Goal: Task Accomplishment & Management: Use online tool/utility

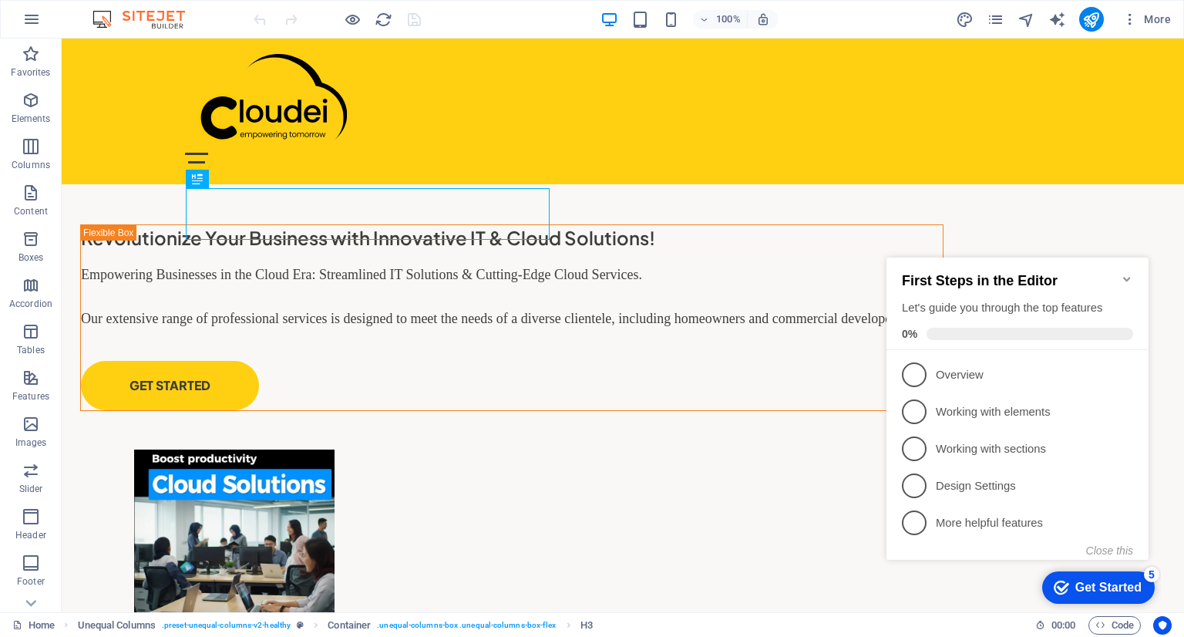
click at [1123, 278] on h2 "First Steps in the Editor" at bounding box center [1017, 281] width 231 height 16
click at [1126, 273] on icon "Minimize checklist" at bounding box center [1127, 279] width 12 height 12
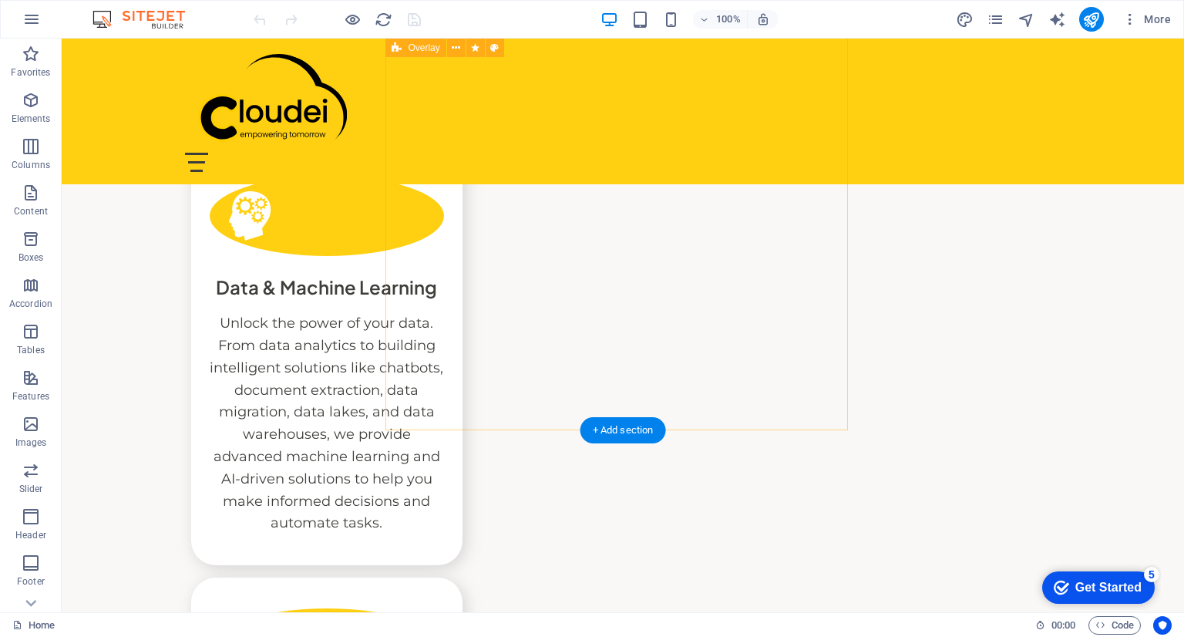
scroll to position [3878, 0]
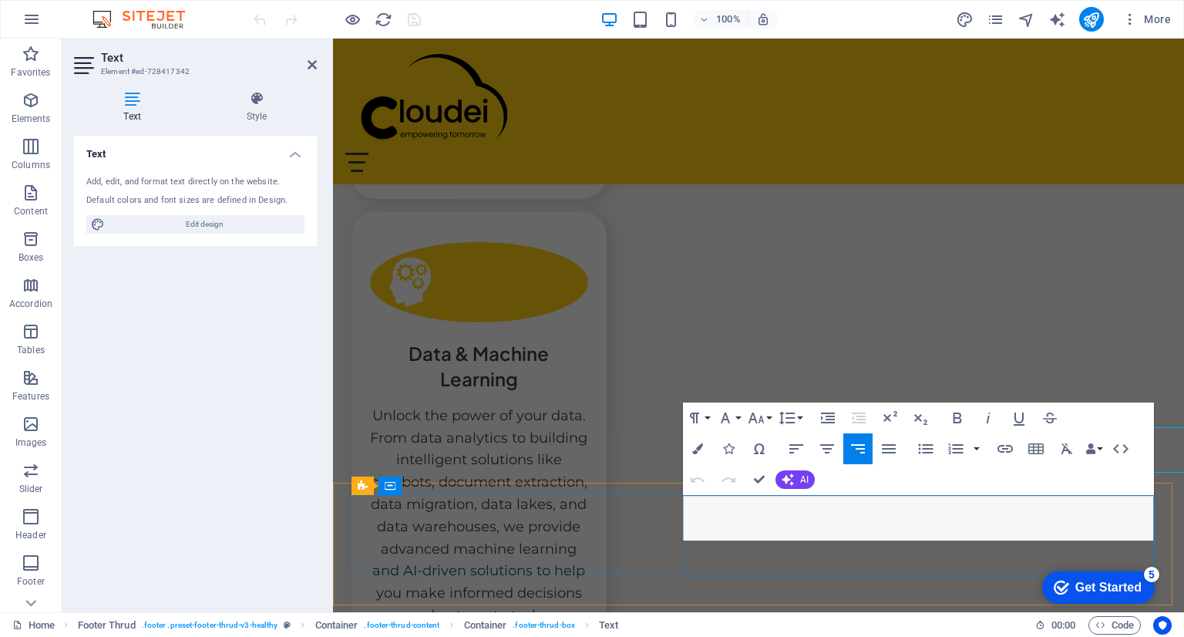
scroll to position [3946, 0]
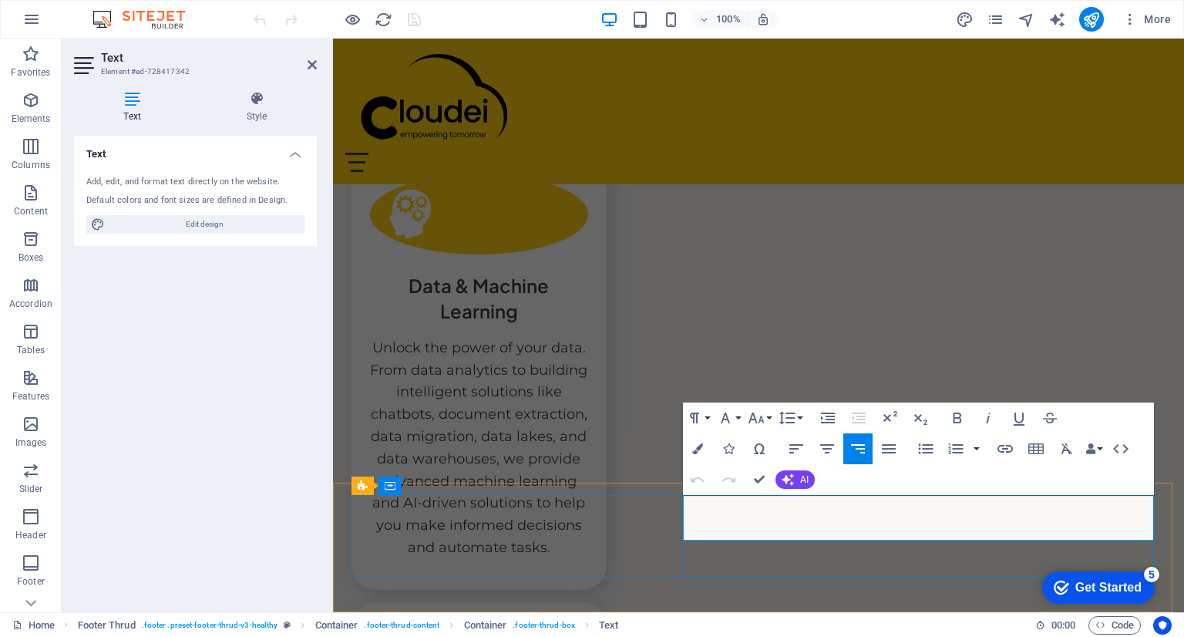
drag, startPoint x: 1019, startPoint y: 508, endPoint x: 1166, endPoint y: 534, distance: 148.8
click at [756, 416] on icon "button" at bounding box center [756, 418] width 19 height 19
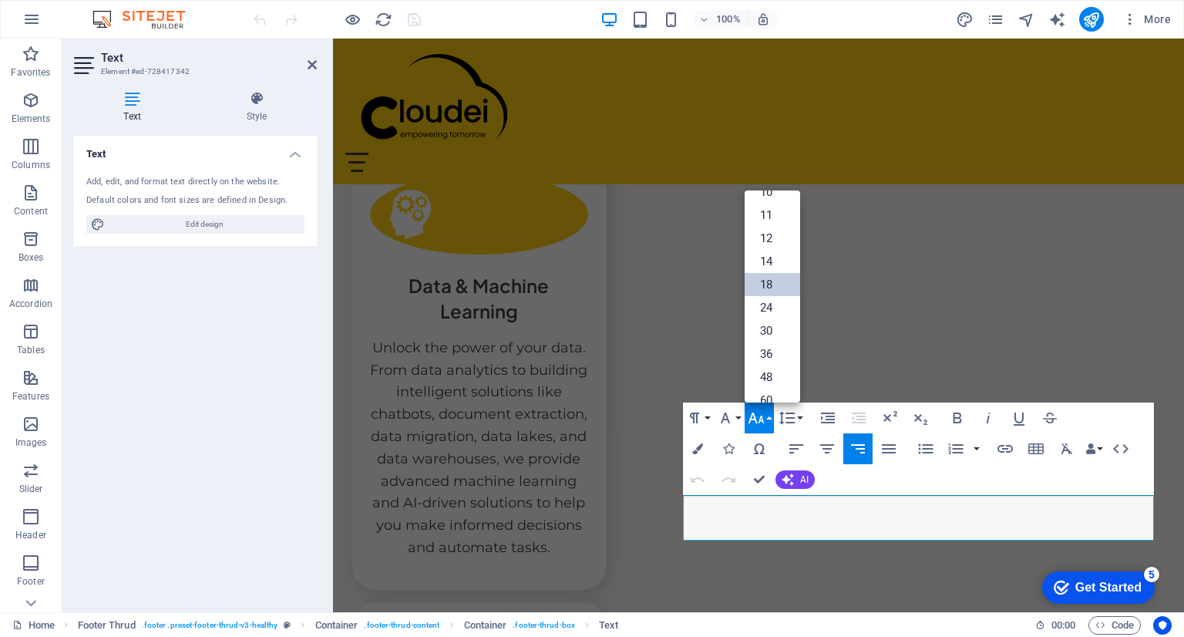
scroll to position [0, 0]
click at [771, 280] on link "11" at bounding box center [773, 277] width 56 height 23
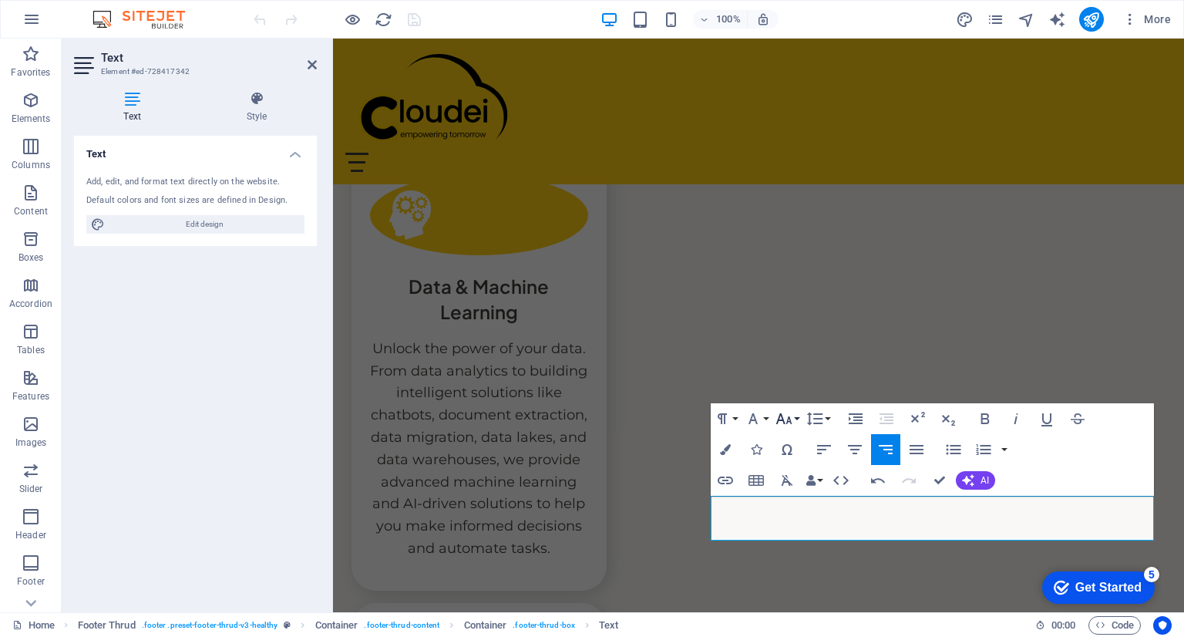
click at [787, 422] on icon "button" at bounding box center [784, 418] width 16 height 11
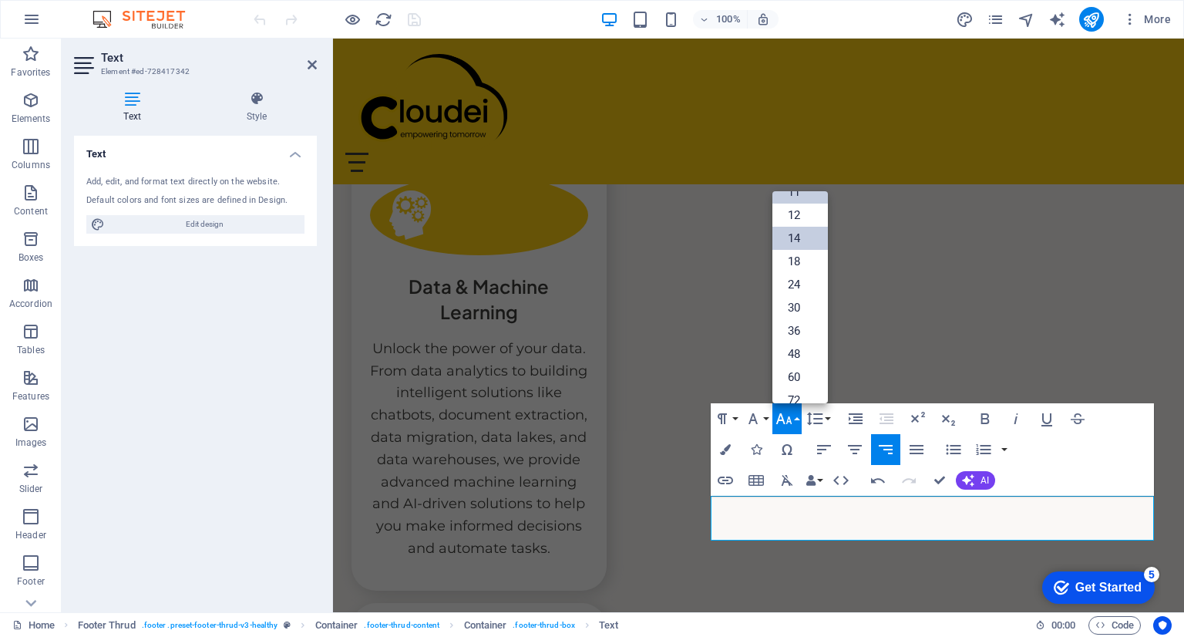
click at [795, 234] on link "14" at bounding box center [801, 238] width 56 height 23
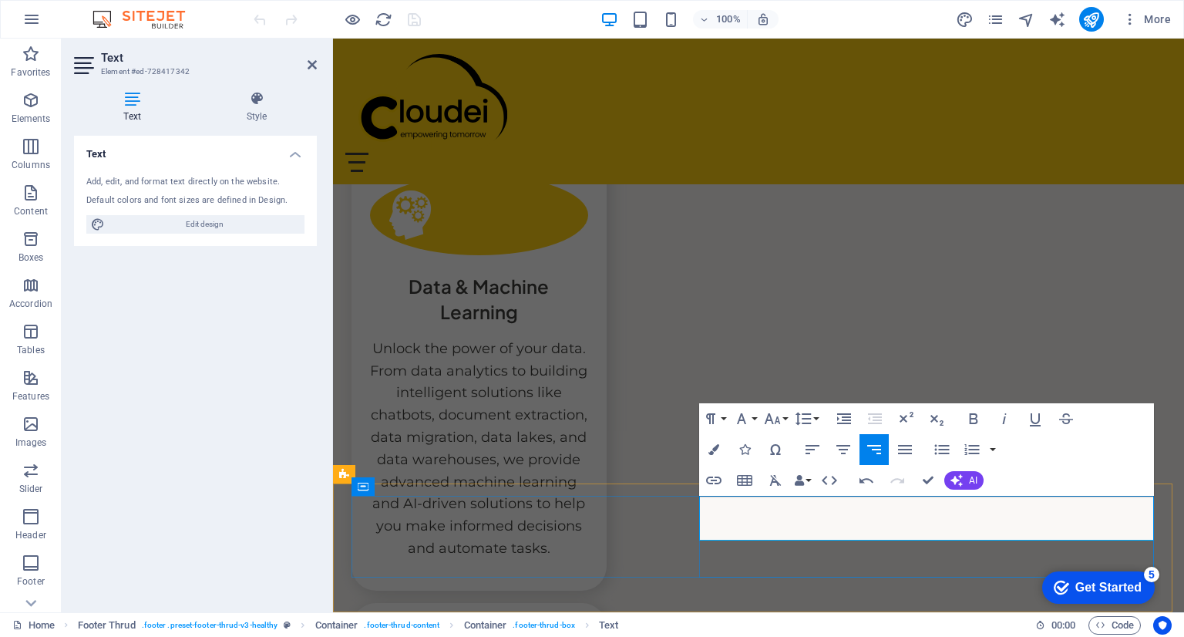
drag, startPoint x: 1180, startPoint y: 584, endPoint x: 434, endPoint y: 39, distance: 924.0
click at [1048, 366] on div "Home About Service Contact Login Revolutionize Your Business with Innovative IT…" at bounding box center [758, 37] width 851 height 7700
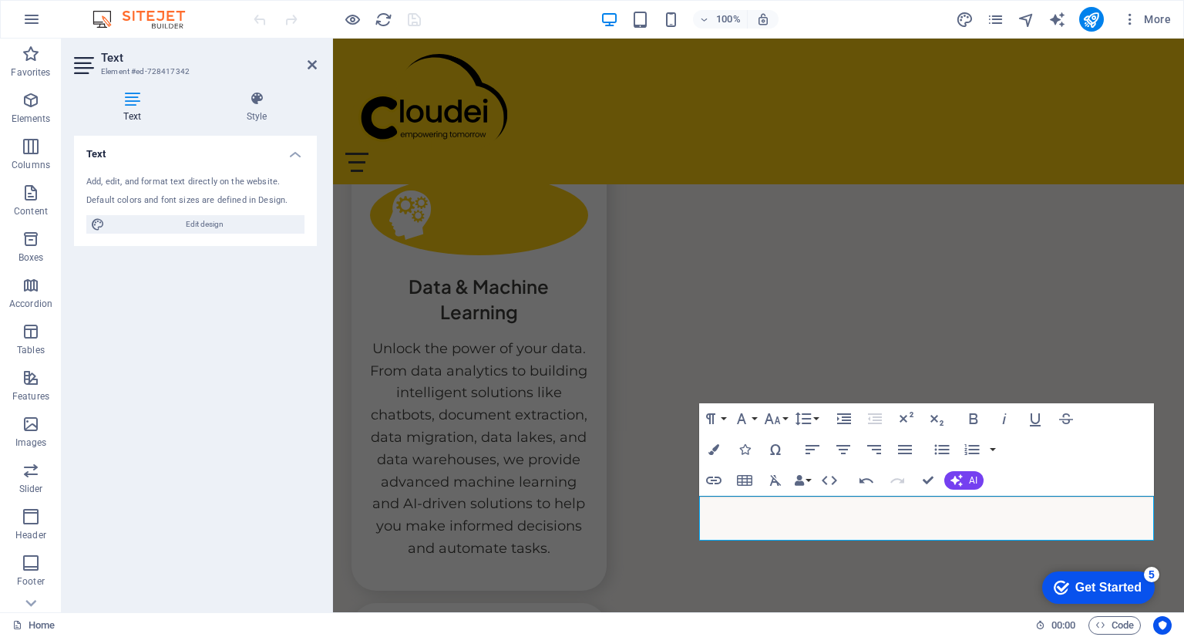
click at [1048, 366] on div "Home About Service Contact Login Revolutionize Your Business with Innovative IT…" at bounding box center [758, 37] width 851 height 7700
click at [1048, 365] on div "Home About Service Contact Login Revolutionize Your Business with Innovative IT…" at bounding box center [758, 37] width 851 height 7700
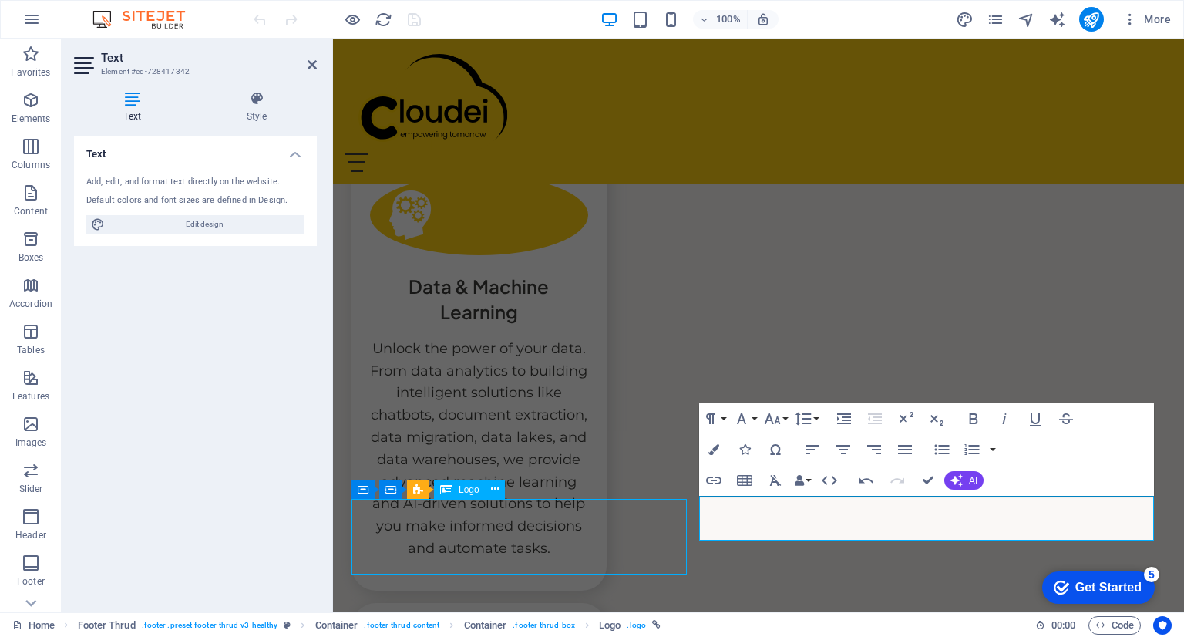
scroll to position [3877, 0]
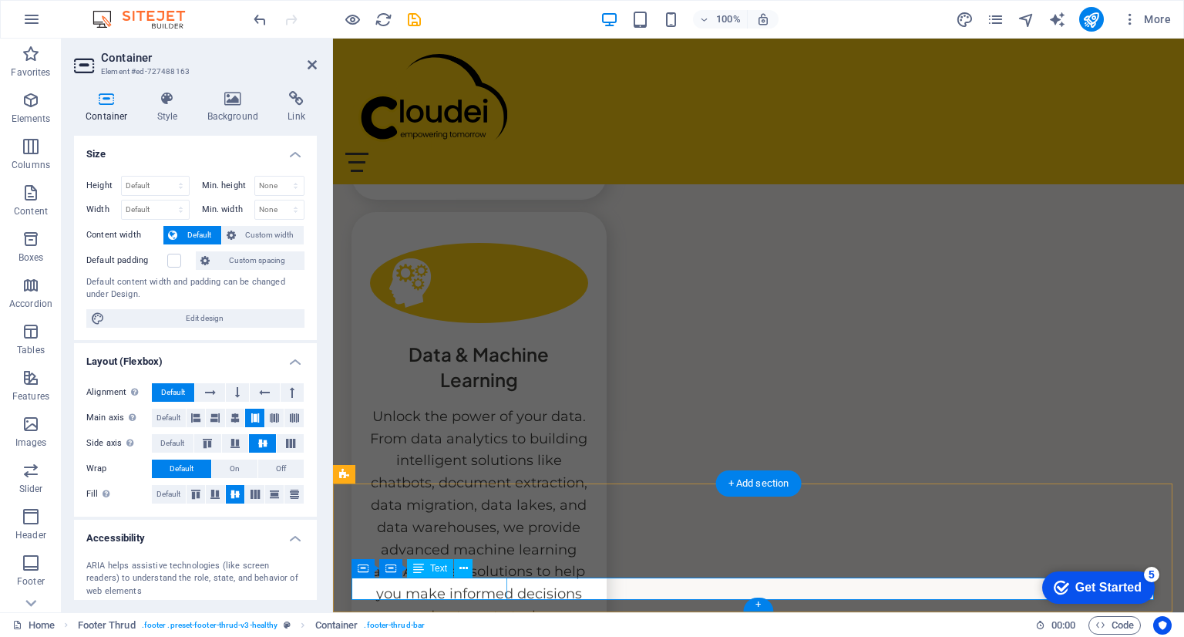
scroll to position [3945, 0]
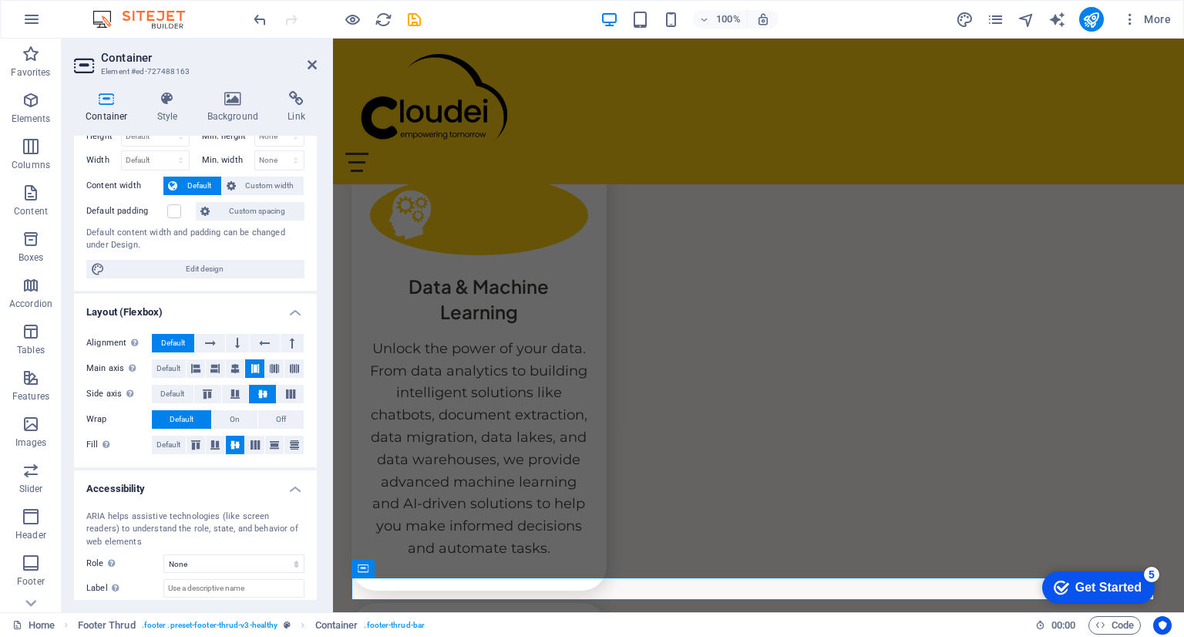
scroll to position [0, 0]
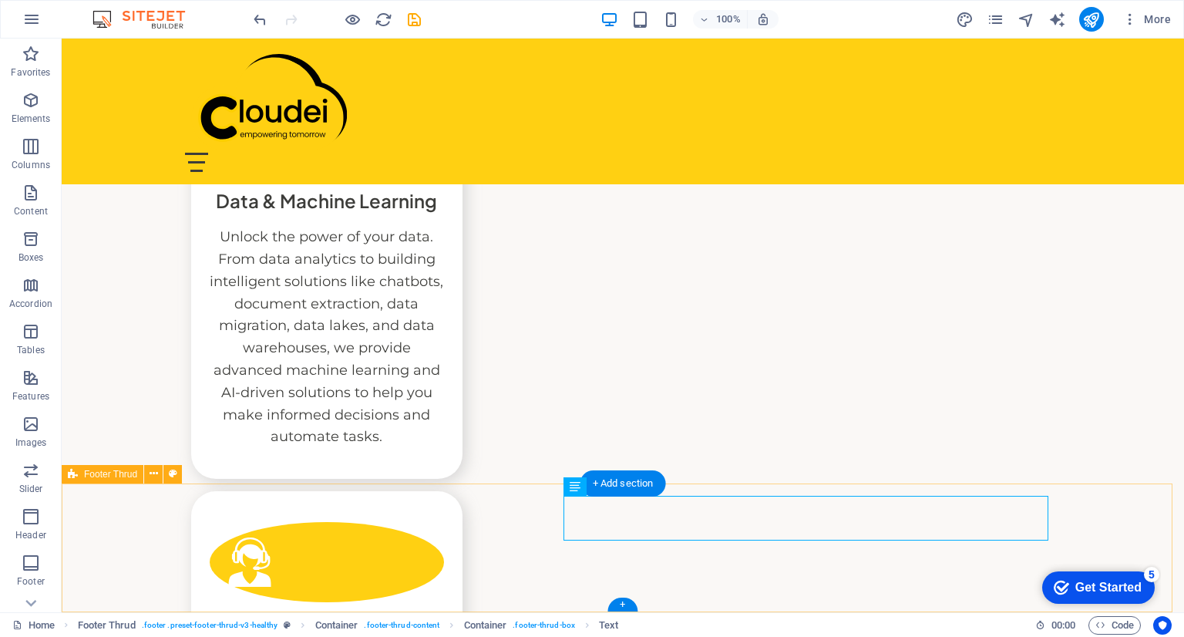
scroll to position [3877, 0]
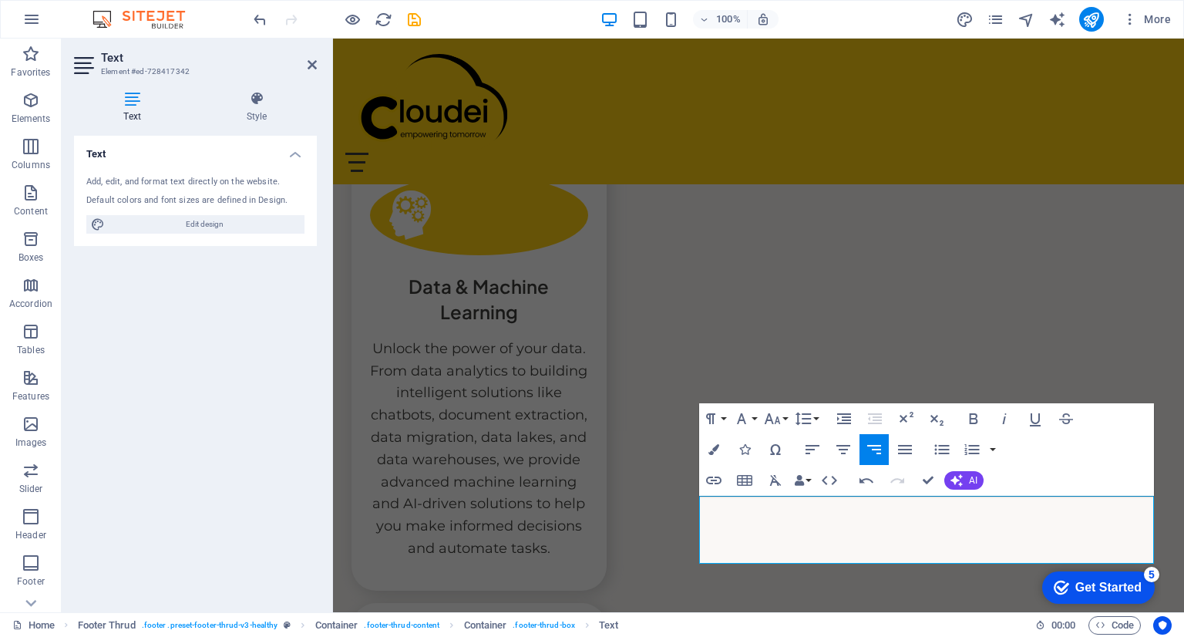
click at [1130, 374] on div "Home About Service Contact Login Revolutionize Your Business with Innovative IT…" at bounding box center [758, 48] width 851 height 7722
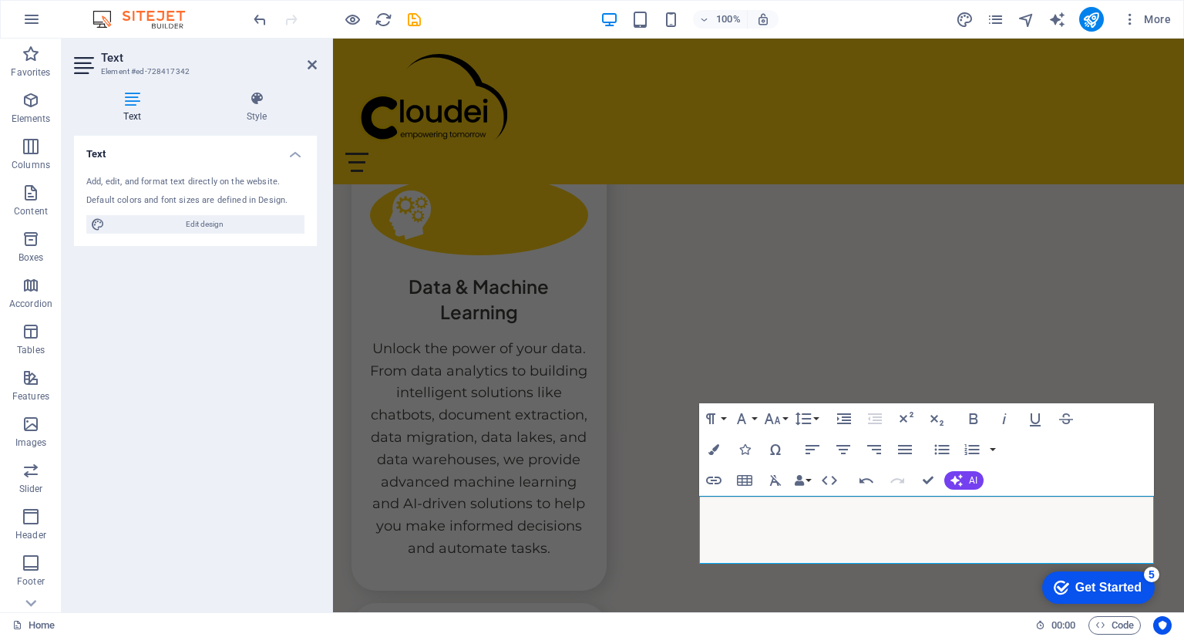
click at [1130, 374] on div "Home About Service Contact Login Revolutionize Your Business with Innovative IT…" at bounding box center [758, 48] width 851 height 7722
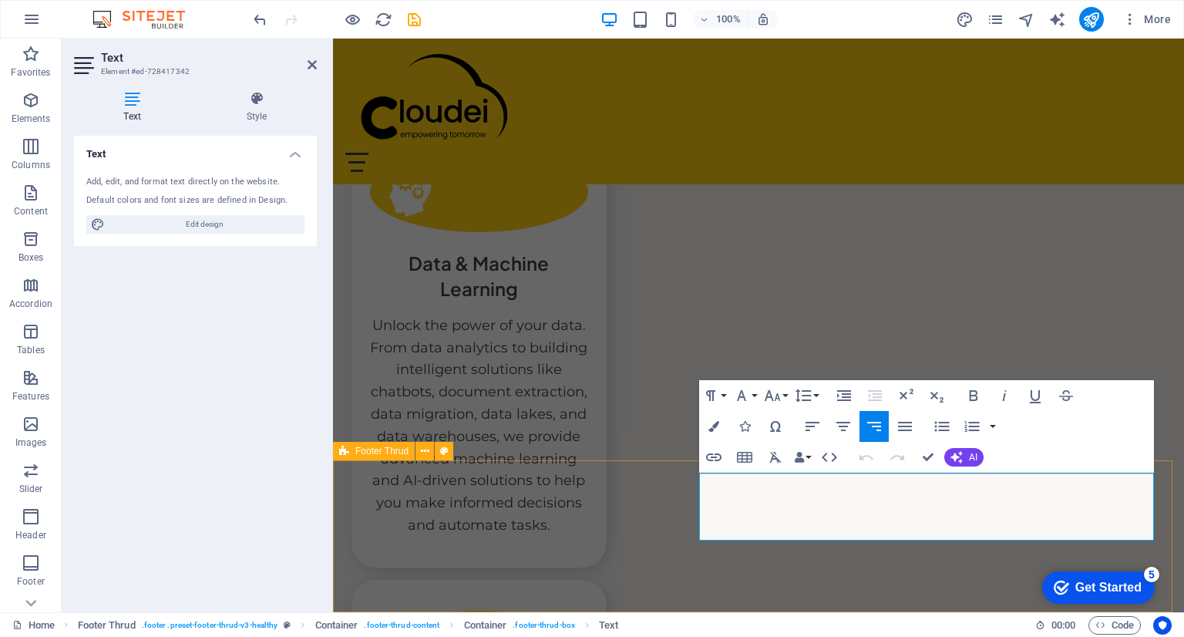
drag, startPoint x: 1044, startPoint y: 486, endPoint x: 1154, endPoint y: 526, distance: 117.1
click at [808, 395] on icon "button" at bounding box center [803, 395] width 16 height 13
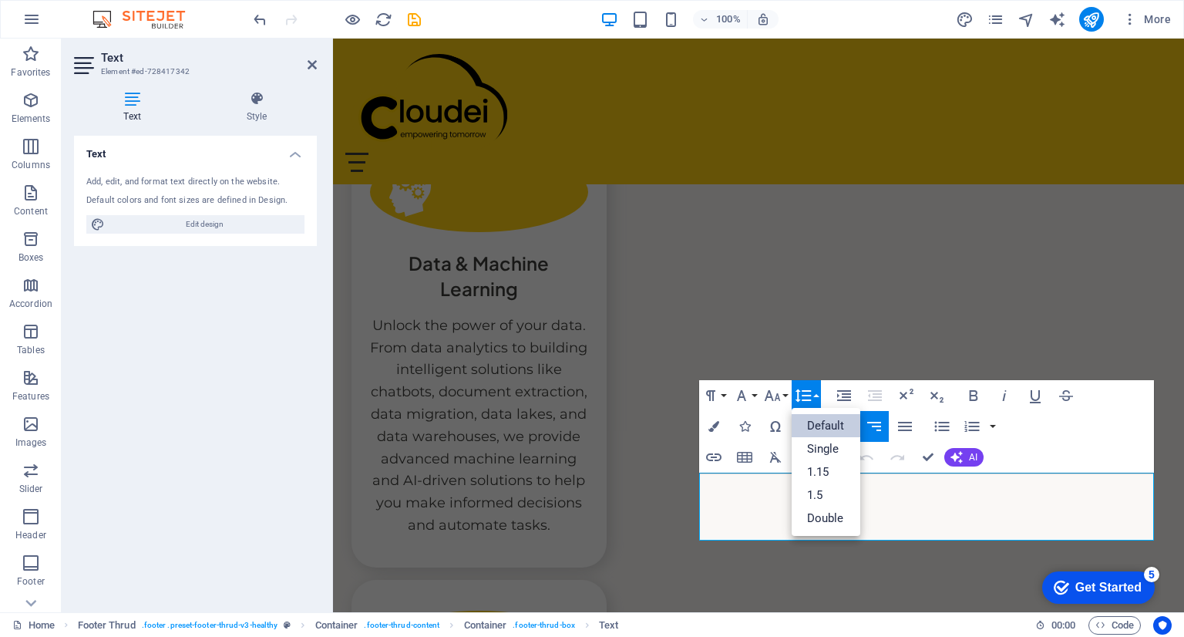
scroll to position [0, 0]
click at [823, 448] on link "Single" at bounding box center [826, 448] width 69 height 23
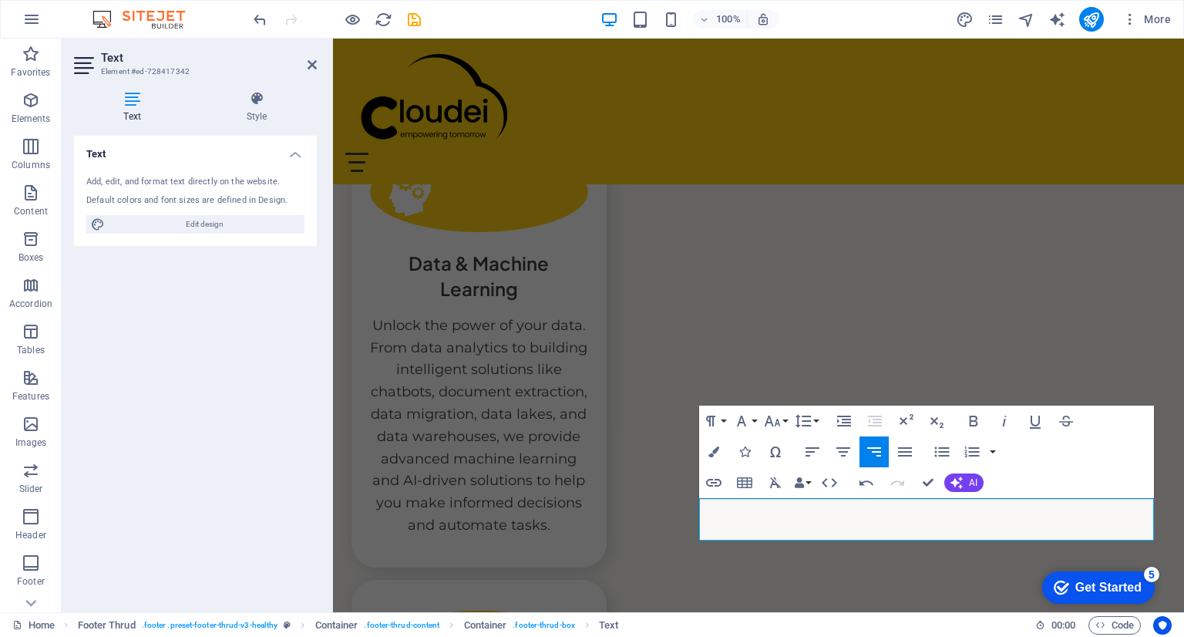
scroll to position [3943, 0]
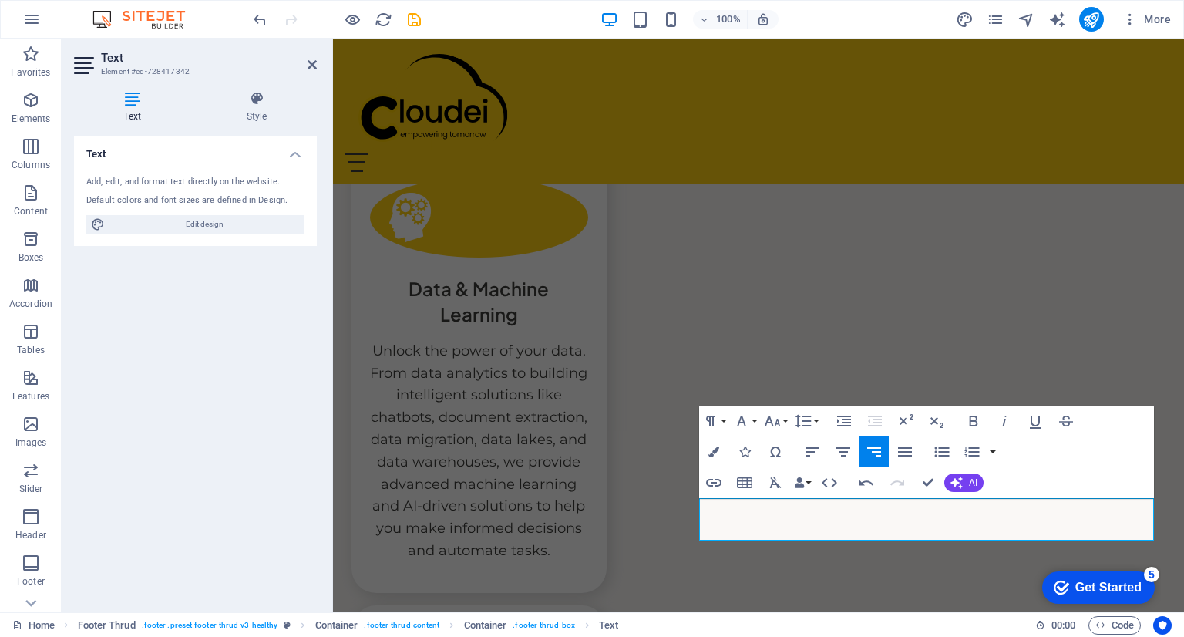
click at [1082, 345] on div "Home About Service Contact Login Revolutionize Your Business with Innovative IT…" at bounding box center [758, 38] width 851 height 7697
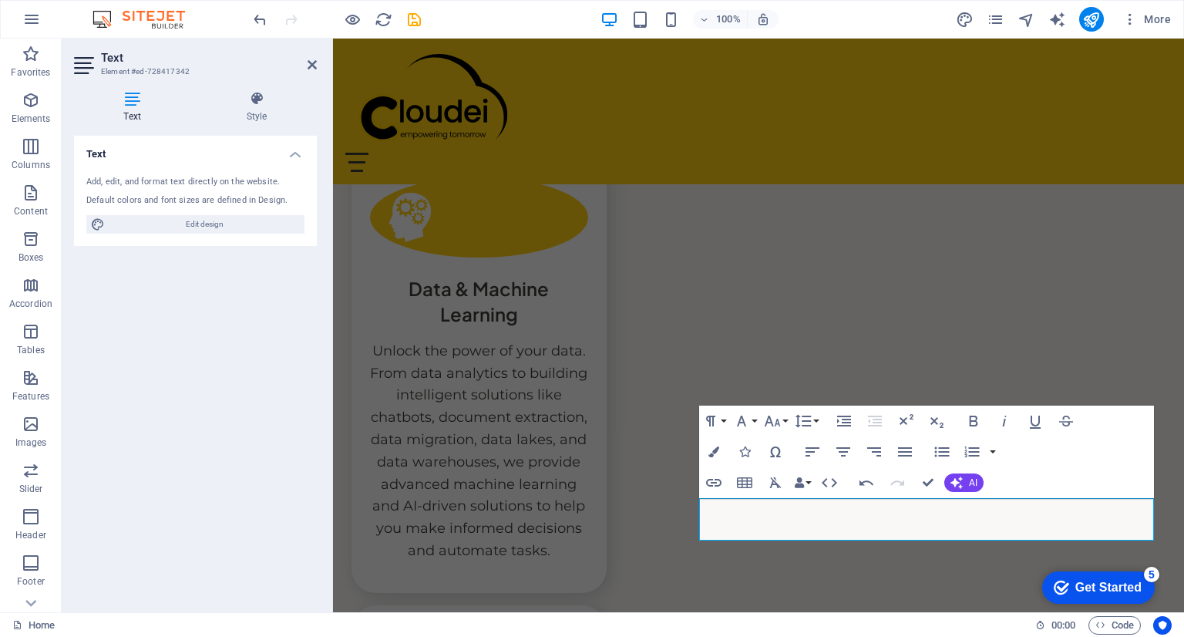
click at [1082, 344] on div "Home About Service Contact Login Revolutionize Your Business with Innovative IT…" at bounding box center [758, 38] width 851 height 7697
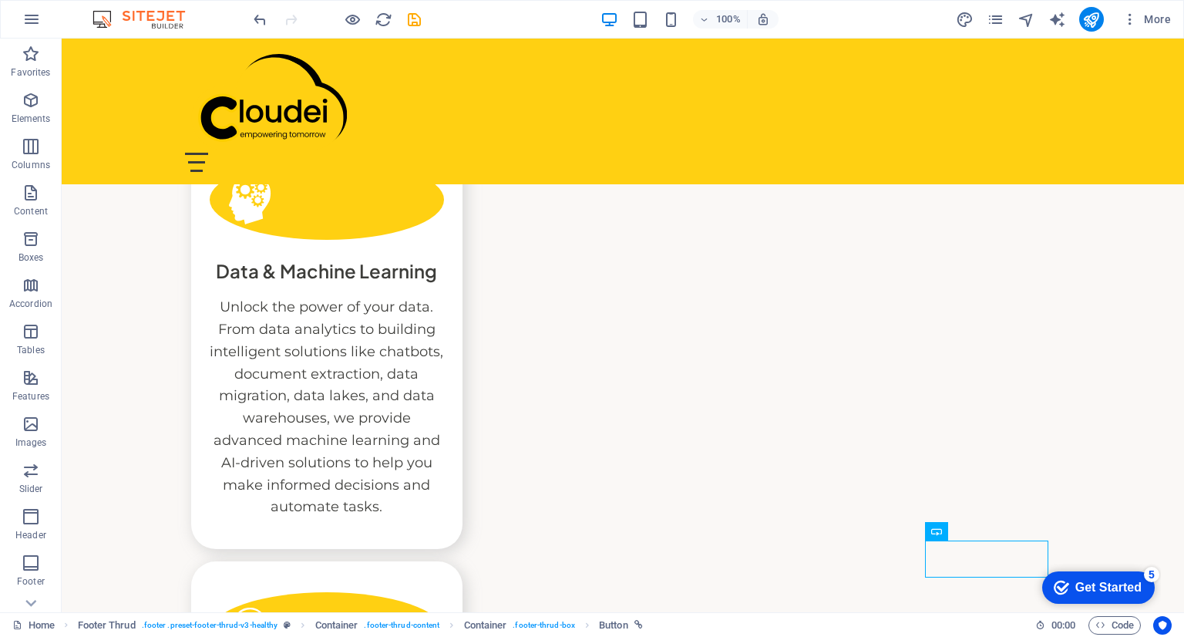
click at [1058, 436] on div "Home About Service Contact Login Revolutionize Your Business with Innovative IT…" at bounding box center [623, 29] width 1123 height 7542
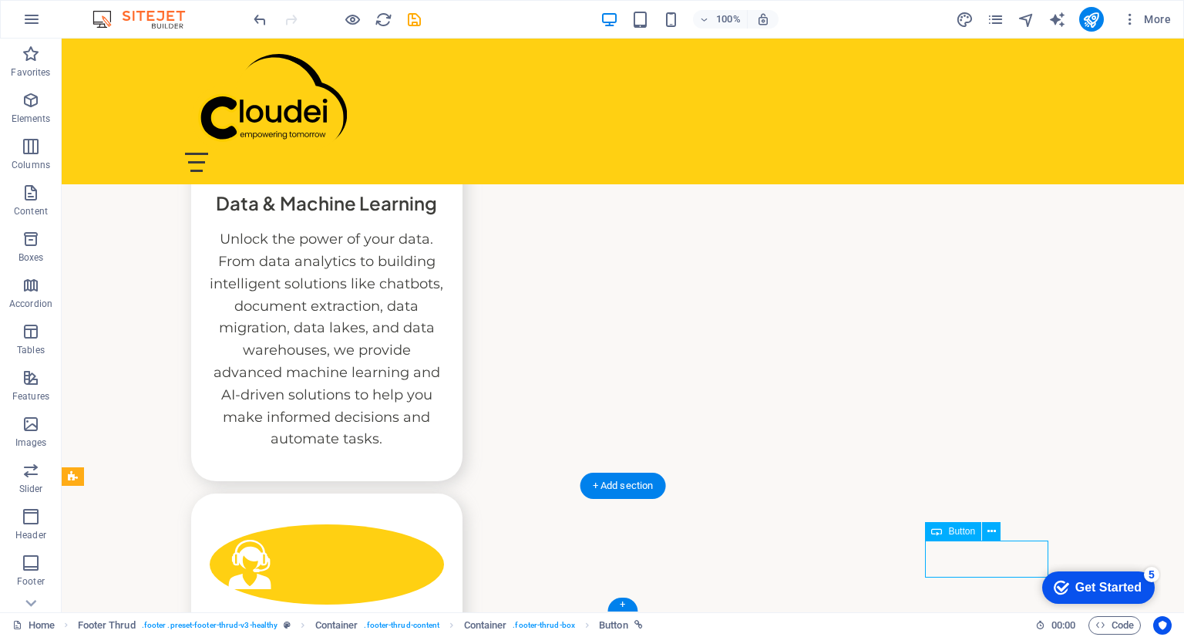
select select "px"
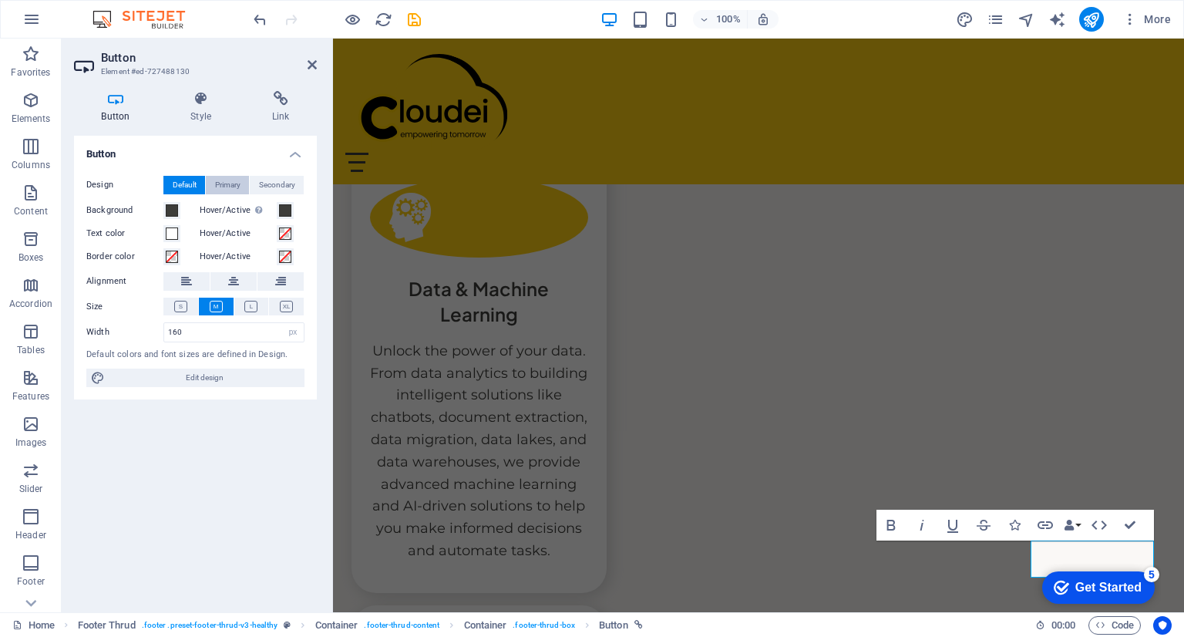
click at [224, 183] on span "Primary" at bounding box center [227, 185] width 25 height 19
click at [261, 183] on span "Secondary" at bounding box center [277, 185] width 36 height 19
click at [226, 187] on span "Primary" at bounding box center [227, 185] width 25 height 19
click at [176, 186] on span "Default" at bounding box center [185, 185] width 24 height 19
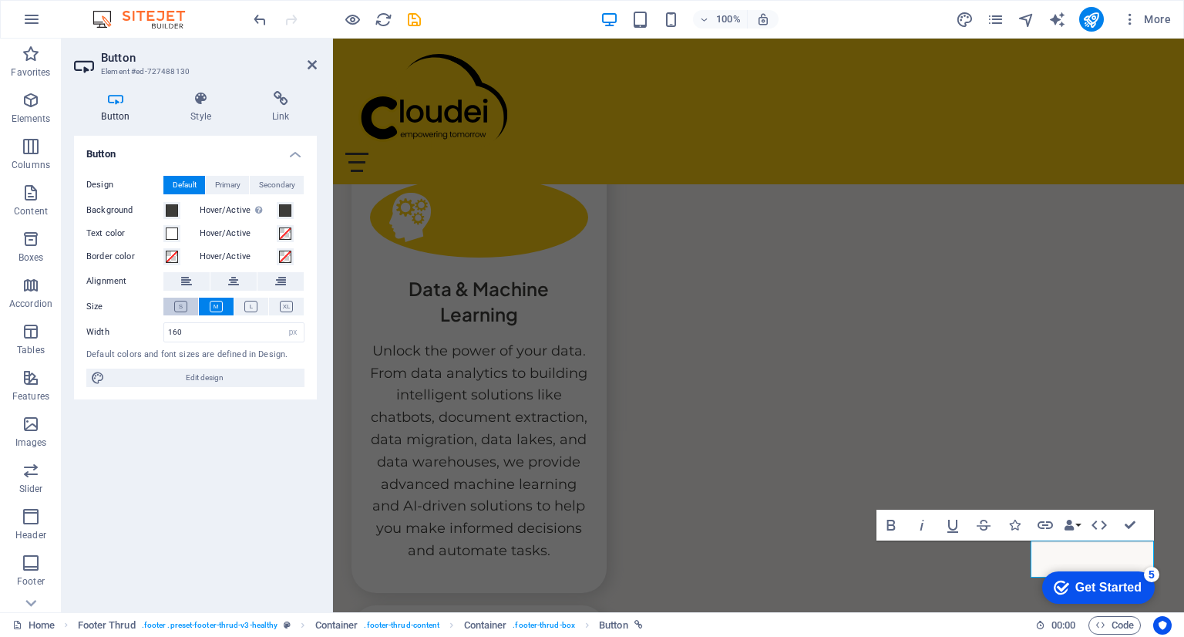
click at [185, 305] on icon at bounding box center [180, 307] width 13 height 12
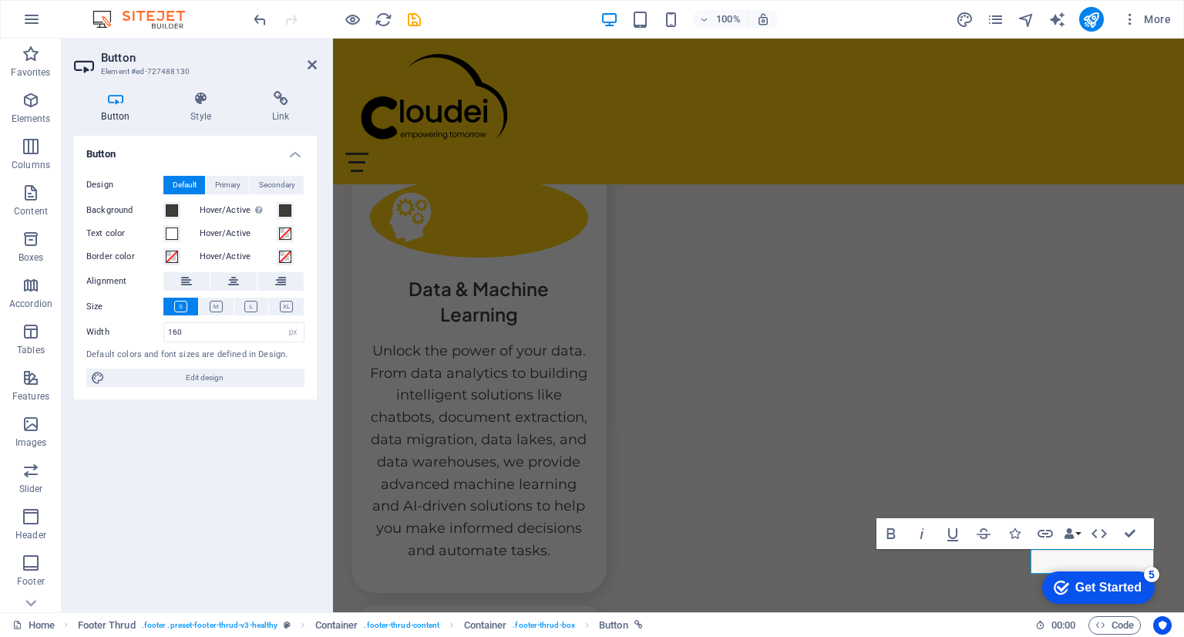
scroll to position [3938, 0]
click at [1113, 374] on div "Home About Service Contact Login Revolutionize Your Business with Innovative IT…" at bounding box center [758, 36] width 851 height 7685
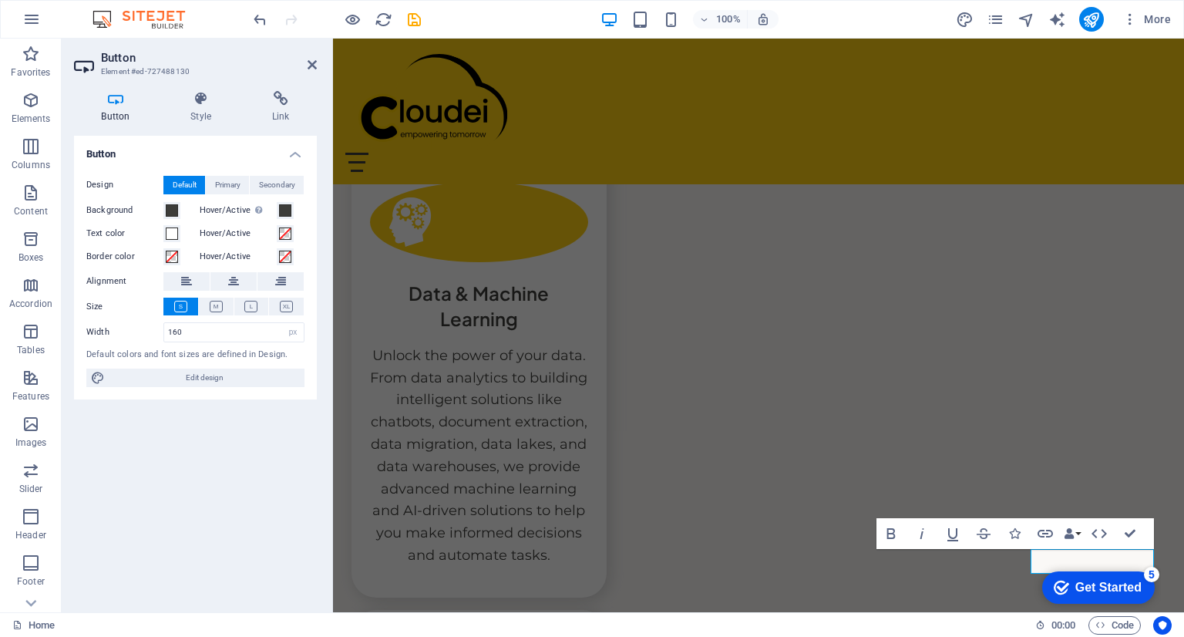
click at [1113, 374] on div "Home About Service Contact Login Revolutionize Your Business with Innovative IT…" at bounding box center [758, 36] width 851 height 7685
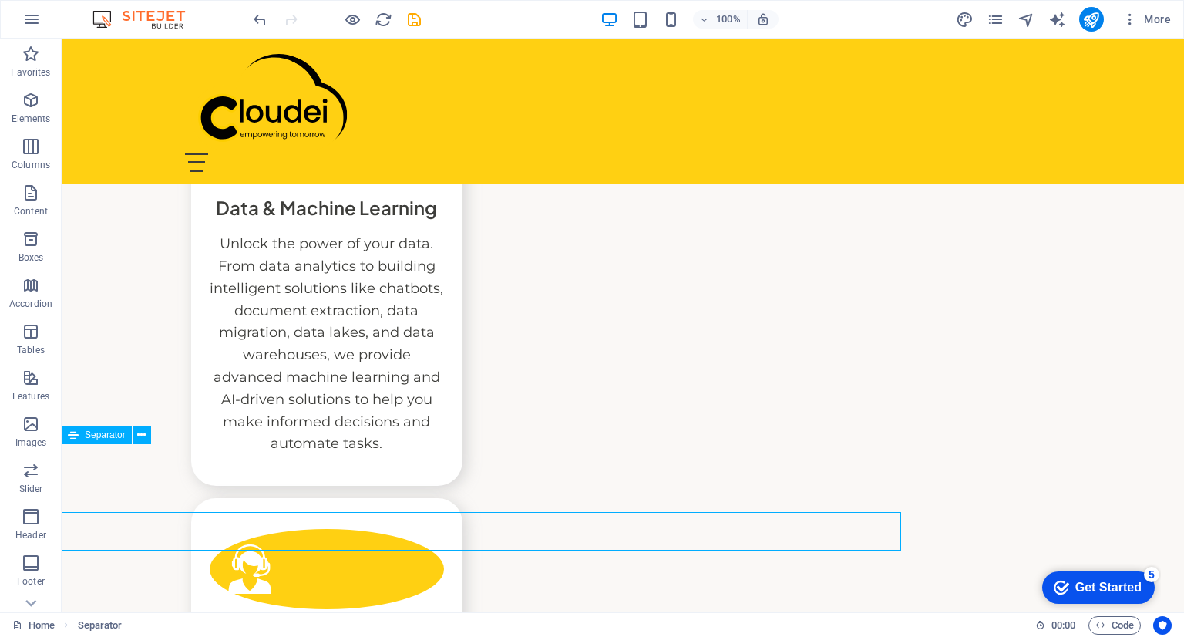
scroll to position [3870, 0]
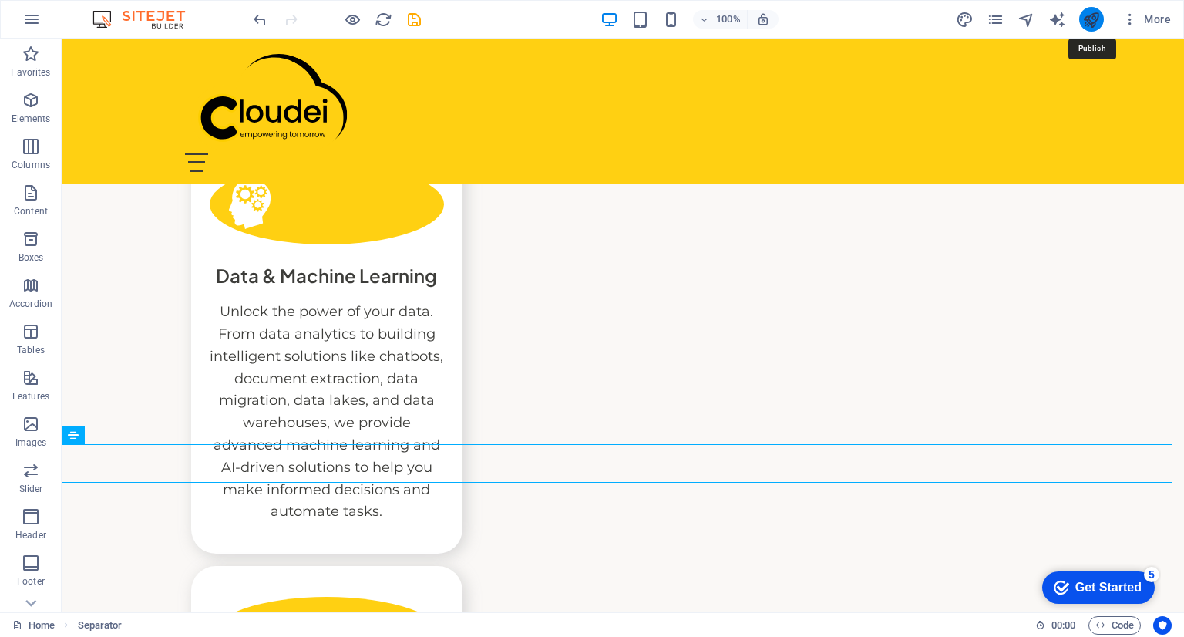
click at [1093, 21] on icon "publish" at bounding box center [1091, 20] width 18 height 18
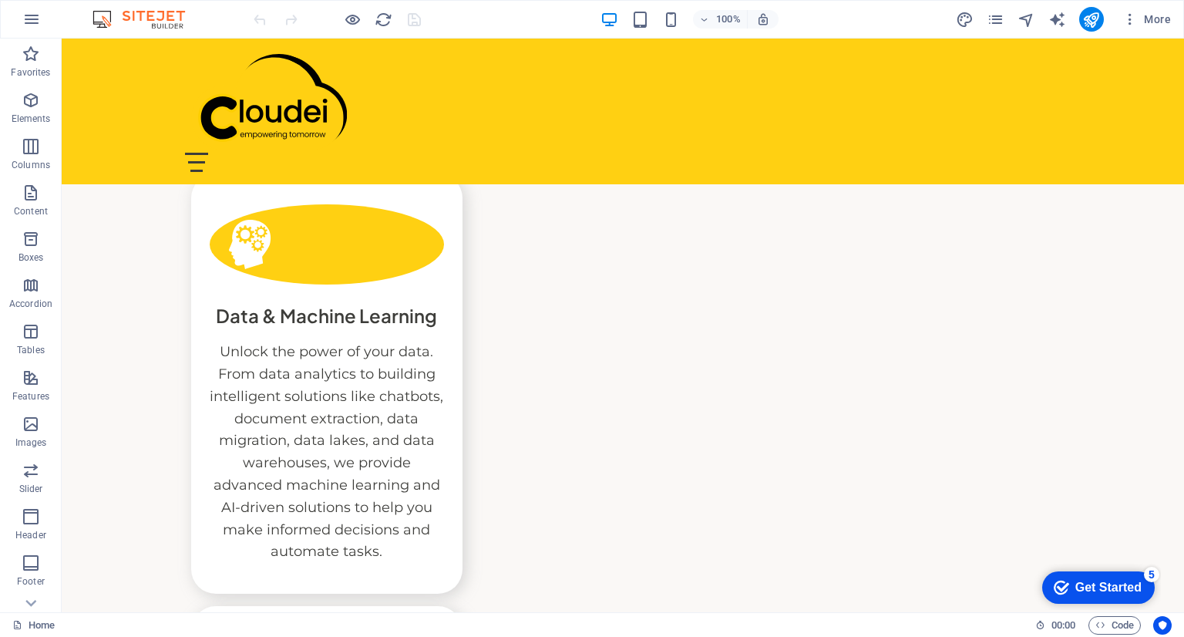
scroll to position [3870, 0]
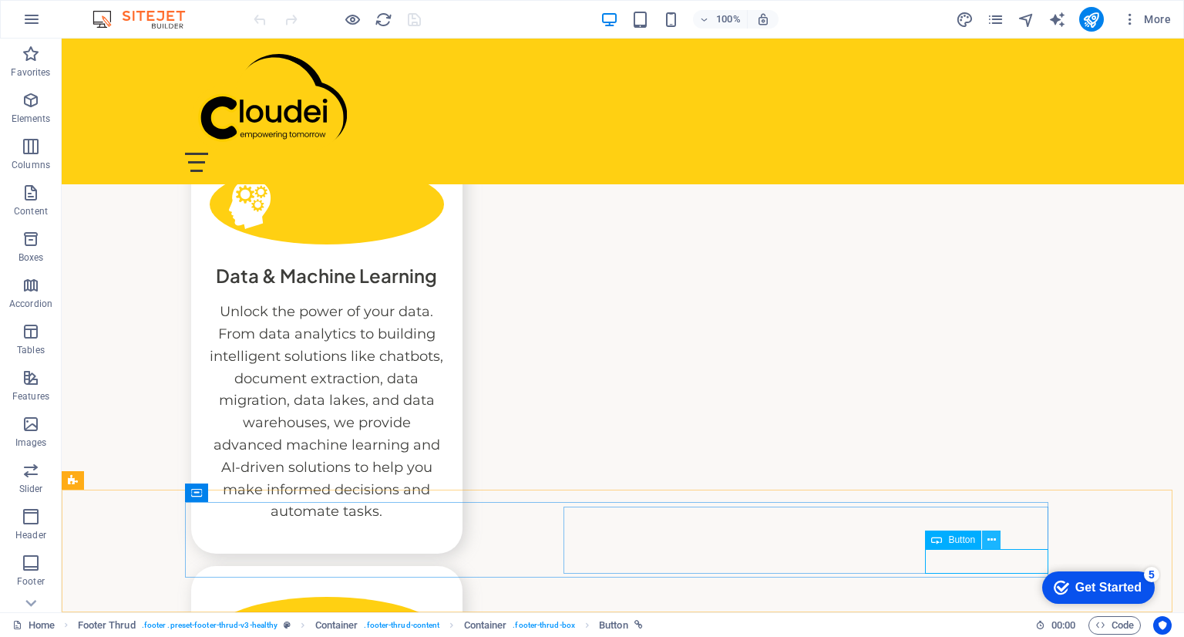
click at [991, 542] on icon at bounding box center [992, 540] width 8 height 16
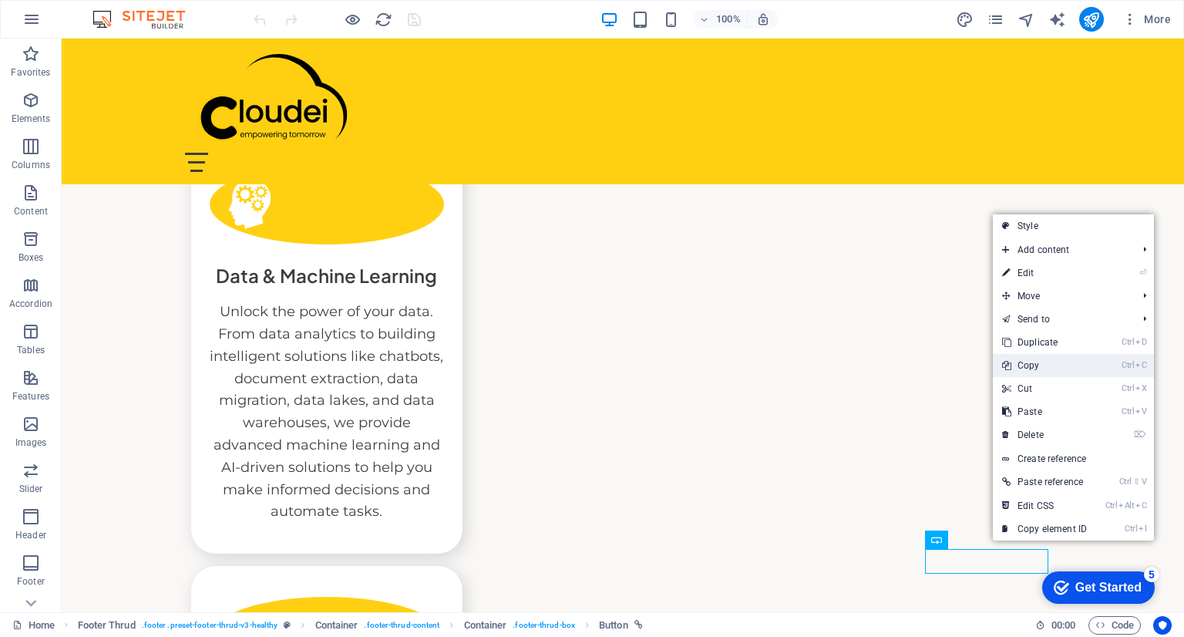
click at [1055, 365] on link "Ctrl C Copy" at bounding box center [1044, 365] width 103 height 23
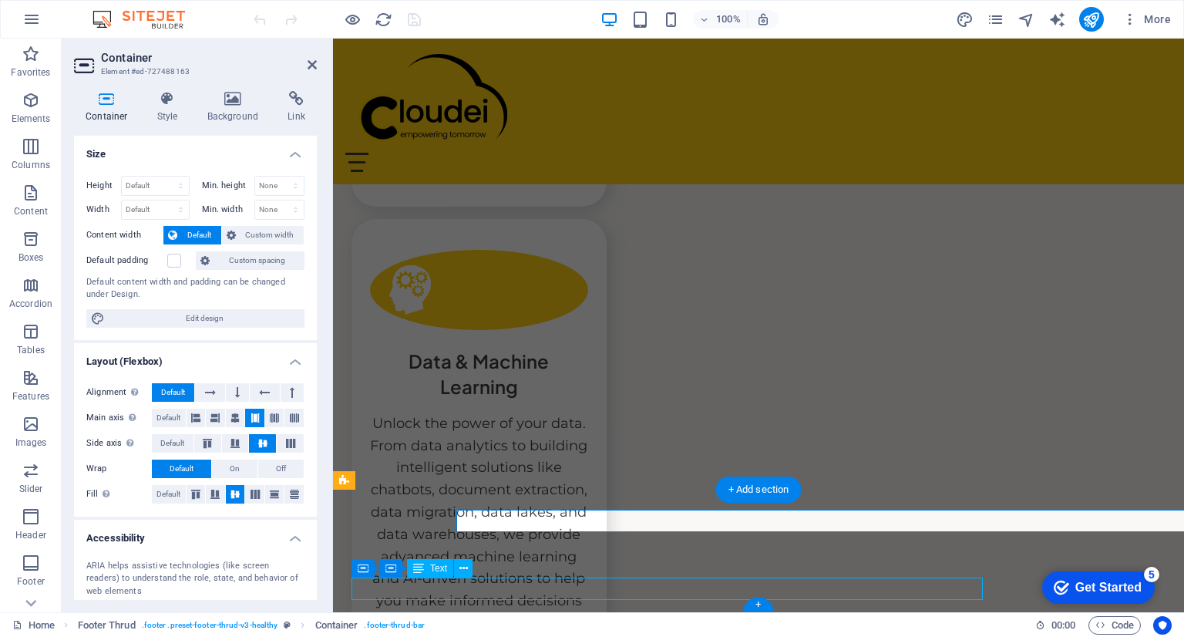
scroll to position [3938, 0]
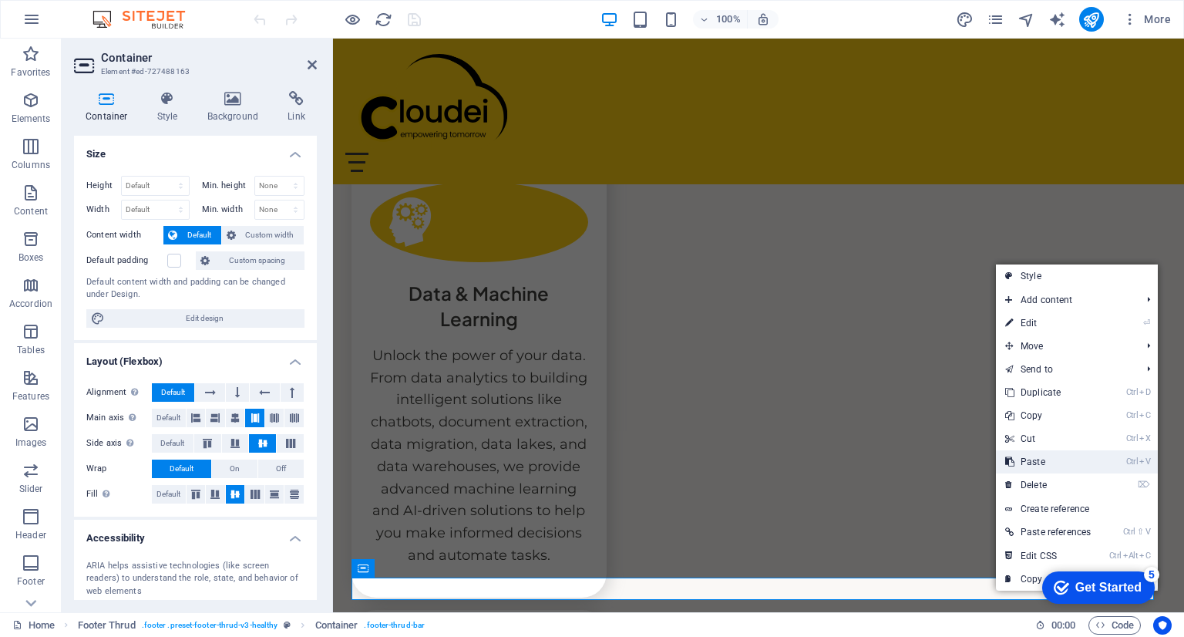
click at [1065, 463] on link "Ctrl V Paste" at bounding box center [1048, 461] width 104 height 23
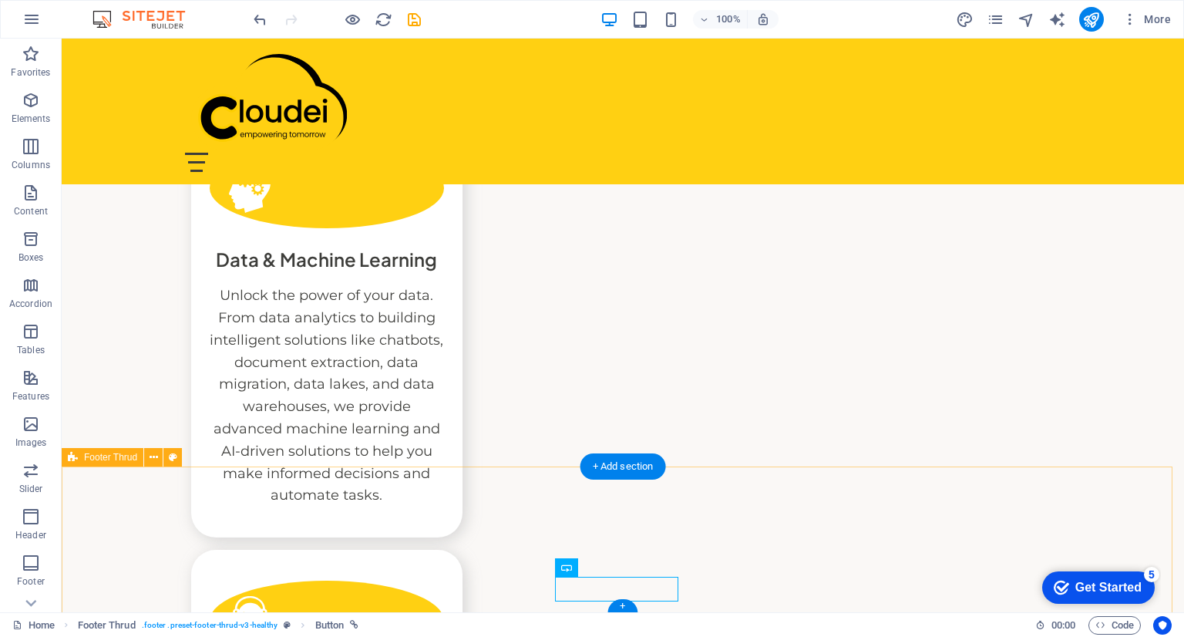
scroll to position [3895, 0]
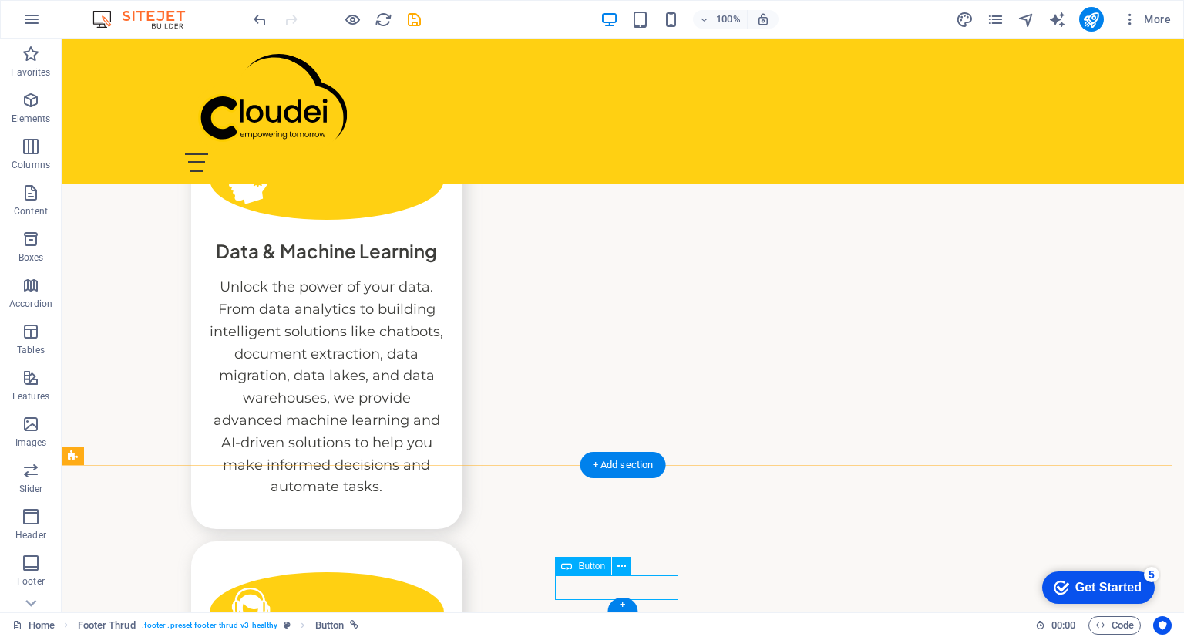
drag, startPoint x: 641, startPoint y: 594, endPoint x: 907, endPoint y: 568, distance: 268.0
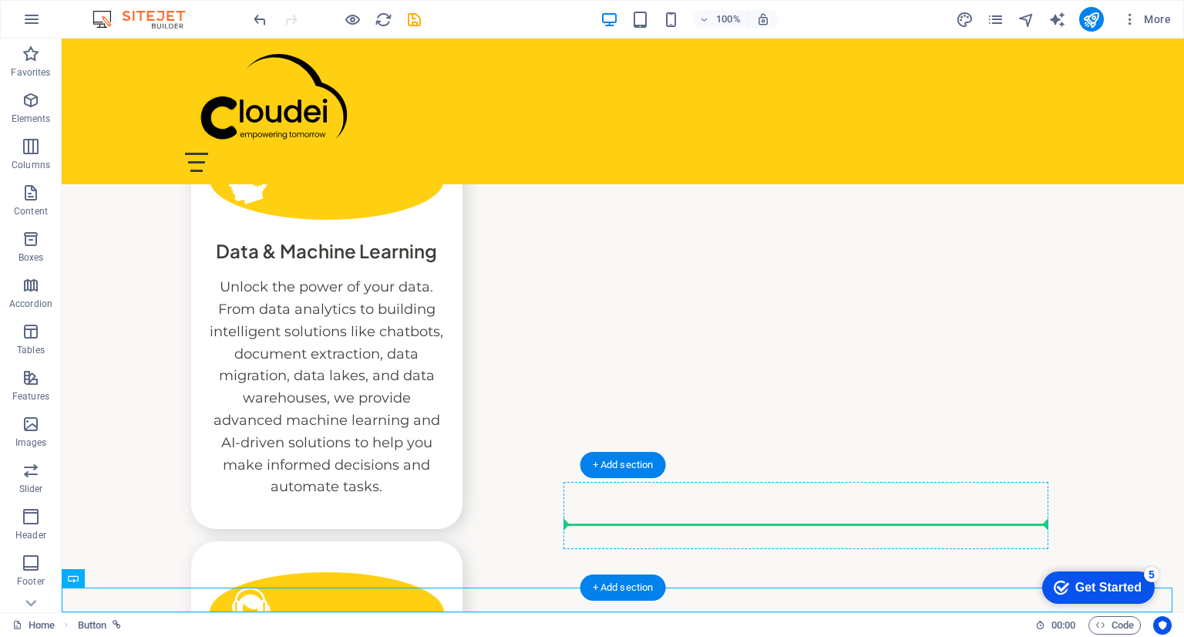
drag, startPoint x: 133, startPoint y: 597, endPoint x: 664, endPoint y: 510, distance: 538.3
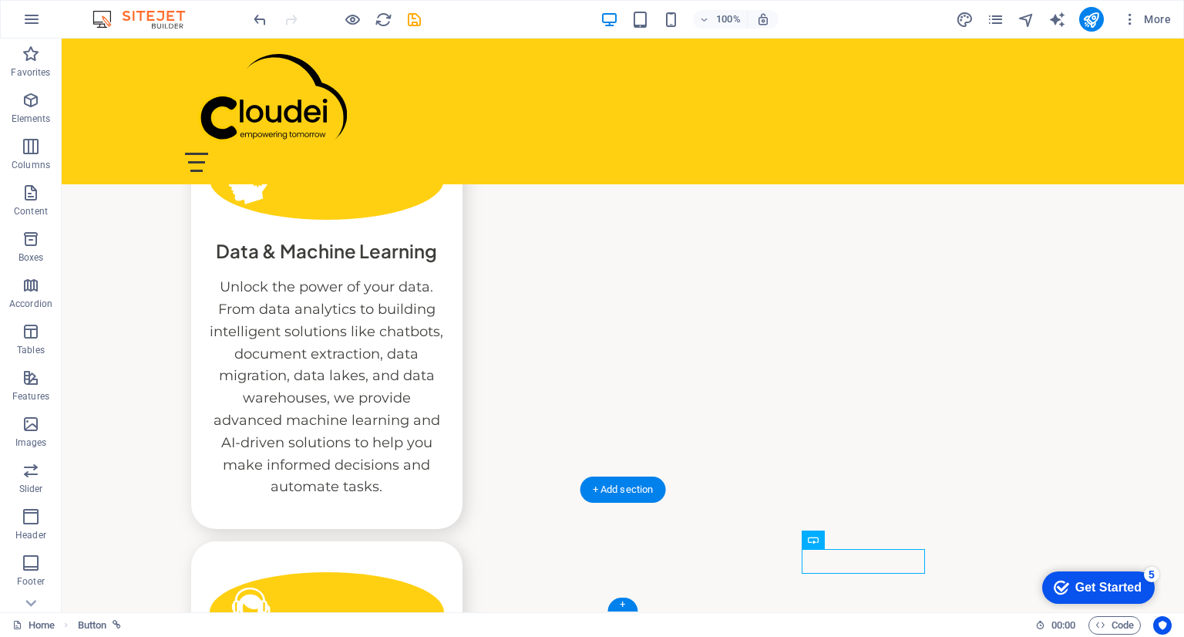
scroll to position [3870, 0]
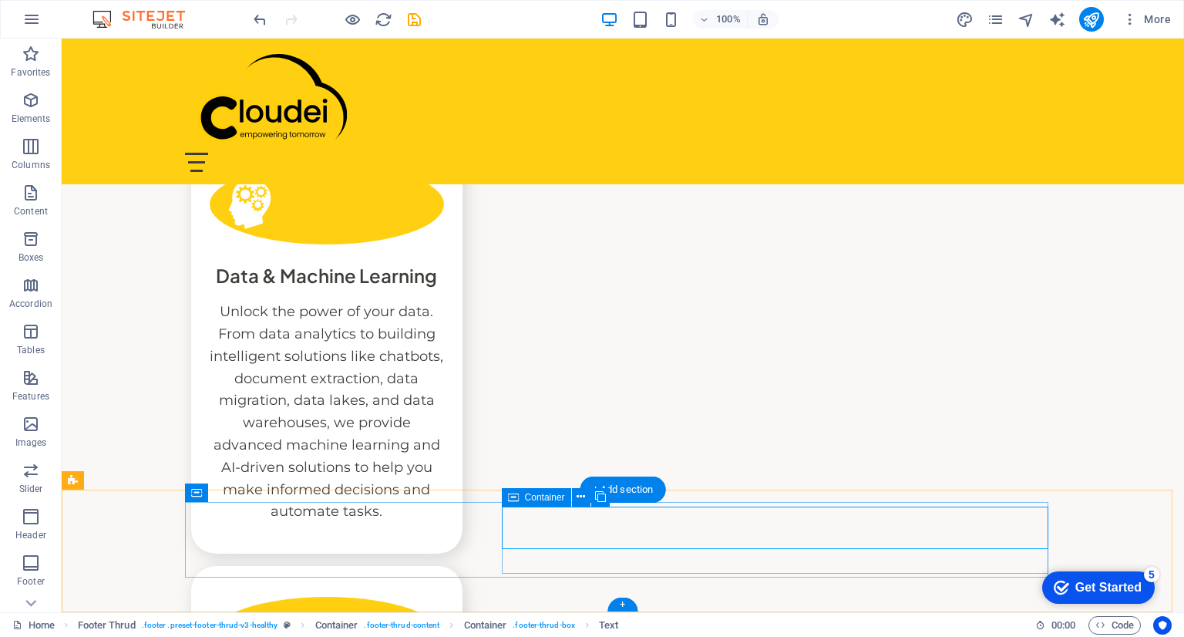
click at [587, 492] on icon at bounding box center [585, 497] width 8 height 16
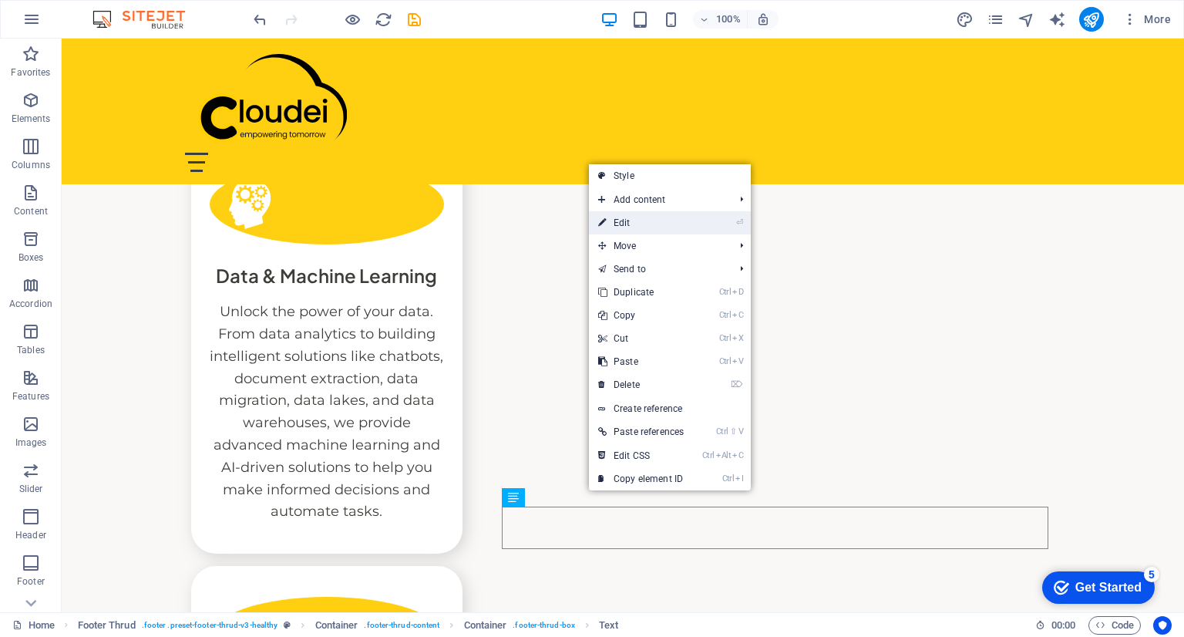
click at [661, 224] on link "⏎ Edit" at bounding box center [641, 222] width 104 height 23
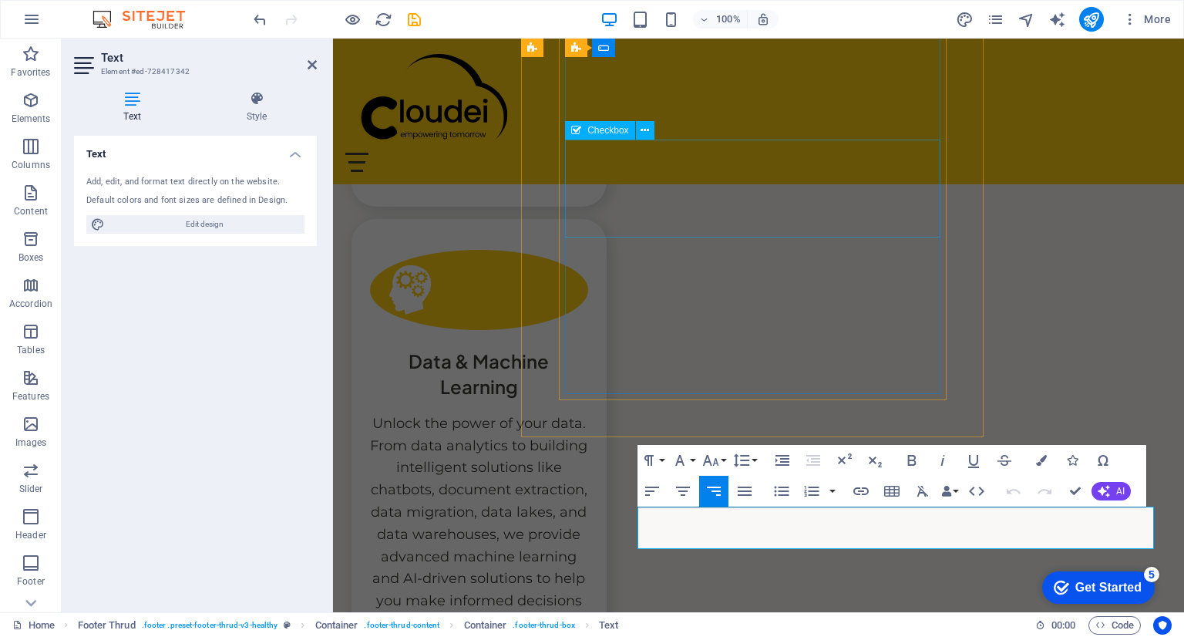
scroll to position [3938, 0]
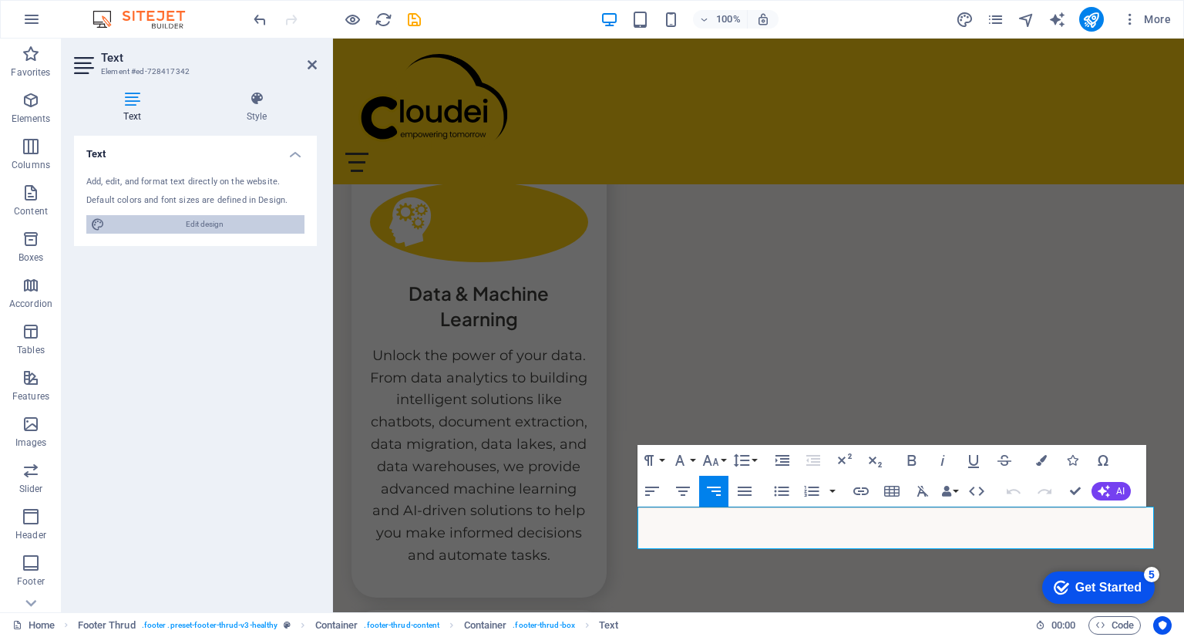
click at [219, 222] on span "Edit design" at bounding box center [204, 224] width 190 height 19
select select "px"
select select "400"
select select "px"
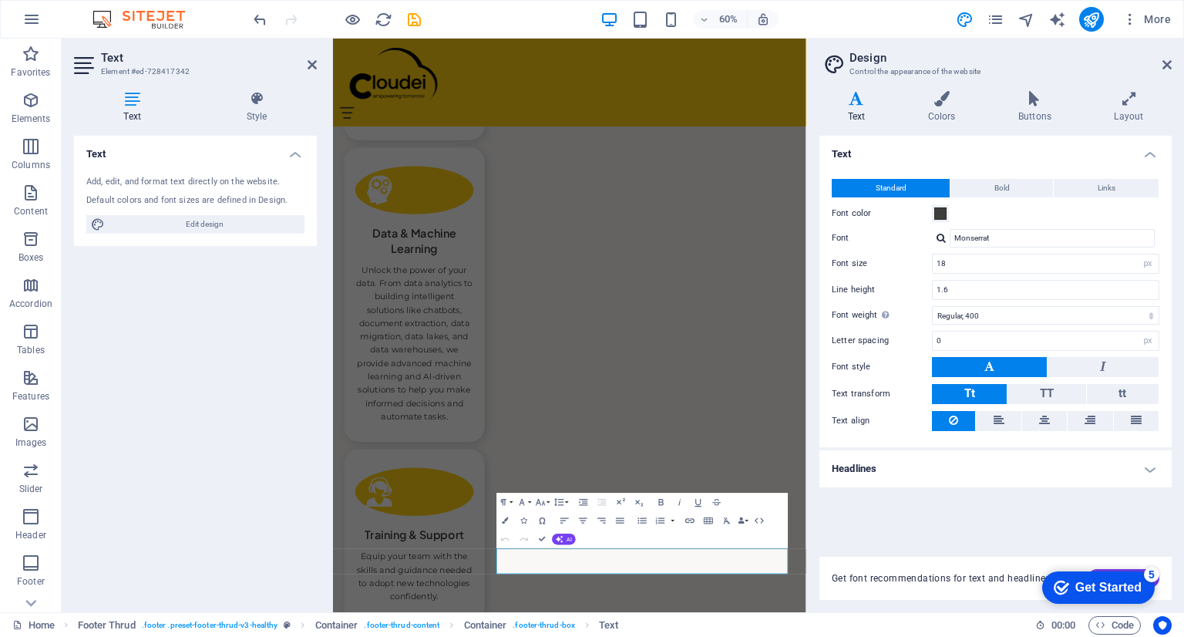
scroll to position [3721, 0]
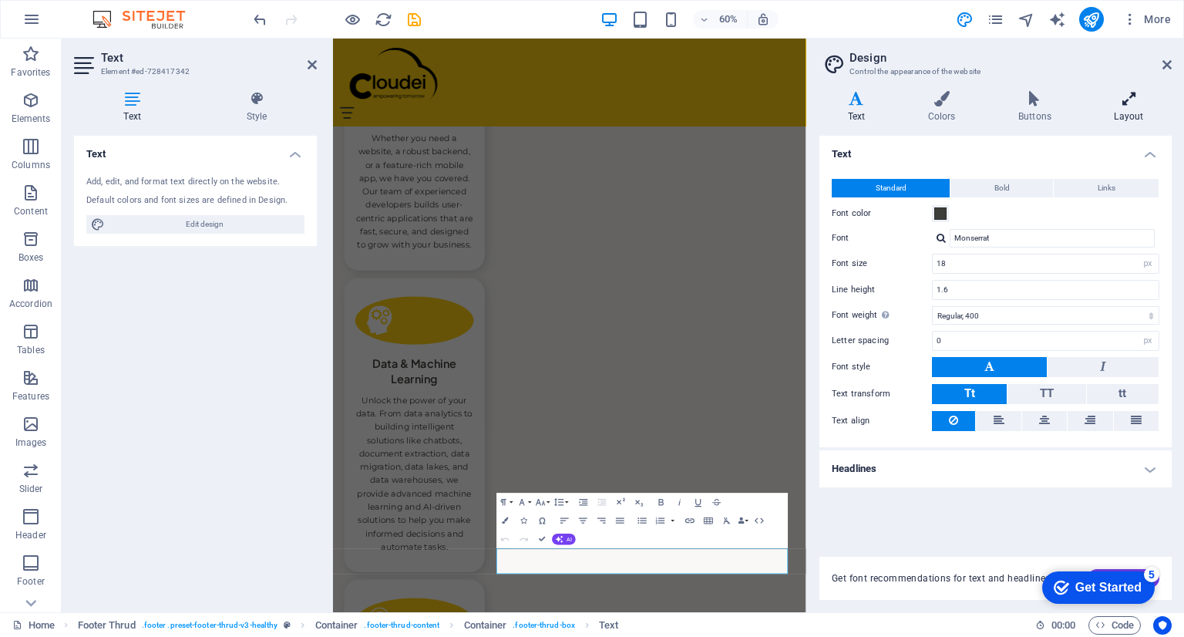
click at [1119, 103] on icon at bounding box center [1129, 98] width 86 height 15
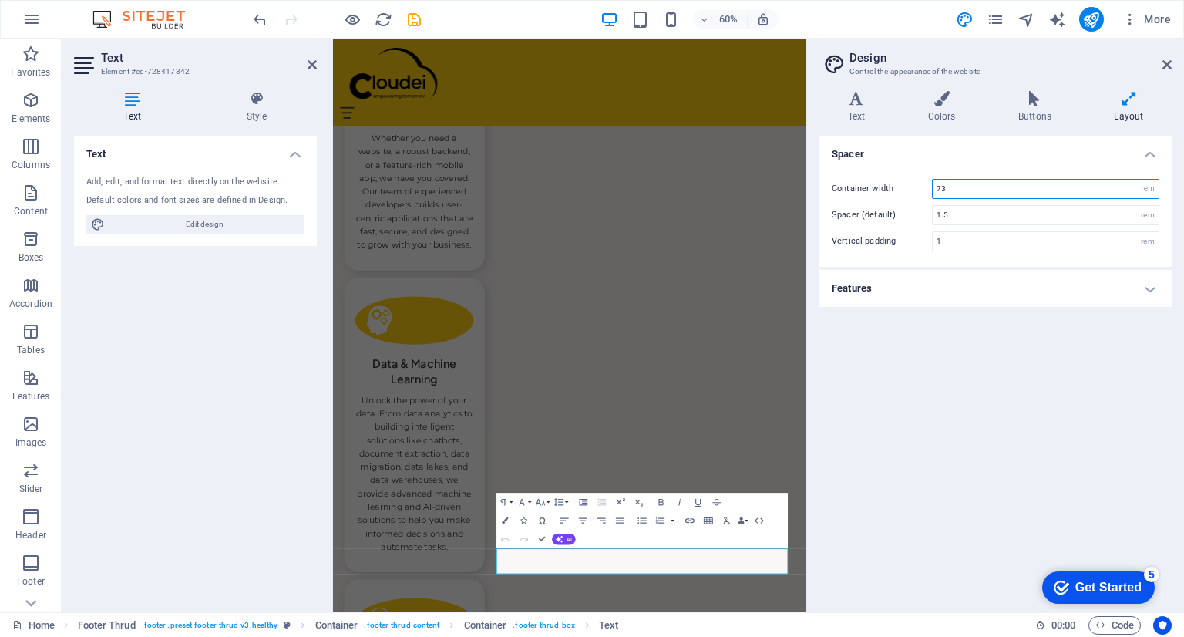
drag, startPoint x: 1007, startPoint y: 191, endPoint x: 864, endPoint y: 183, distance: 143.7
click at [864, 183] on div "Container width 73 rem px" at bounding box center [996, 189] width 328 height 20
type input "90"
click at [958, 351] on div "Spacer Container width 90 rem px Spacer (default) 1.5 rem Vertical padding 1 re…" at bounding box center [996, 368] width 352 height 464
click at [1135, 91] on icon at bounding box center [1129, 98] width 86 height 15
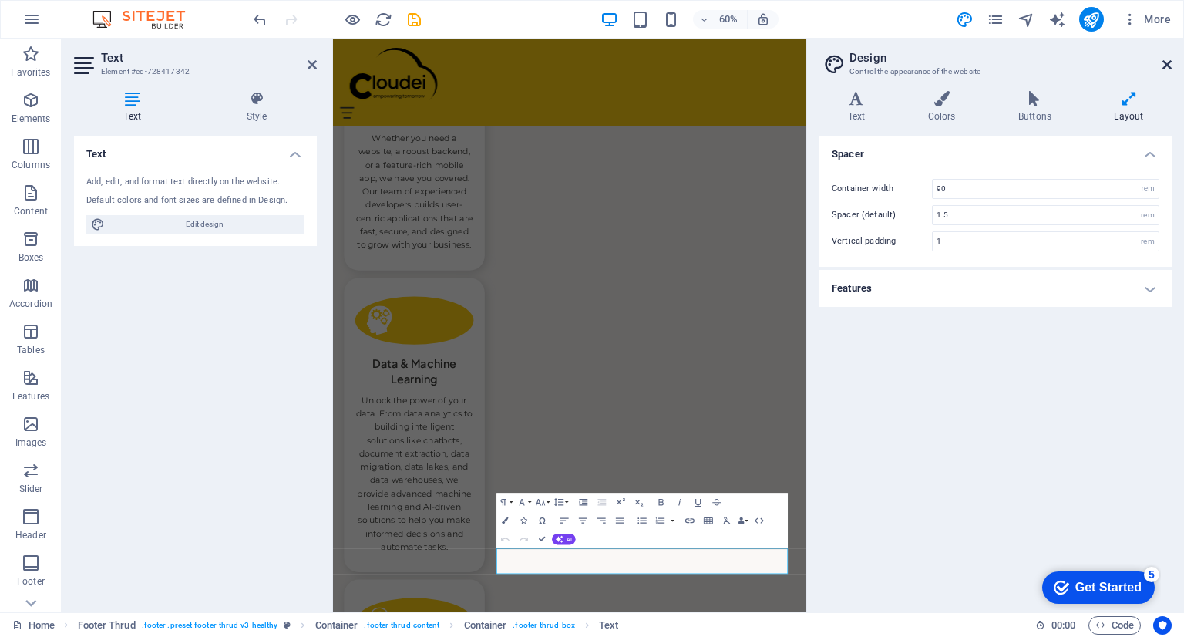
click at [1165, 62] on icon at bounding box center [1167, 65] width 9 height 12
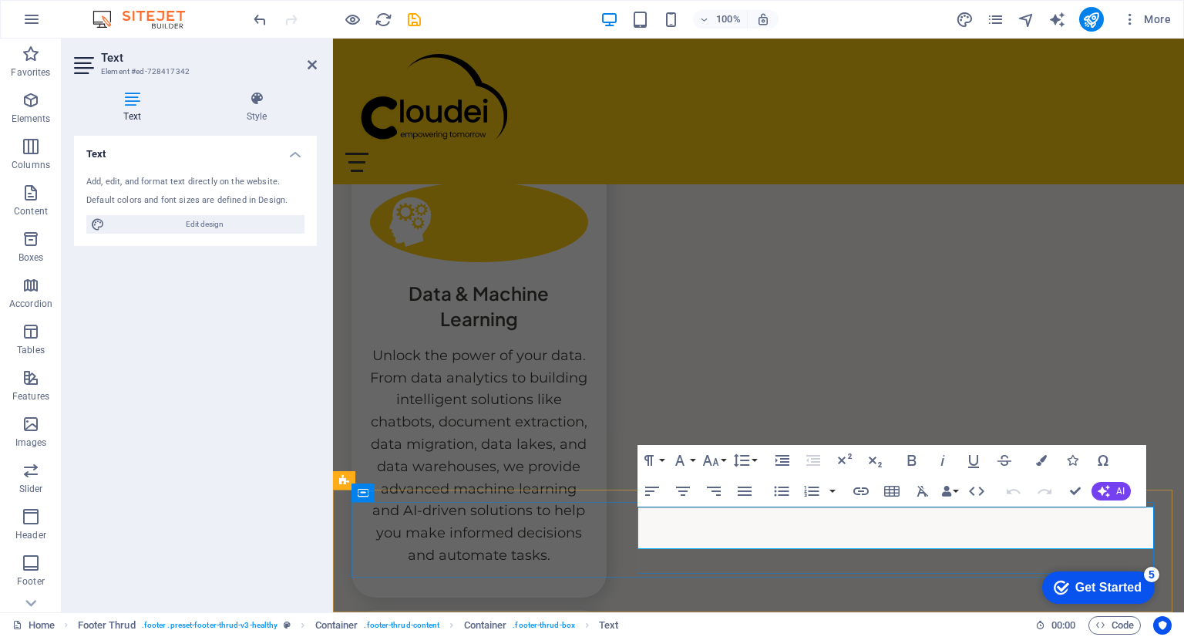
click at [1050, 381] on div "Home About Service Contact Login Revolutionize Your Business with Innovative IT…" at bounding box center [758, 49] width 851 height 7710
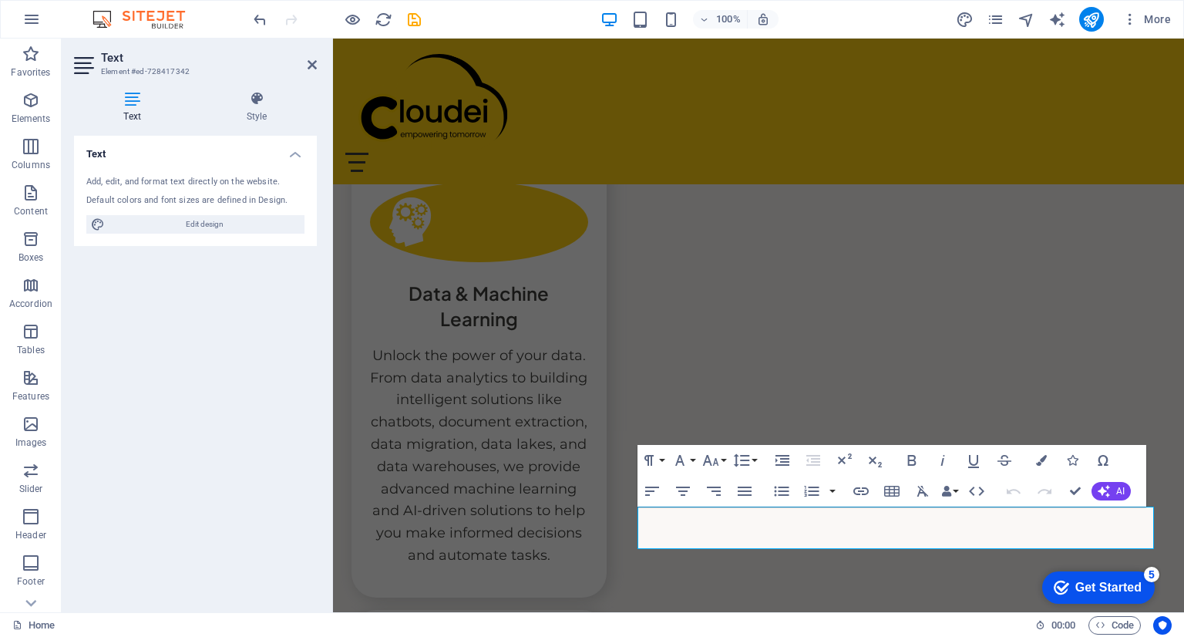
click at [1103, 401] on div "Home About Service Contact Login Revolutionize Your Business with Innovative IT…" at bounding box center [758, 49] width 851 height 7710
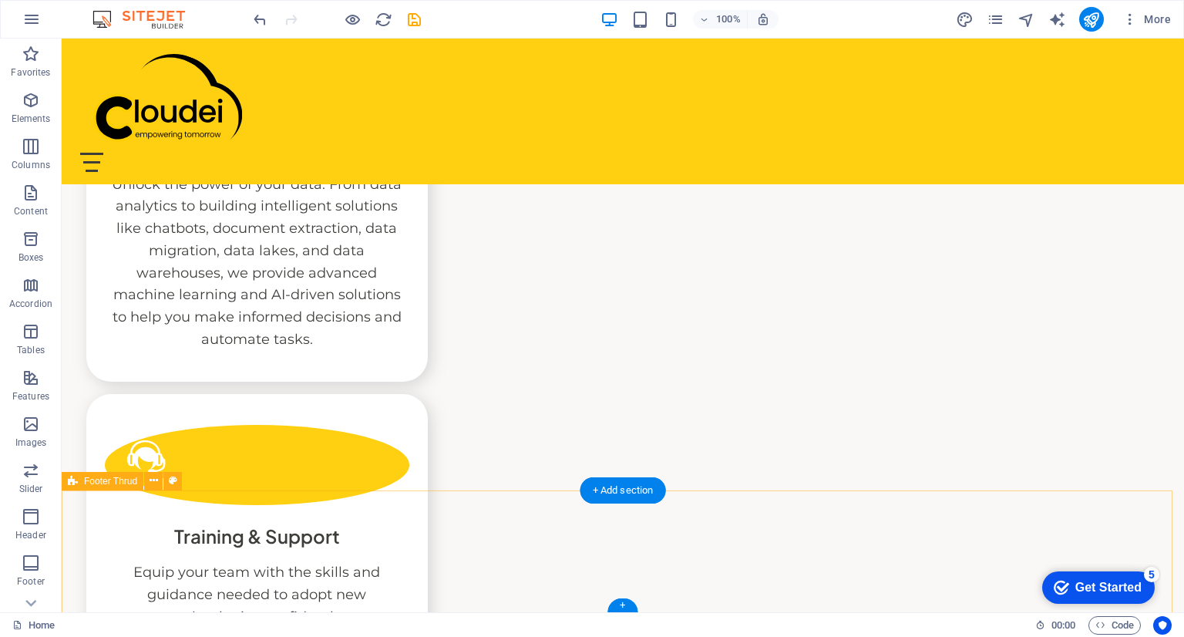
scroll to position [3658, 0]
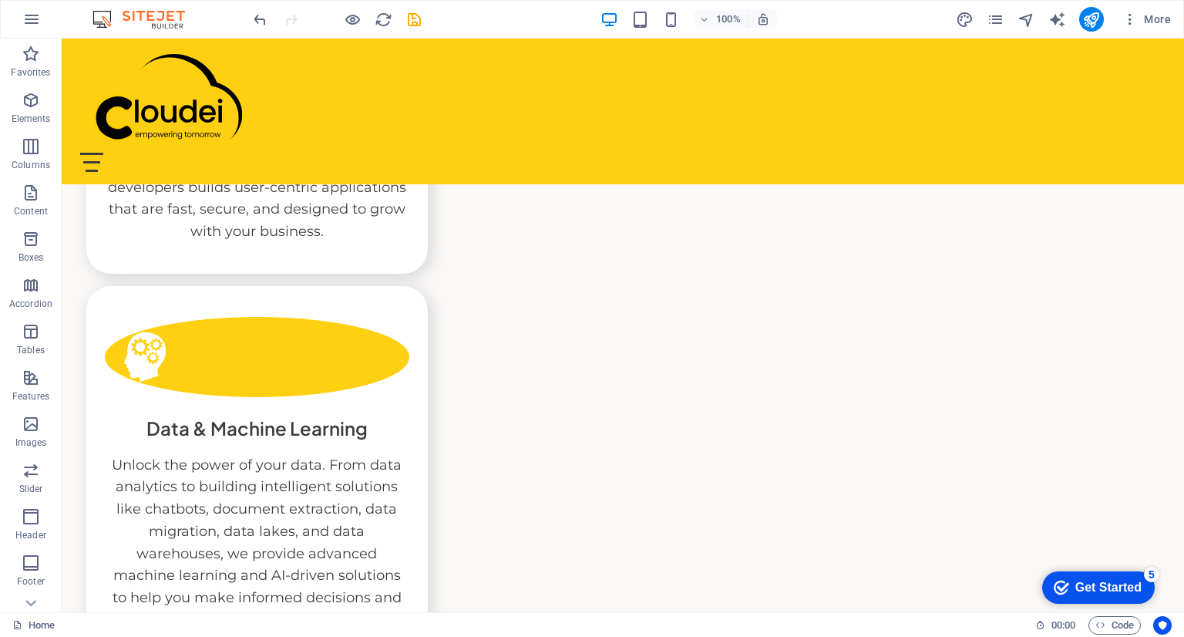
click at [1092, 373] on div "Home About Service Contact Login Revolutionize Your Business with Innovative IT…" at bounding box center [623, 189] width 1123 height 7428
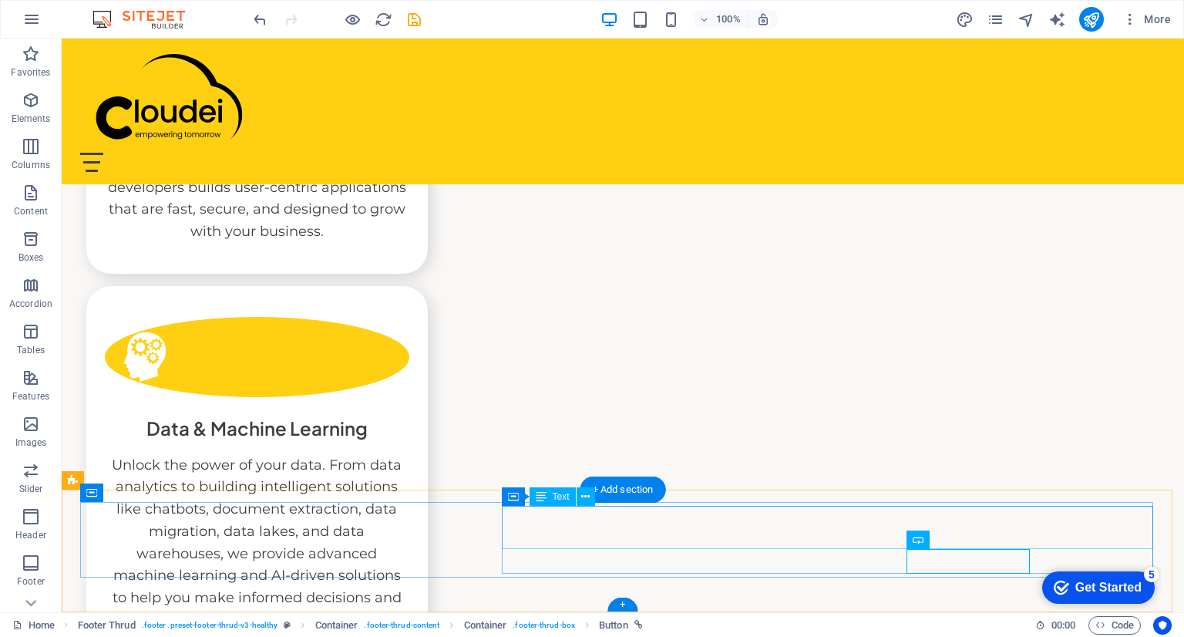
click at [587, 494] on icon at bounding box center [585, 497] width 8 height 16
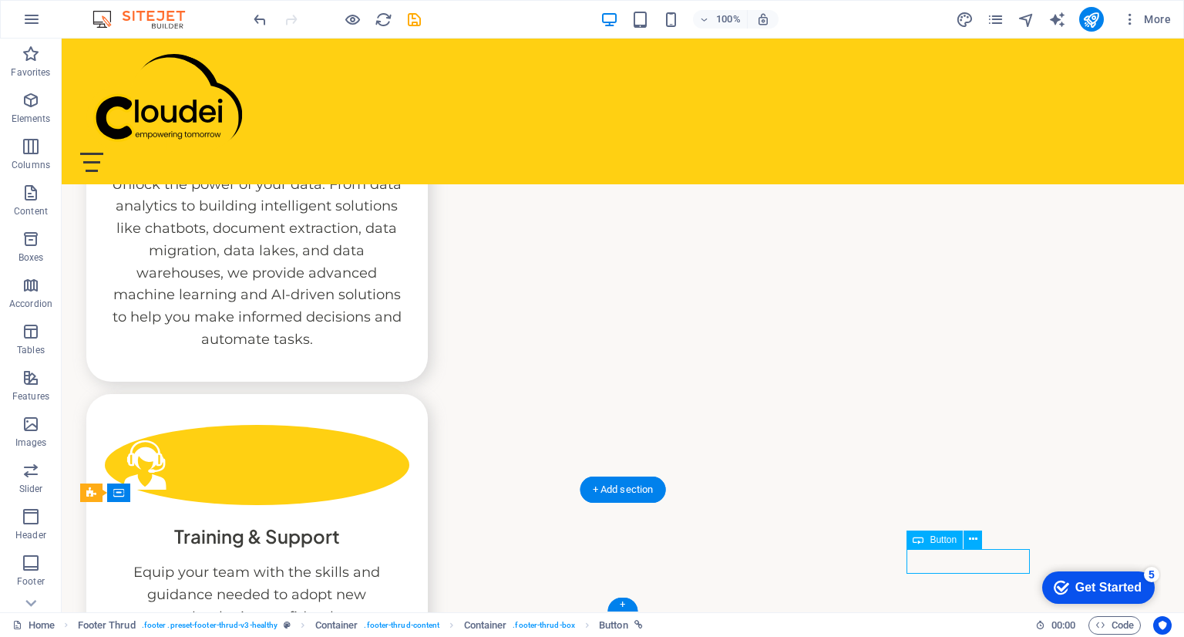
select select "px"
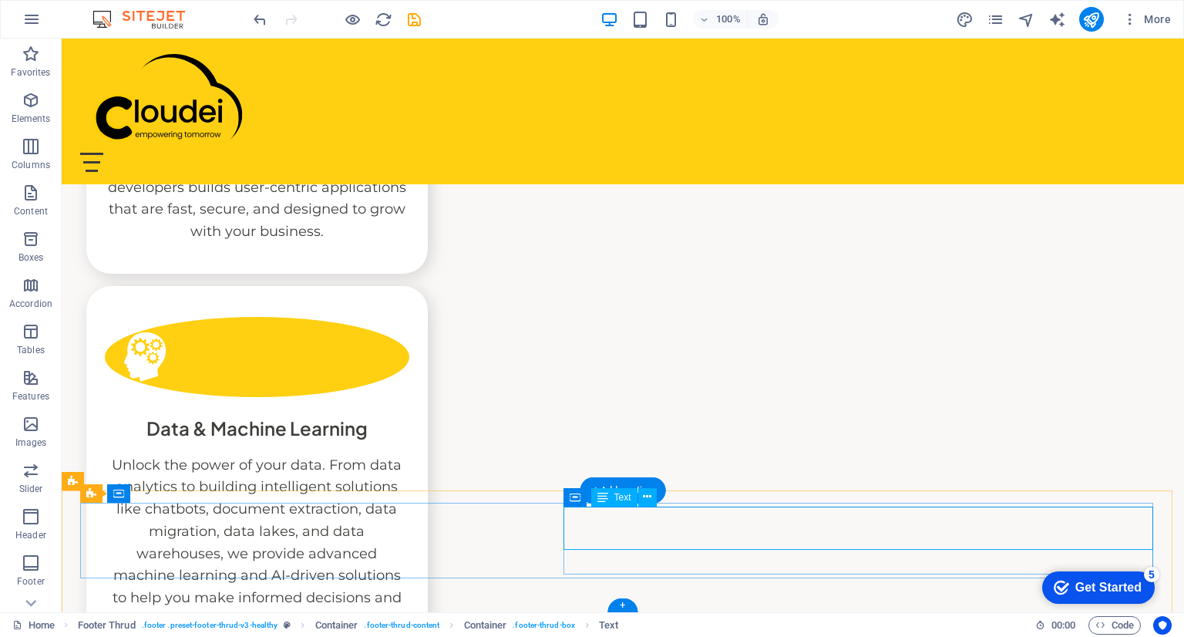
scroll to position [3938, 0]
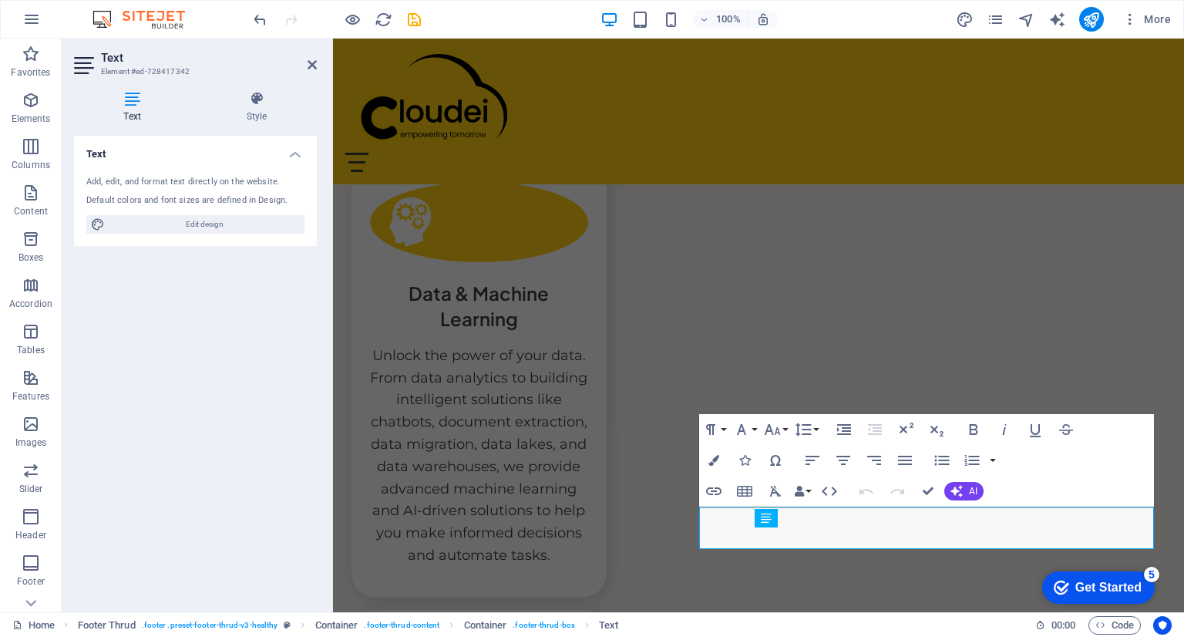
click at [1047, 343] on div "Home About Service Contact Login Revolutionize Your Business with Innovative IT…" at bounding box center [758, 36] width 851 height 7685
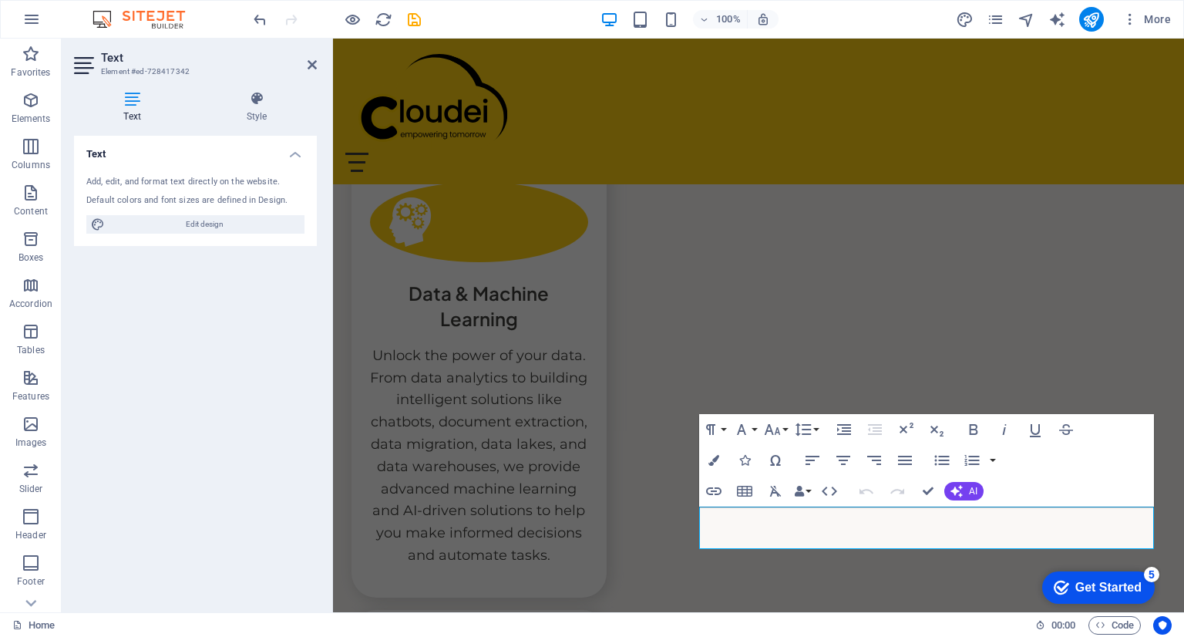
click at [1047, 343] on div "Home About Service Contact Login Revolutionize Your Business with Innovative IT…" at bounding box center [758, 36] width 851 height 7685
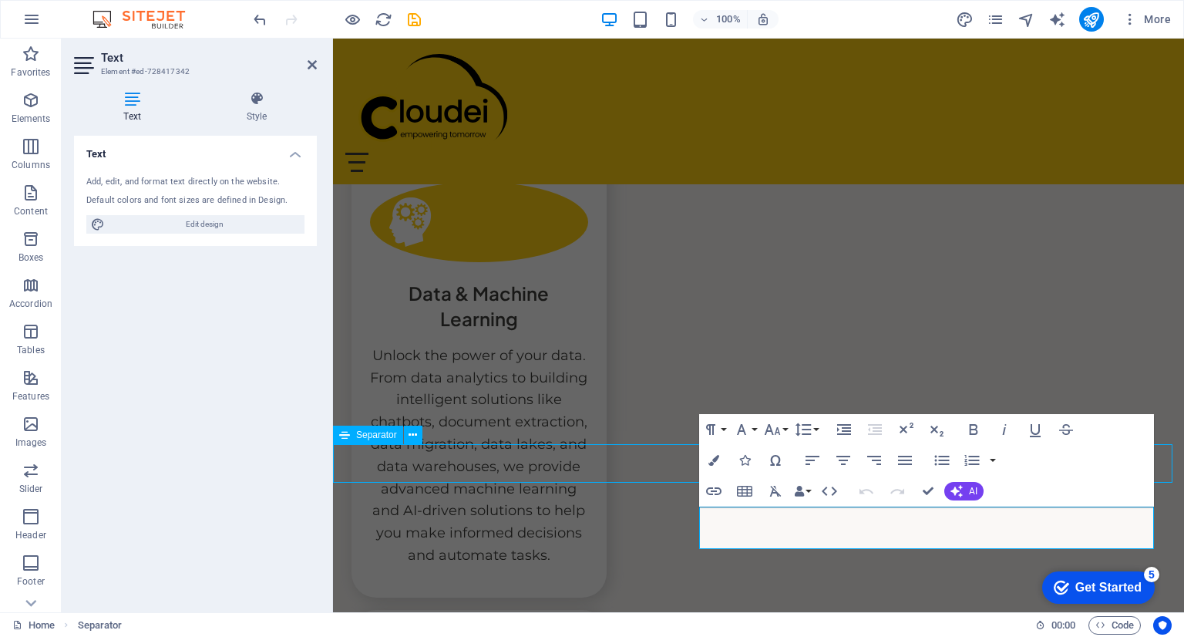
scroll to position [3658, 0]
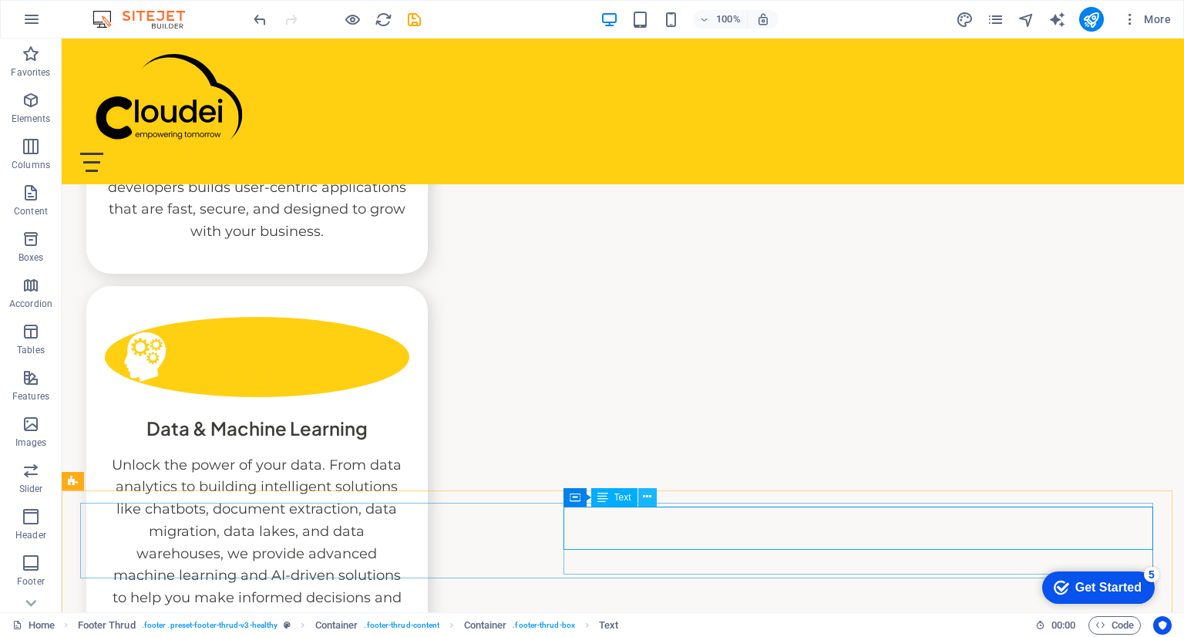
click at [644, 498] on icon at bounding box center [647, 497] width 8 height 16
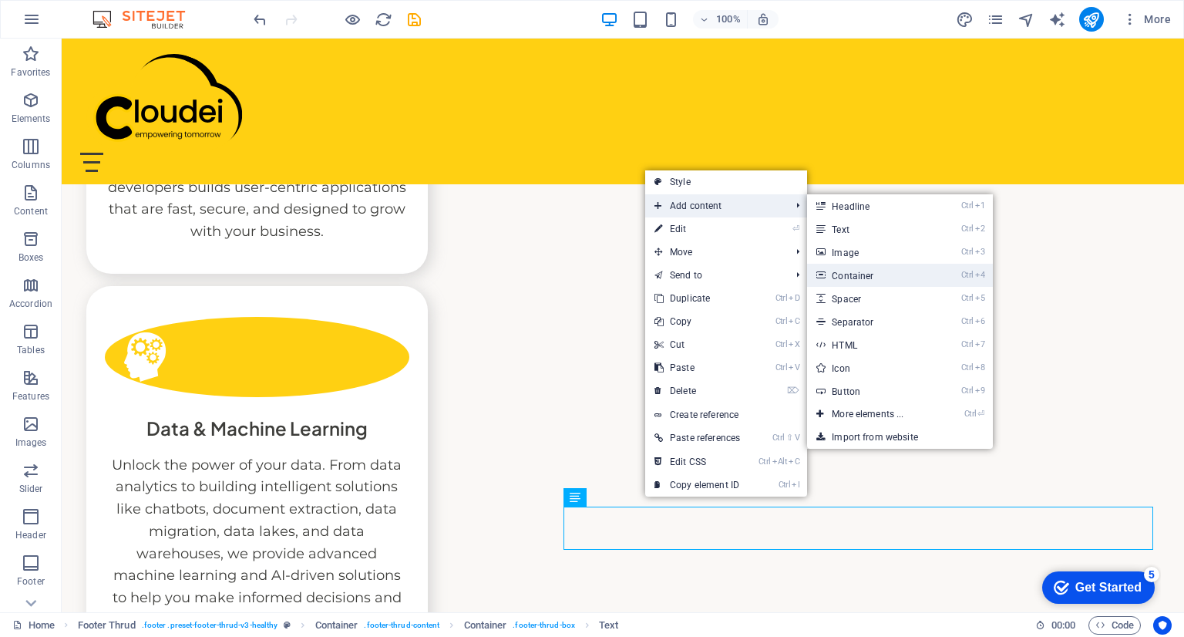
click at [867, 276] on link "Ctrl 4 Container" at bounding box center [870, 275] width 127 height 23
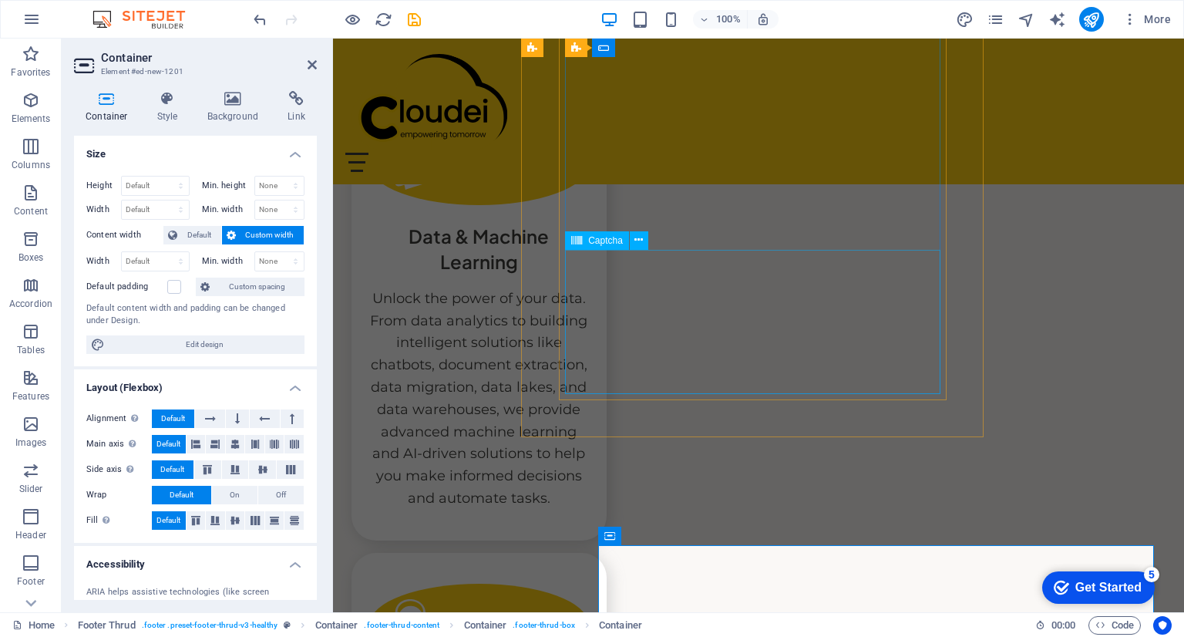
scroll to position [4039, 0]
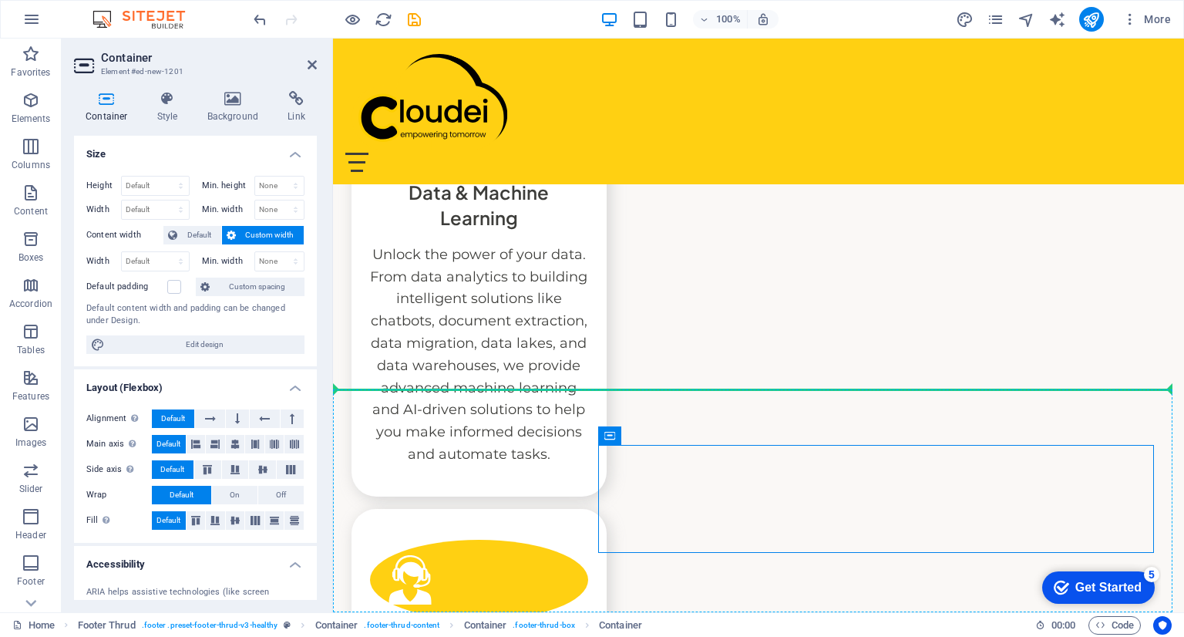
drag, startPoint x: 660, startPoint y: 447, endPoint x: 592, endPoint y: 442, distance: 68.1
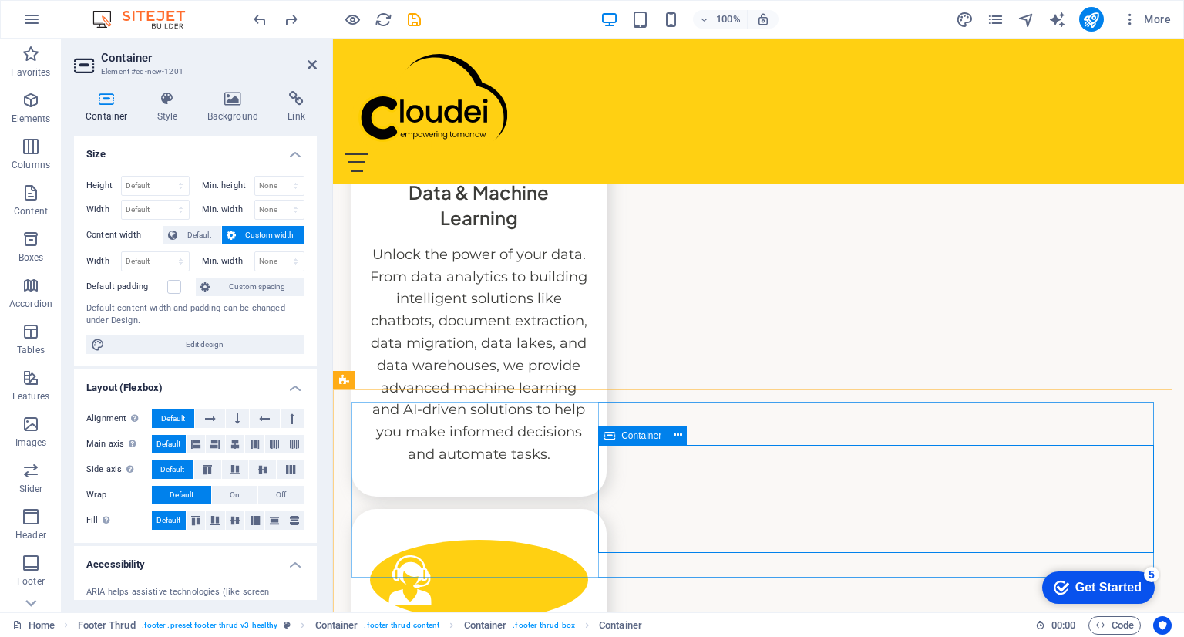
scroll to position [3658, 0]
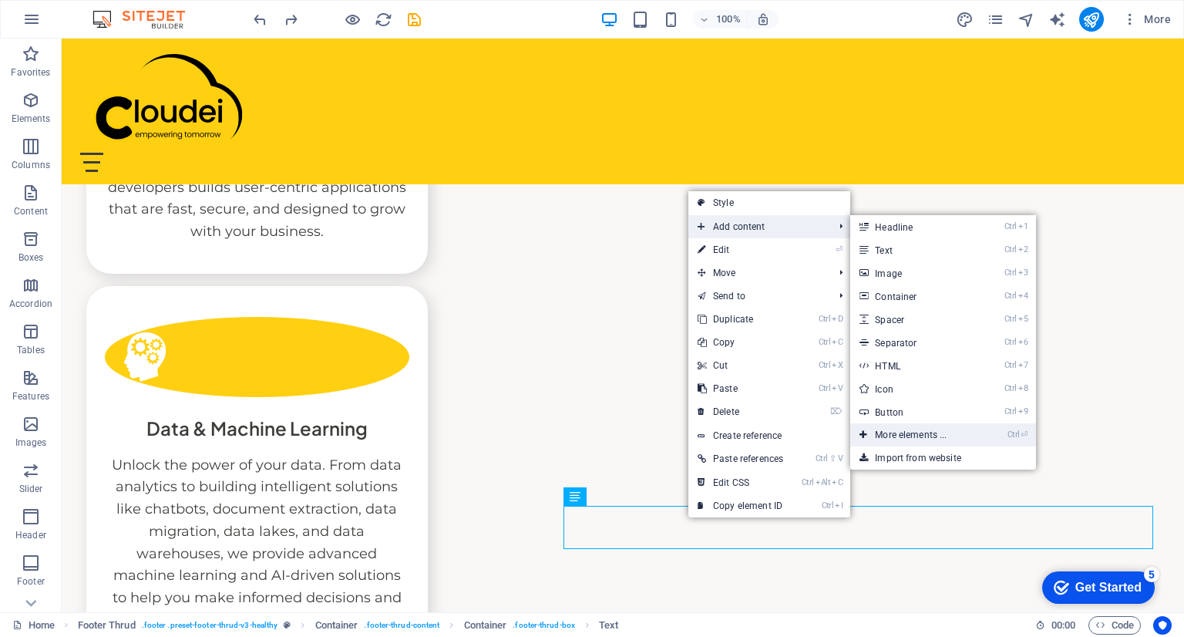
click at [916, 433] on link "Ctrl ⏎ More elements ..." at bounding box center [913, 434] width 127 height 23
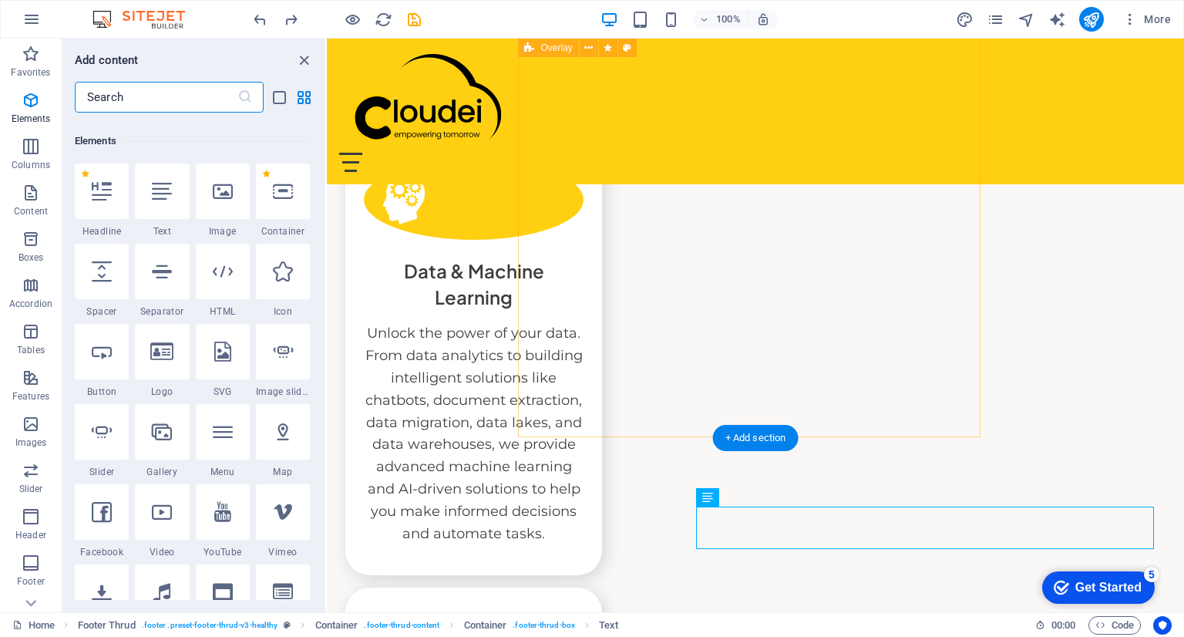
scroll to position [163, 0]
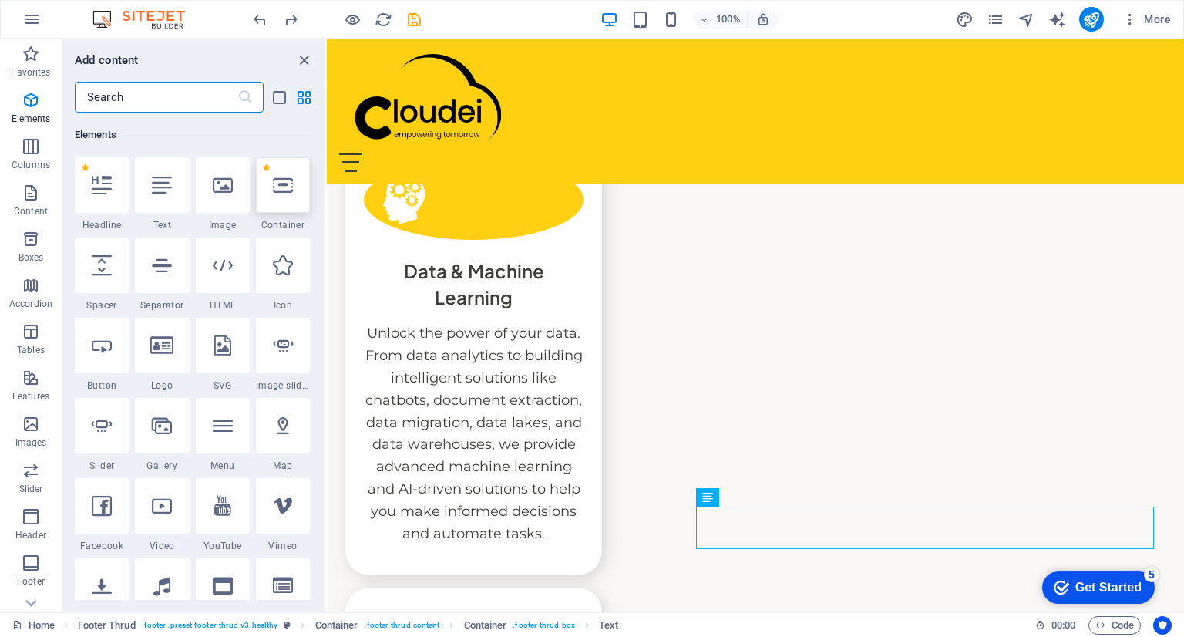
click at [286, 199] on div at bounding box center [283, 185] width 54 height 56
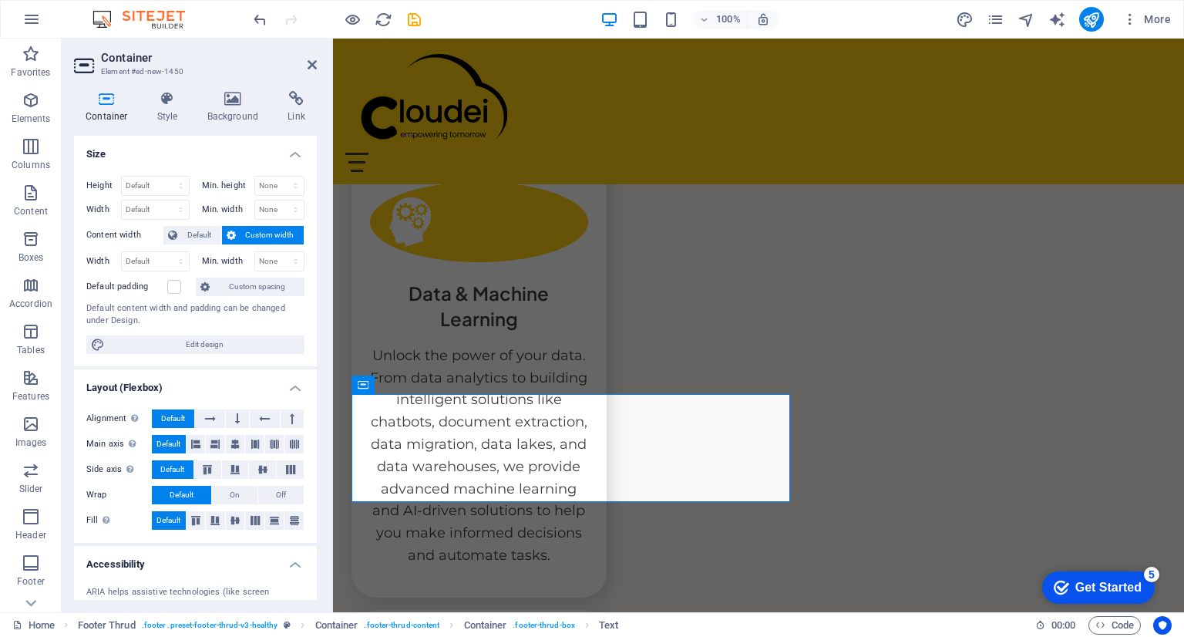
scroll to position [4047, 0]
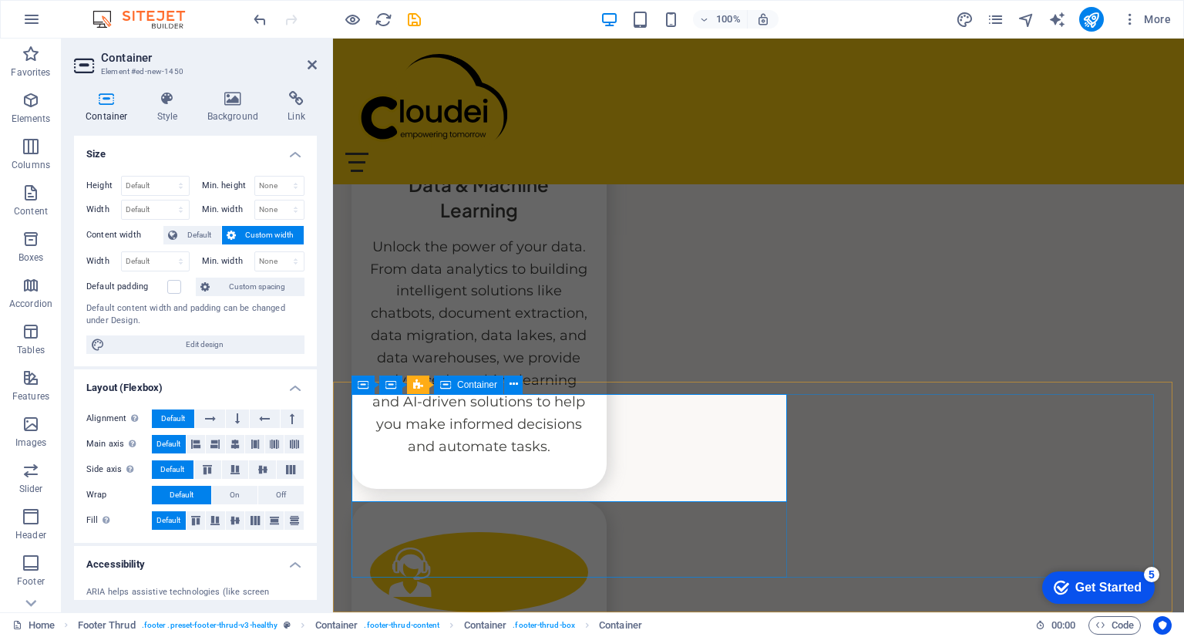
click at [311, 65] on icon at bounding box center [312, 65] width 9 height 12
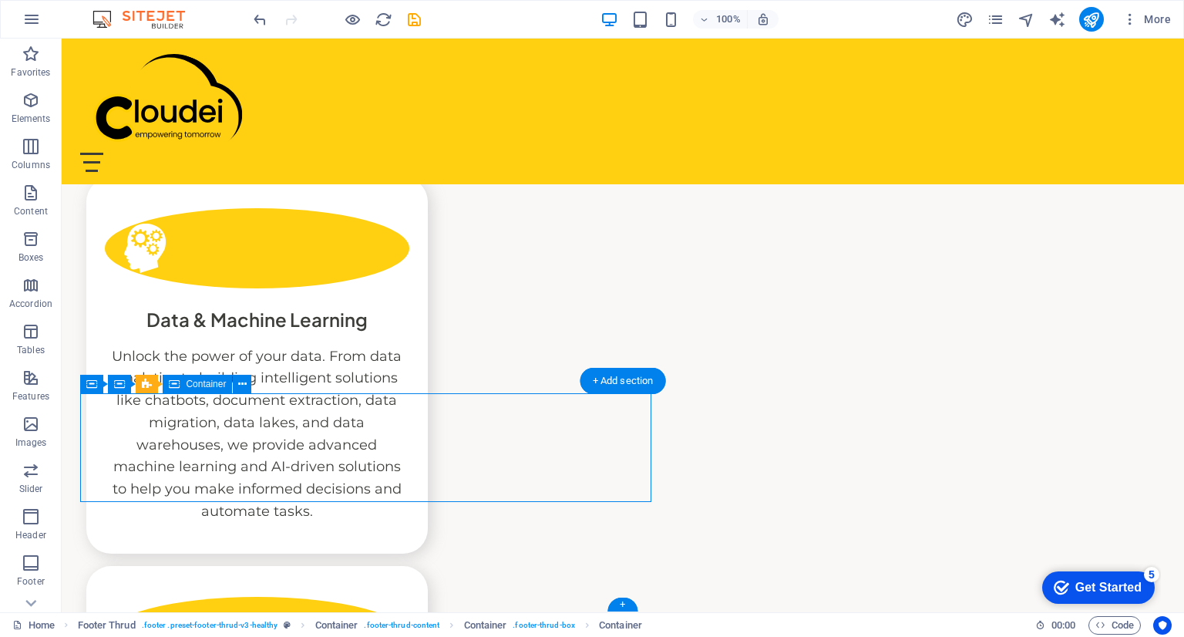
scroll to position [3658, 0]
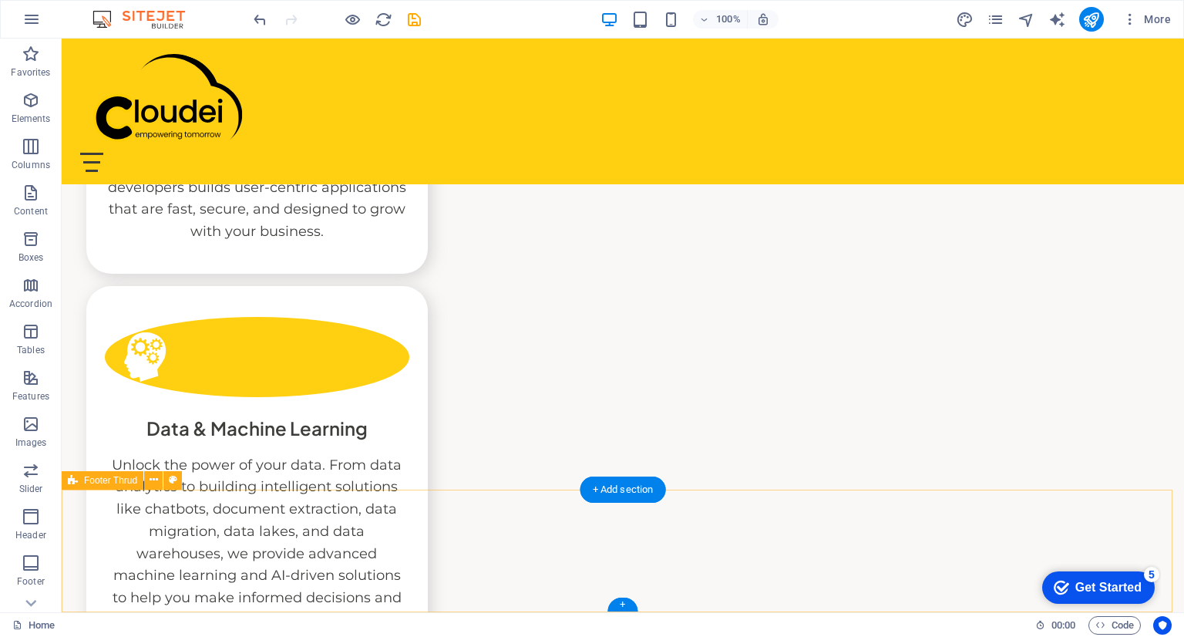
drag, startPoint x: 807, startPoint y: 496, endPoint x: 810, endPoint y: 510, distance: 14.2
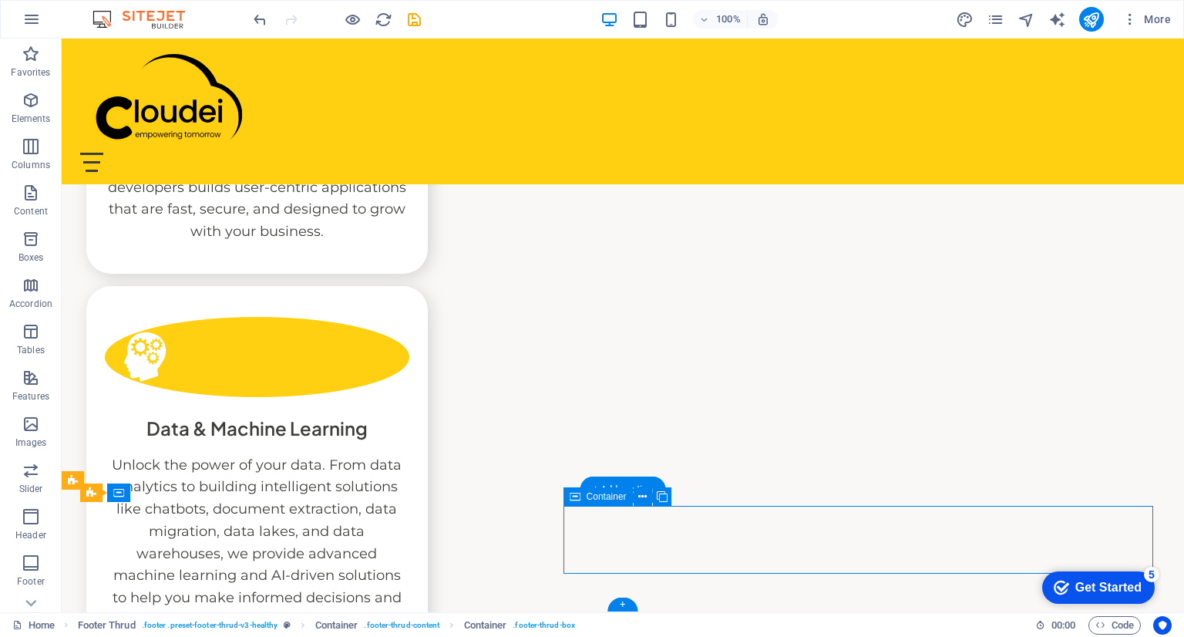
click at [645, 499] on icon at bounding box center [647, 497] width 8 height 16
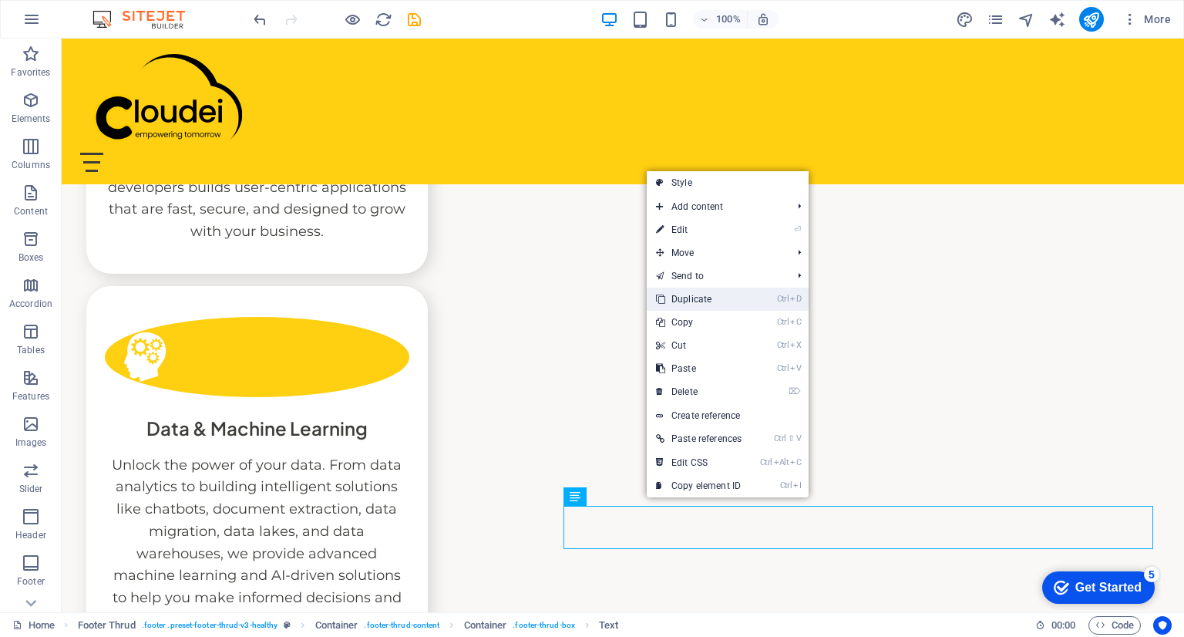
click at [720, 307] on link "Ctrl D Duplicate" at bounding box center [699, 299] width 104 height 23
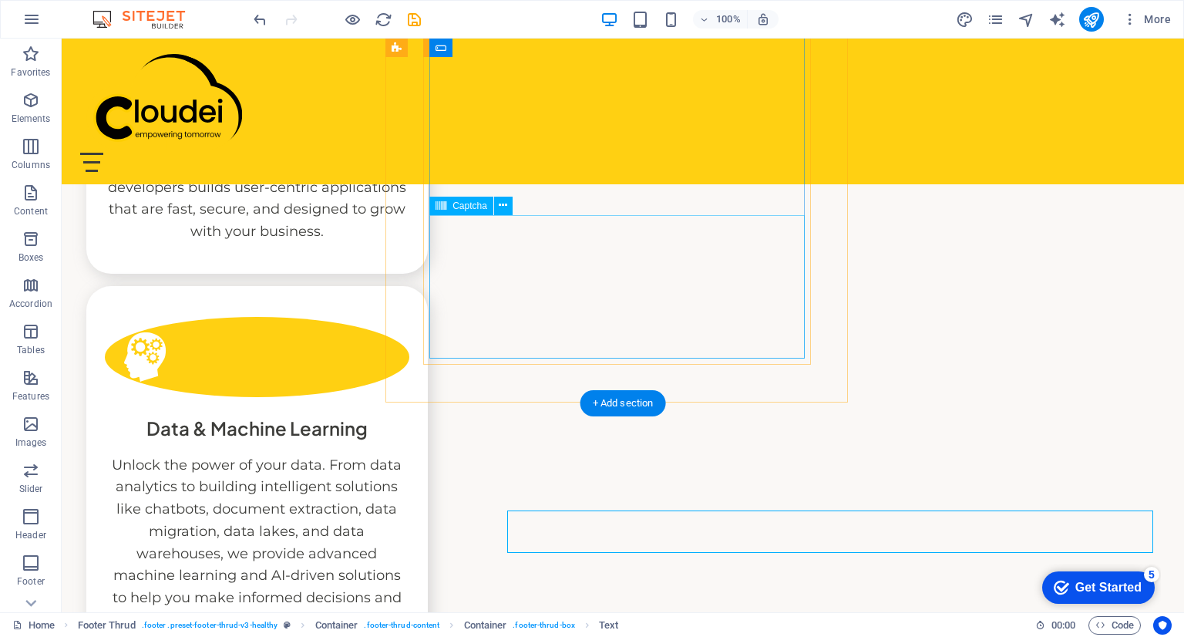
scroll to position [3692, 0]
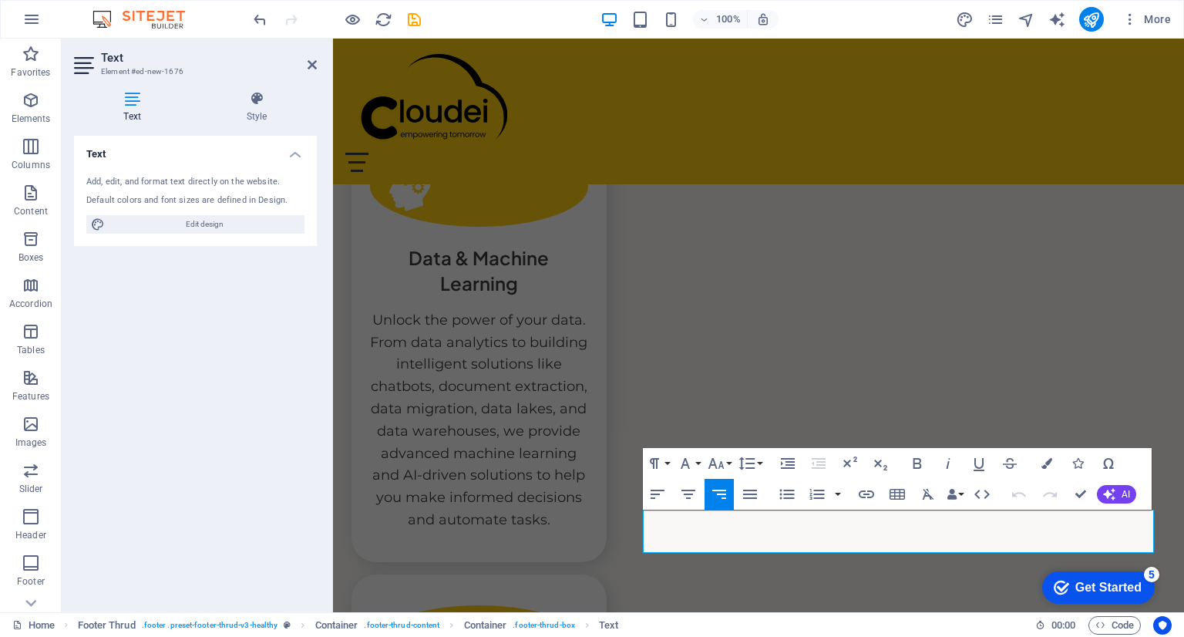
click at [1079, 385] on div "Home About Service Contact Login Revolutionize Your Business with Innovative IT…" at bounding box center [758, 22] width 851 height 7727
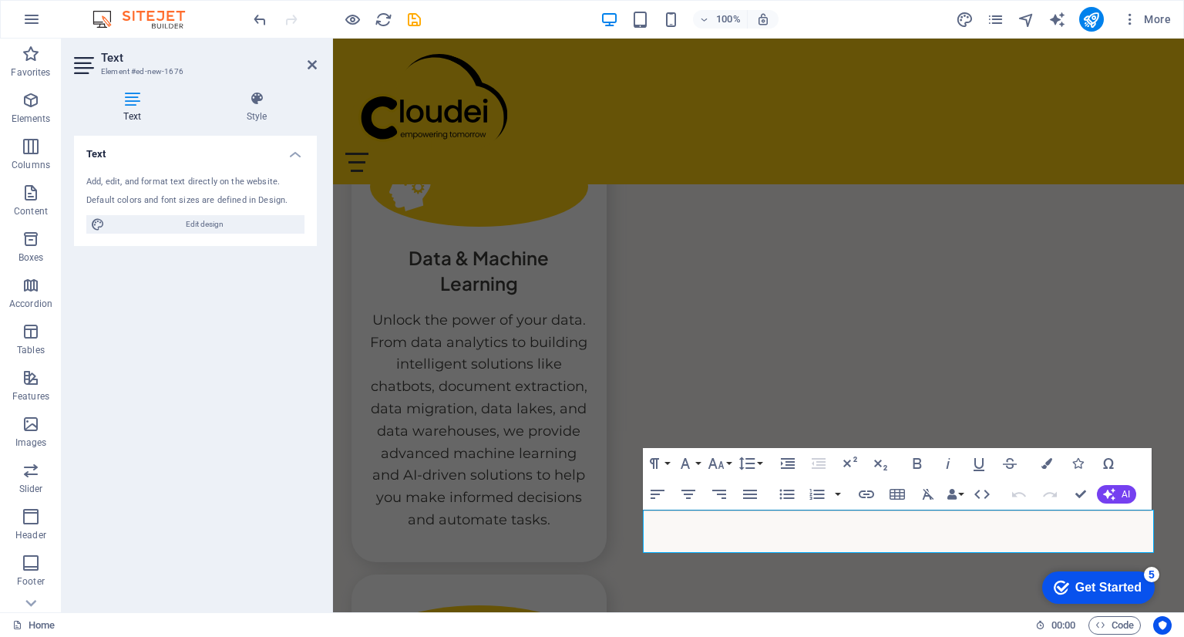
click at [1098, 363] on div "Home About Service Contact Login Revolutionize Your Business with Innovative IT…" at bounding box center [758, 22] width 851 height 7727
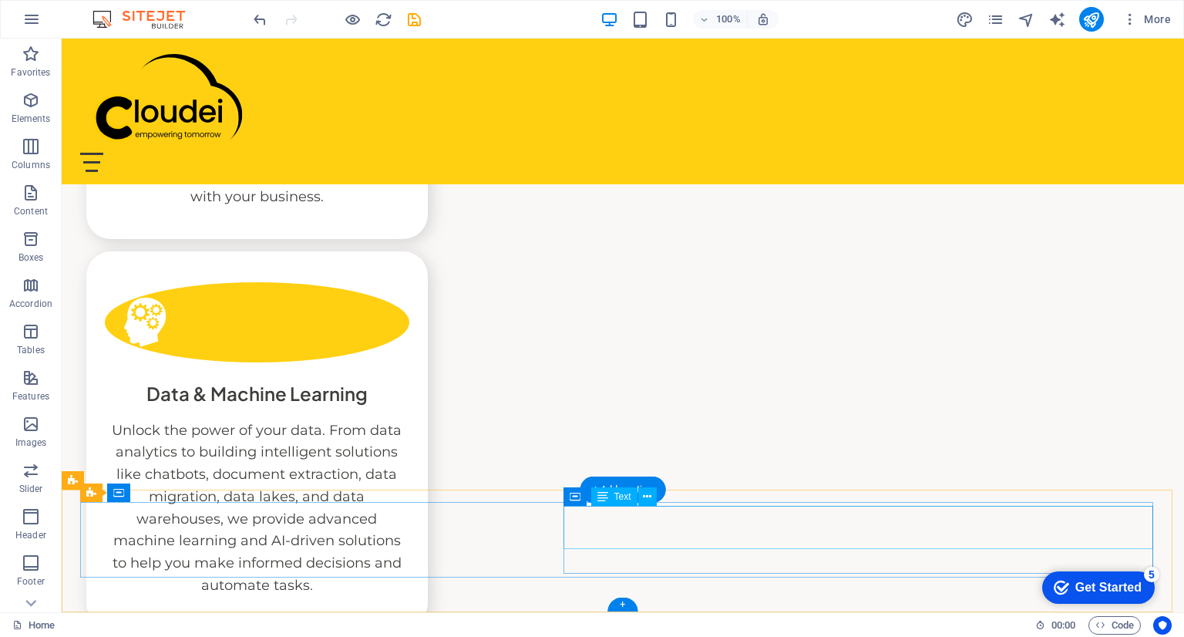
scroll to position [3658, 0]
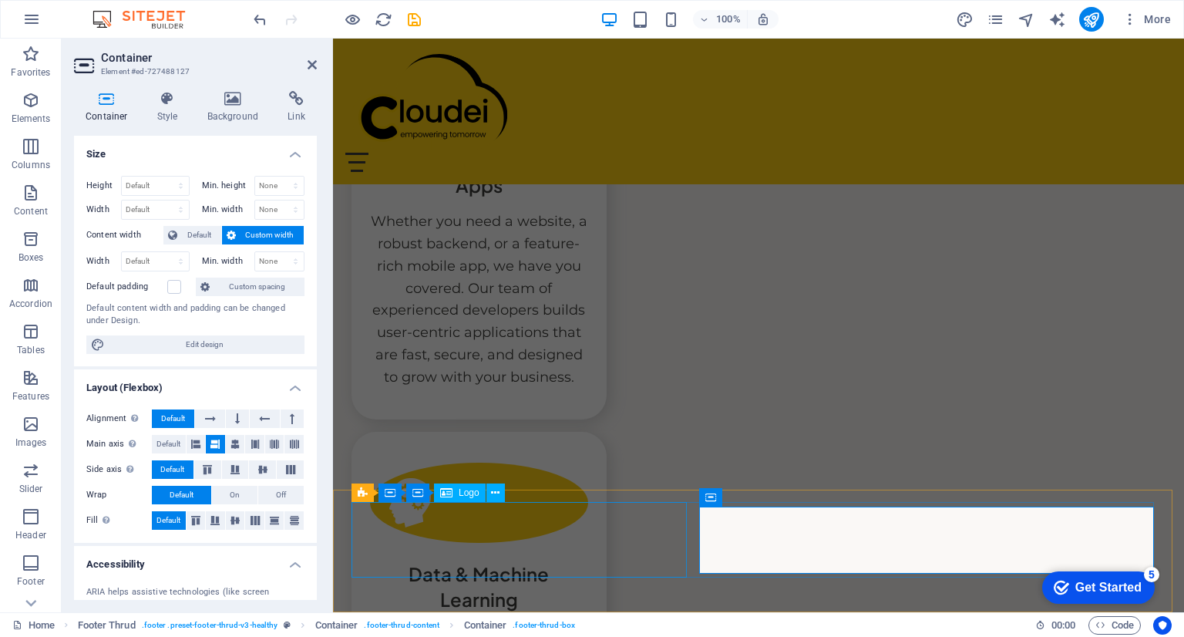
scroll to position [3938, 0]
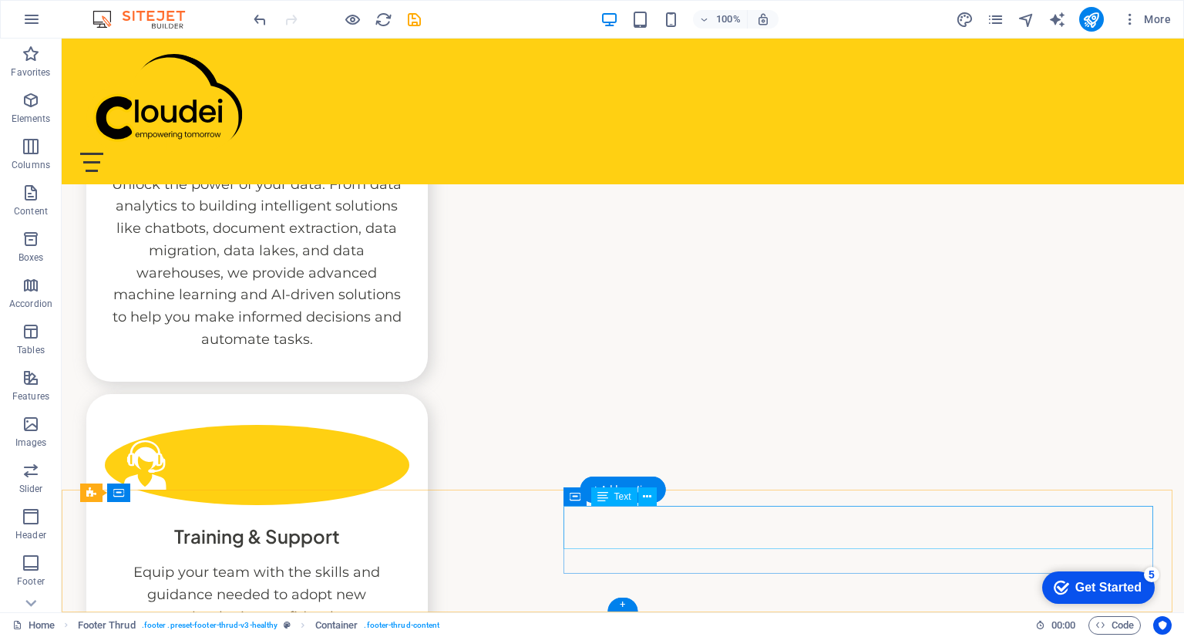
scroll to position [3658, 0]
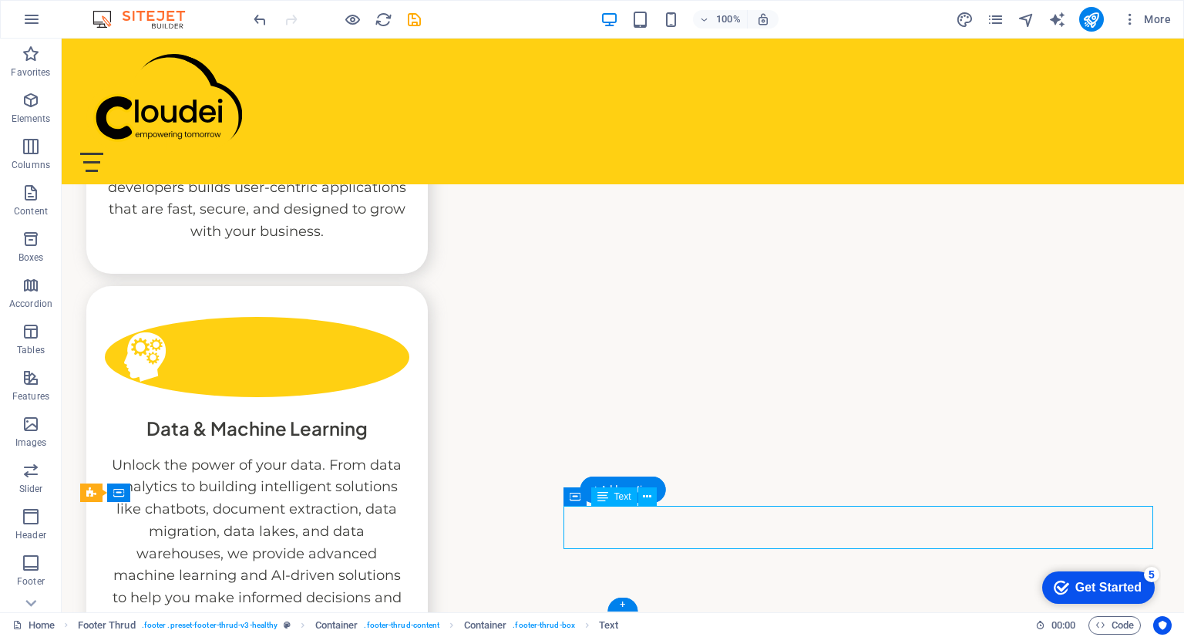
click at [648, 497] on icon at bounding box center [647, 497] width 8 height 16
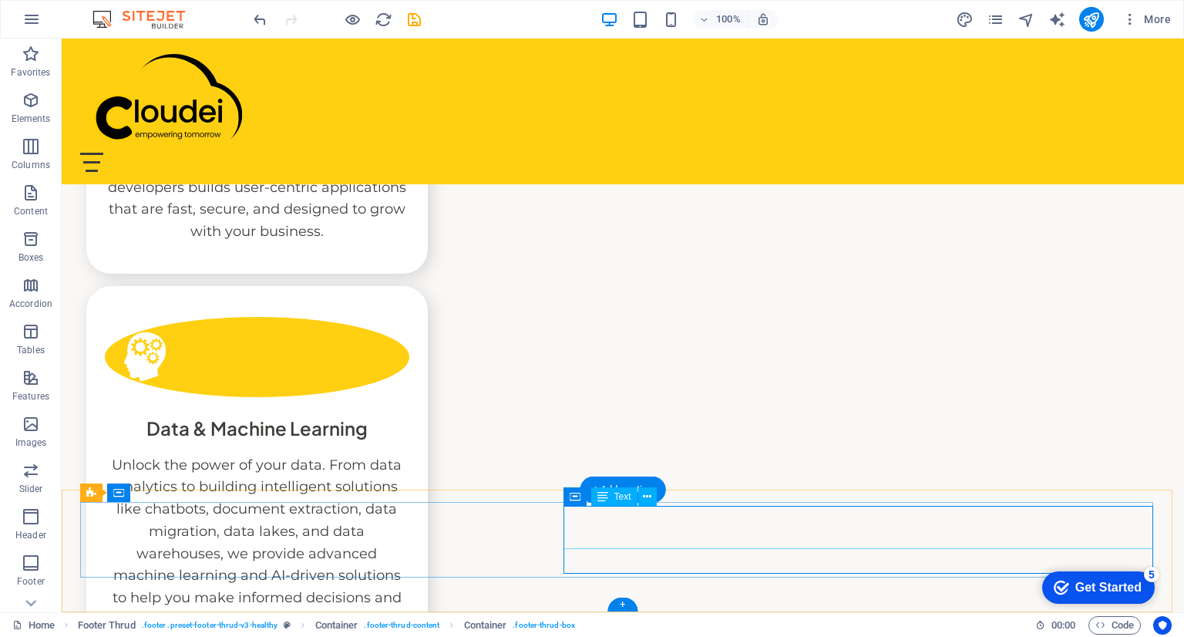
click at [647, 497] on icon at bounding box center [647, 497] width 8 height 16
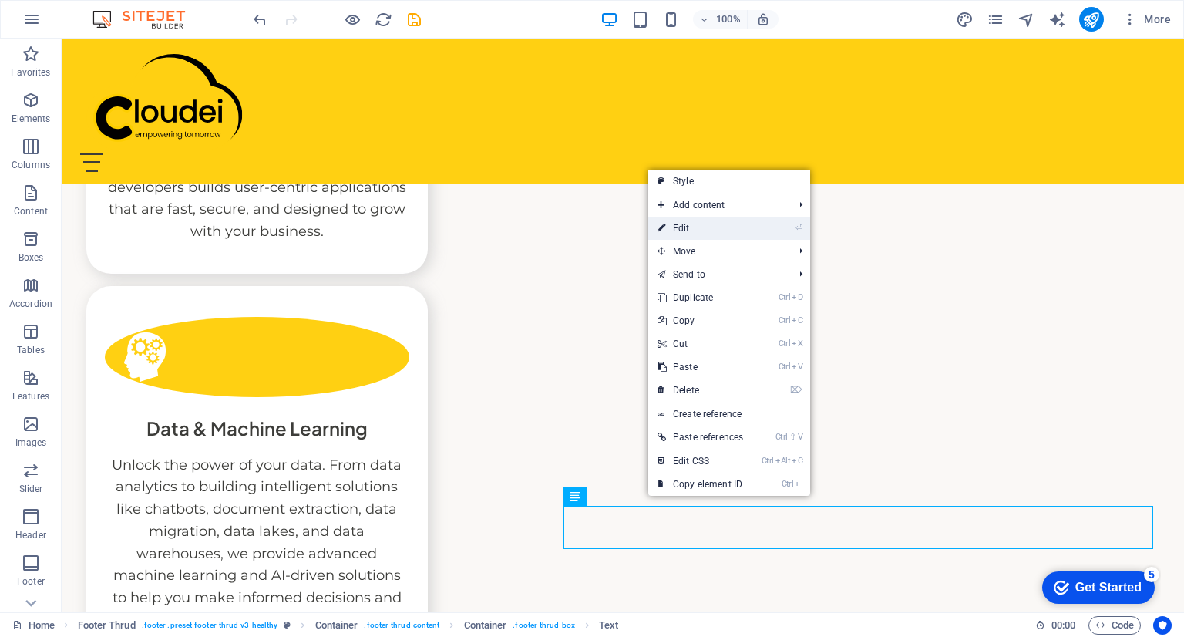
click at [749, 223] on link "⏎ Edit" at bounding box center [700, 228] width 104 height 23
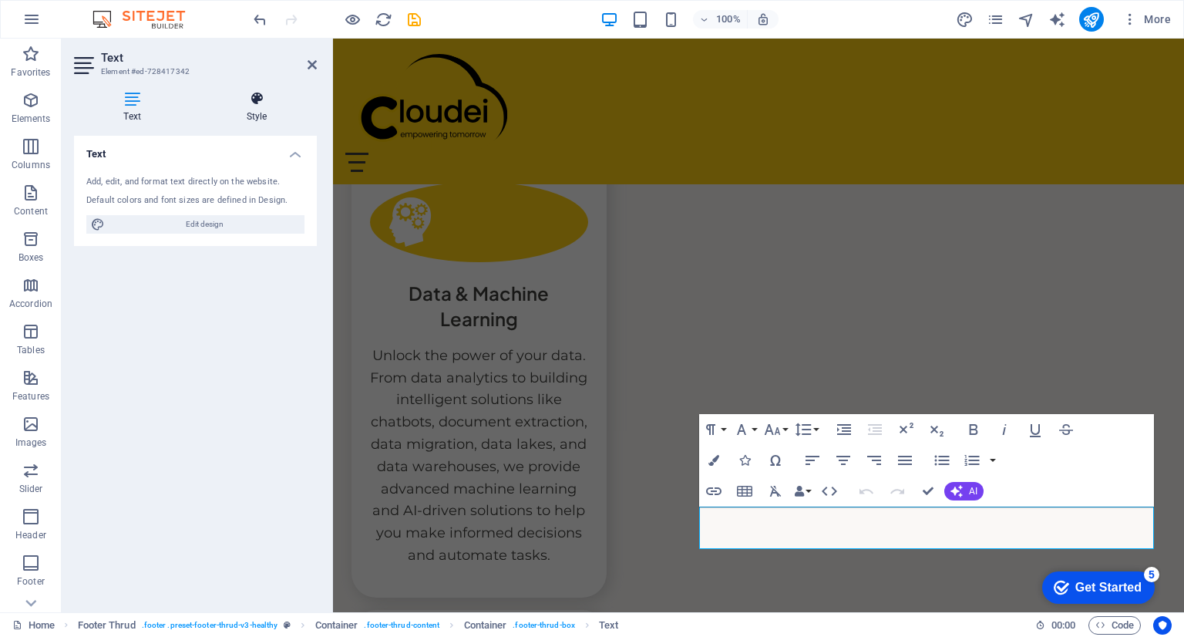
click at [268, 102] on icon at bounding box center [257, 98] width 120 height 15
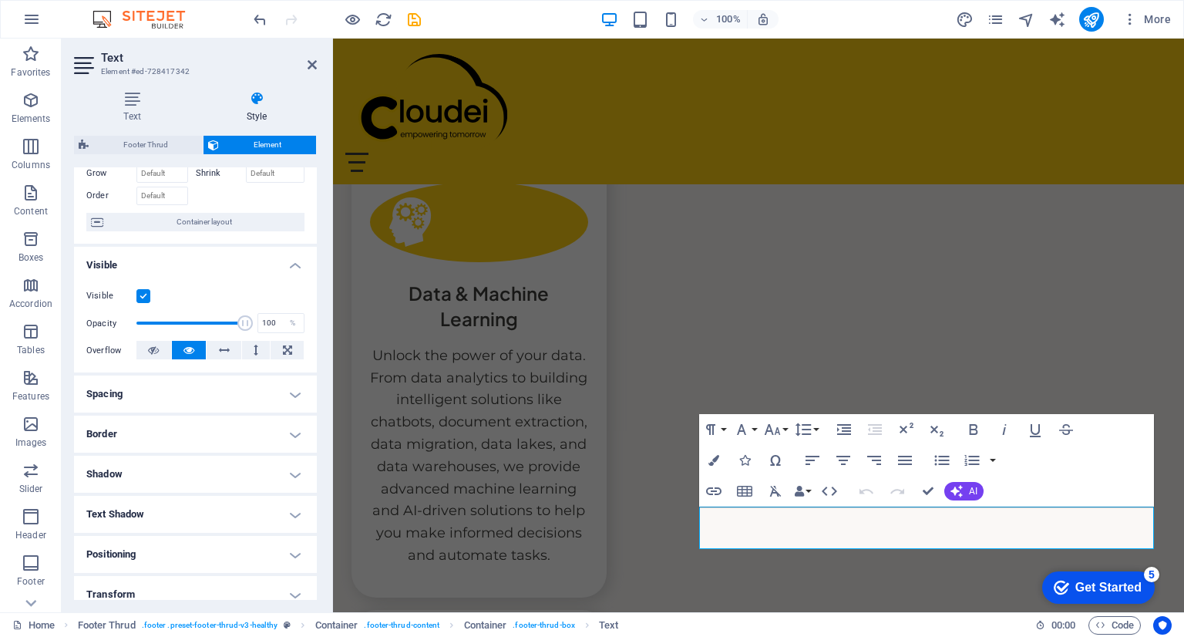
scroll to position [0, 0]
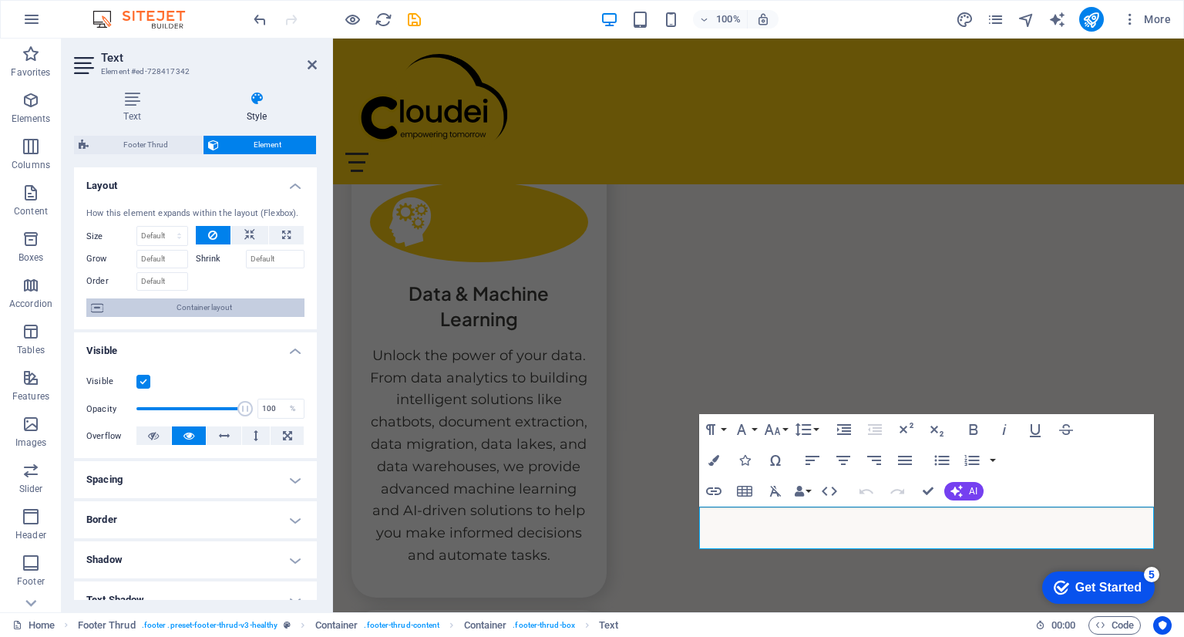
click at [185, 309] on span "Container layout" at bounding box center [204, 307] width 192 height 19
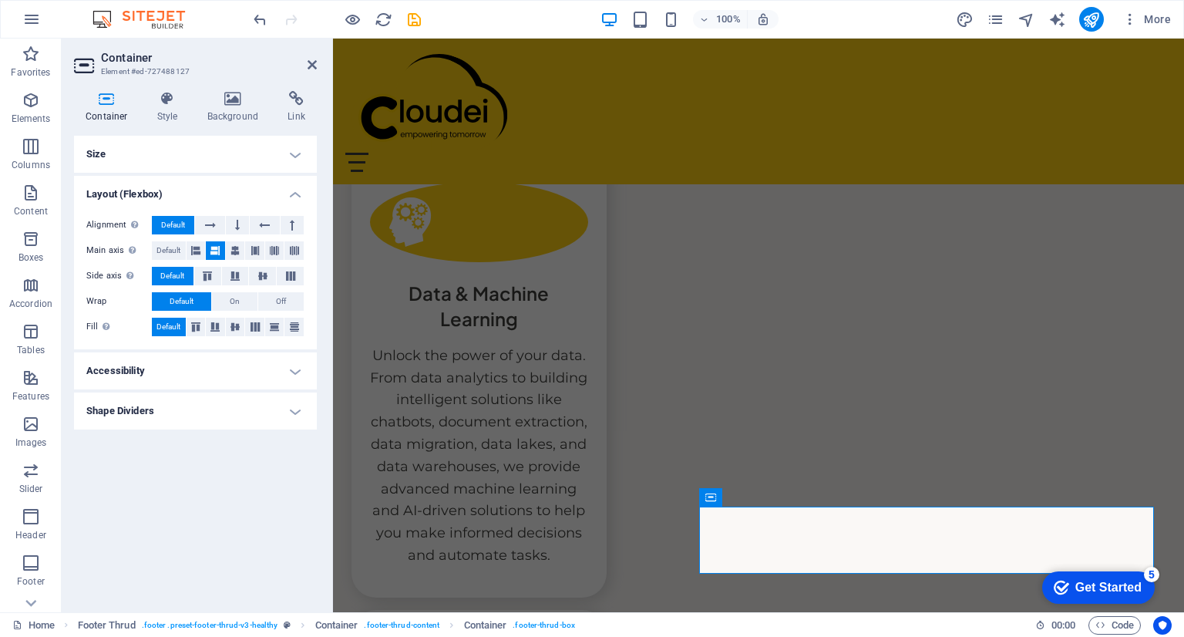
click at [251, 388] on h4 "Accessibility" at bounding box center [195, 370] width 243 height 37
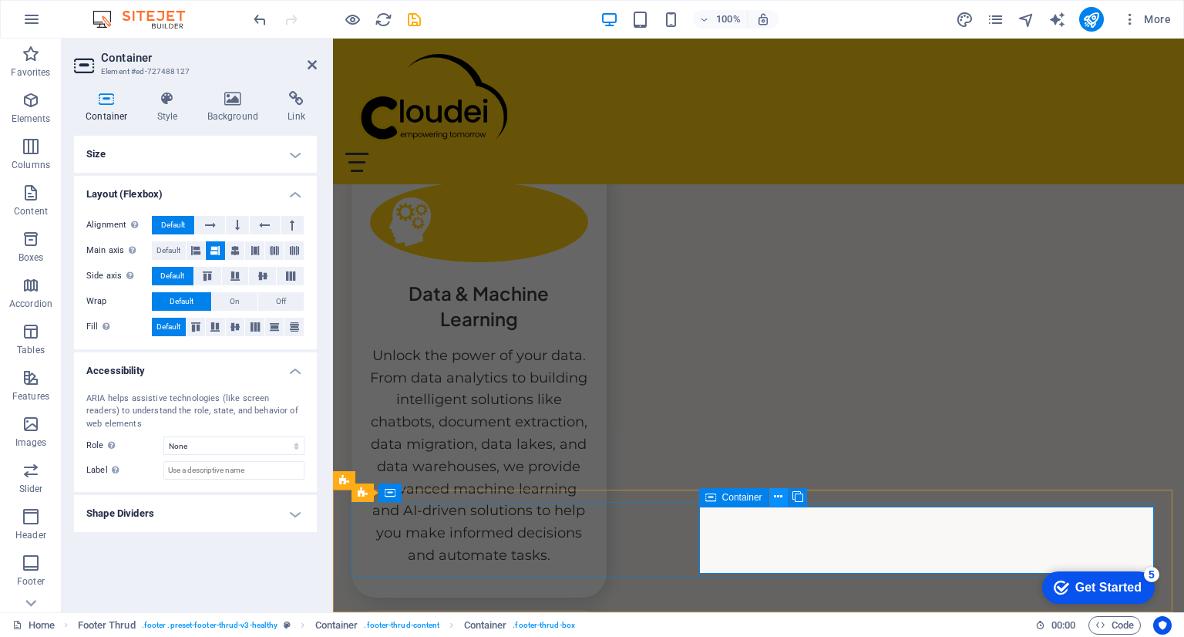
click at [780, 494] on icon at bounding box center [778, 497] width 8 height 16
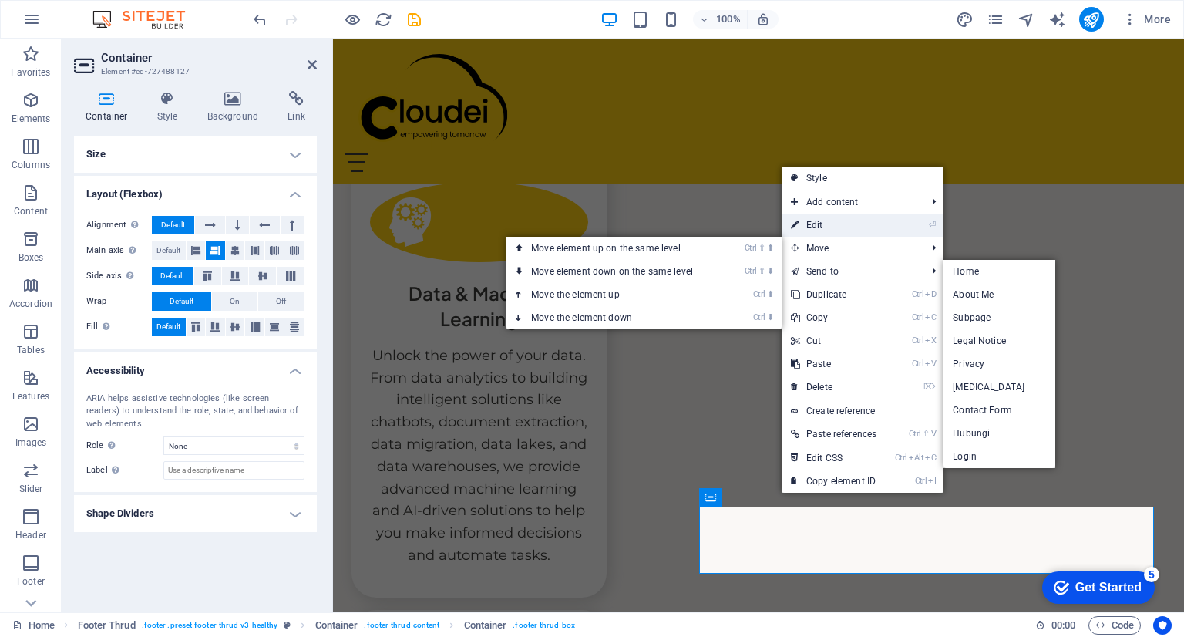
click at [848, 220] on link "⏎ Edit" at bounding box center [834, 225] width 104 height 23
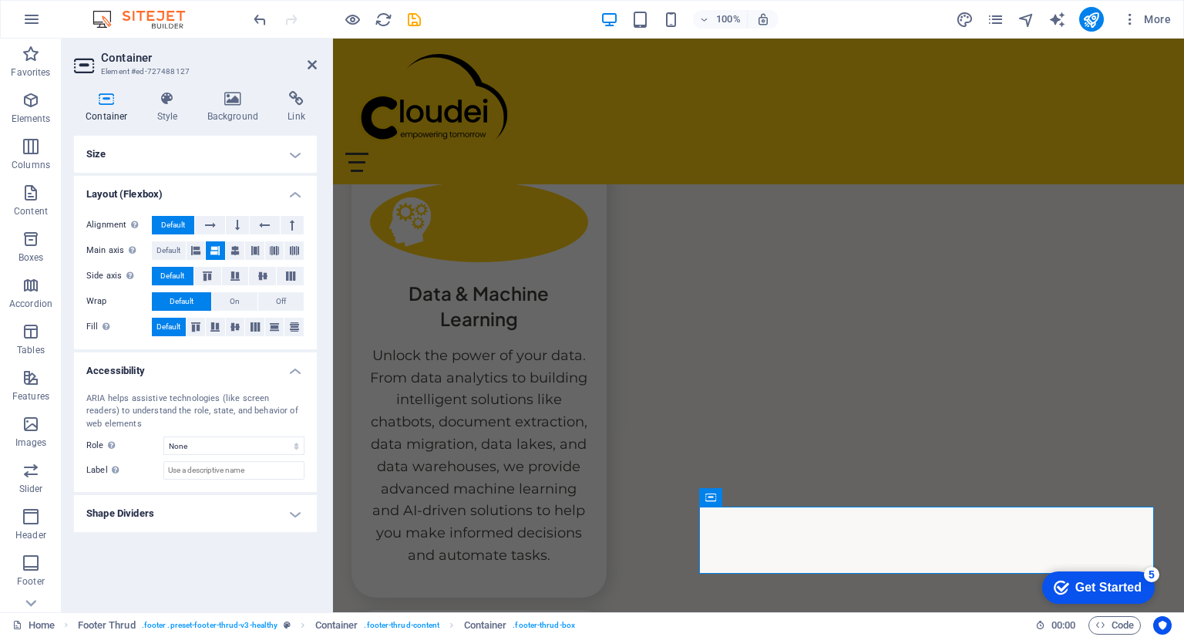
click at [122, 101] on icon at bounding box center [107, 98] width 66 height 15
click at [169, 95] on icon at bounding box center [168, 98] width 44 height 15
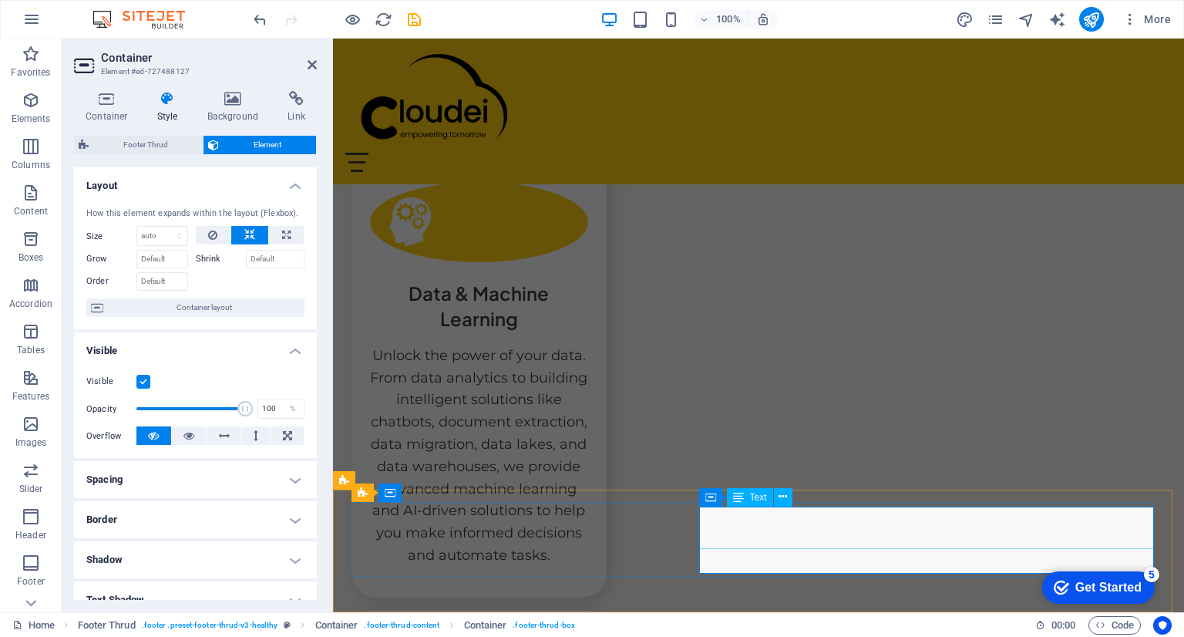
click at [785, 497] on icon at bounding box center [783, 497] width 8 height 16
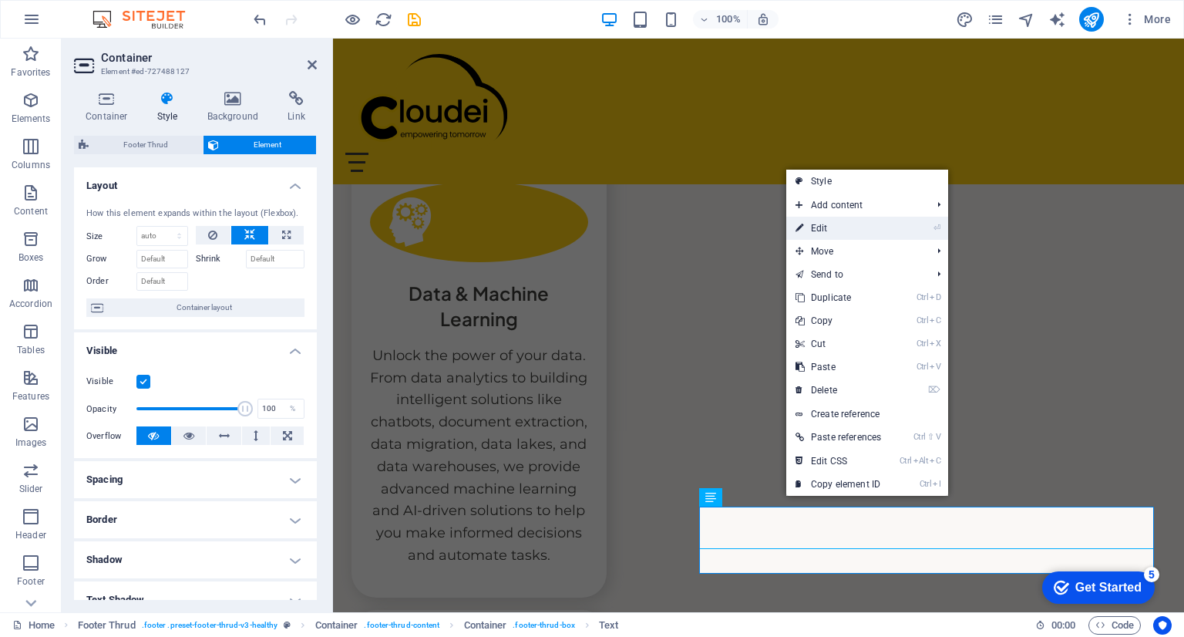
click at [896, 227] on li "⏎ Edit" at bounding box center [867, 228] width 162 height 23
click at [806, 228] on link "⏎ Edit" at bounding box center [838, 228] width 104 height 23
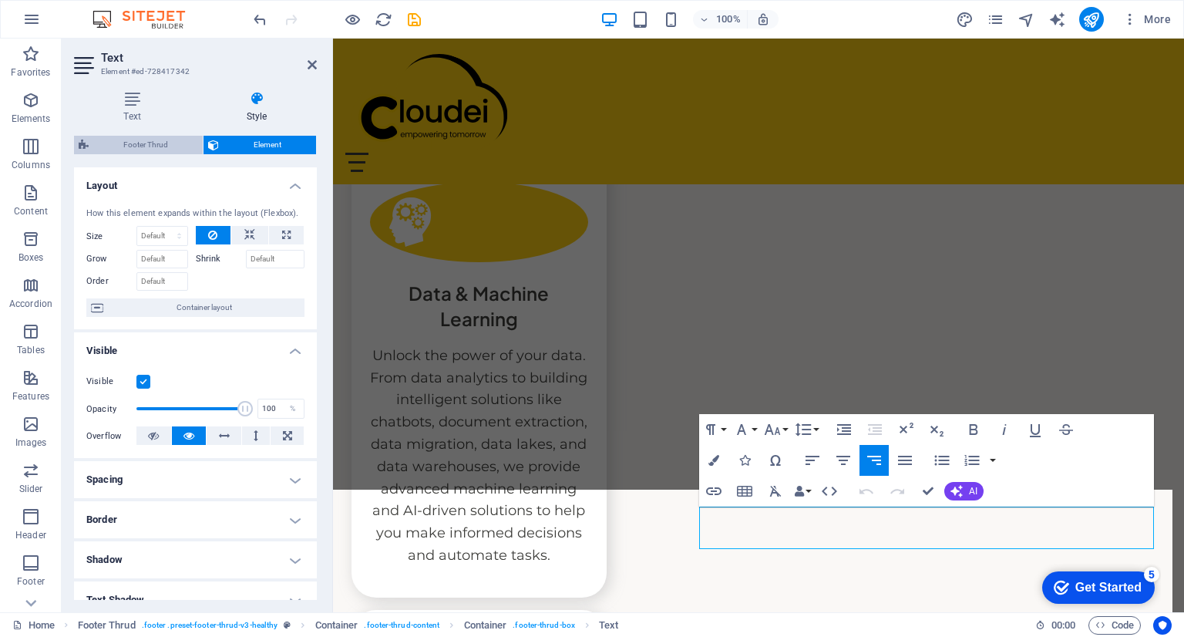
click at [123, 146] on span "Footer Thrud" at bounding box center [145, 145] width 105 height 19
select select "rem"
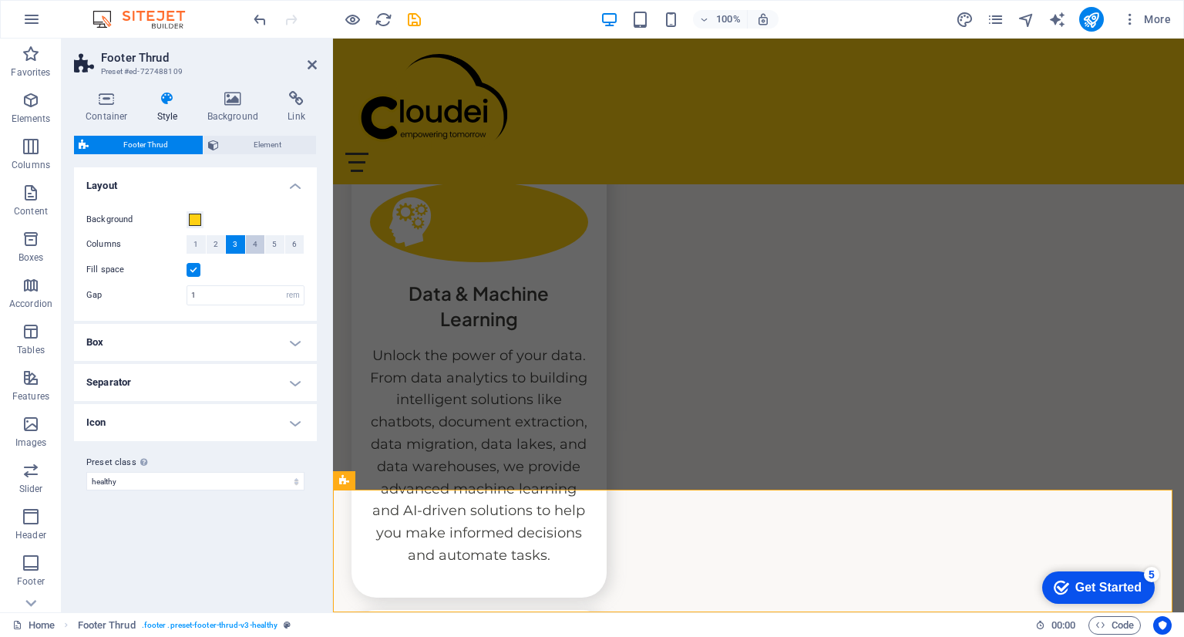
click at [256, 247] on span "4" at bounding box center [255, 244] width 5 height 19
click at [234, 247] on span "3" at bounding box center [235, 244] width 5 height 19
click at [298, 340] on h4 "Box" at bounding box center [195, 342] width 243 height 37
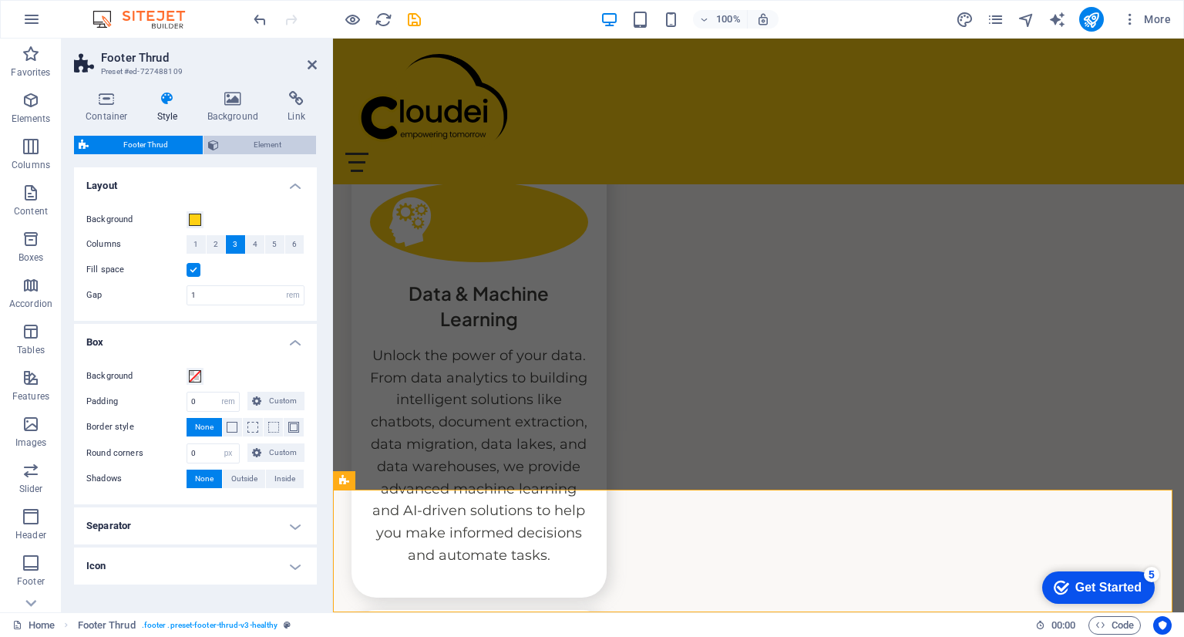
click at [281, 145] on span "Element" at bounding box center [268, 145] width 88 height 19
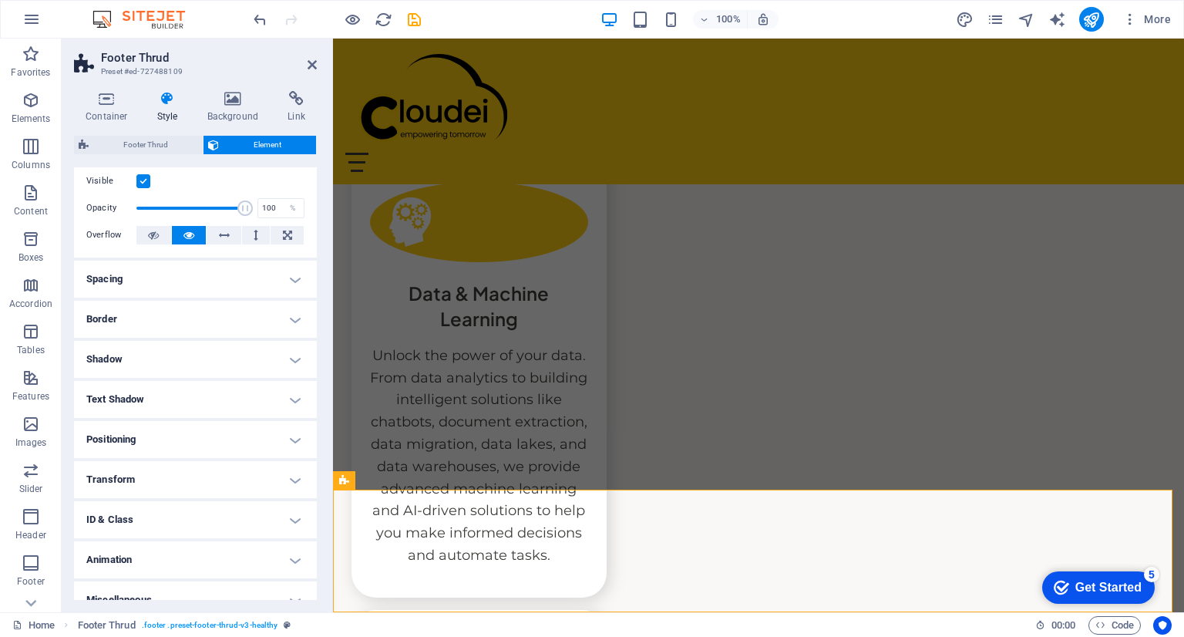
scroll to position [54, 0]
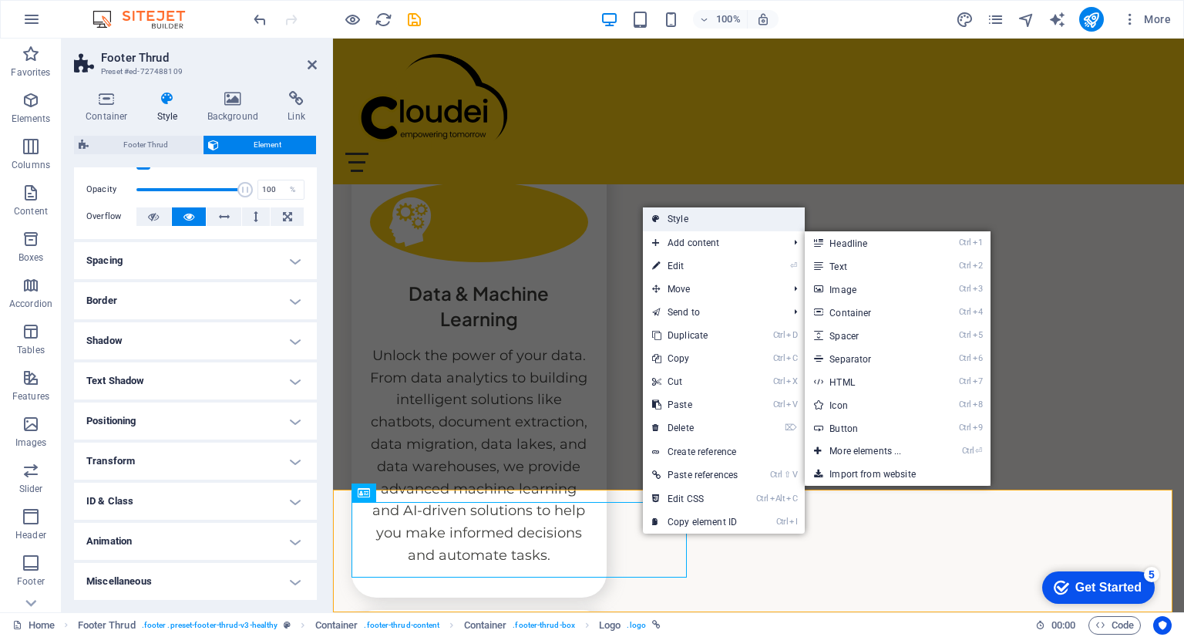
click at [687, 217] on link "Style" at bounding box center [724, 218] width 162 height 23
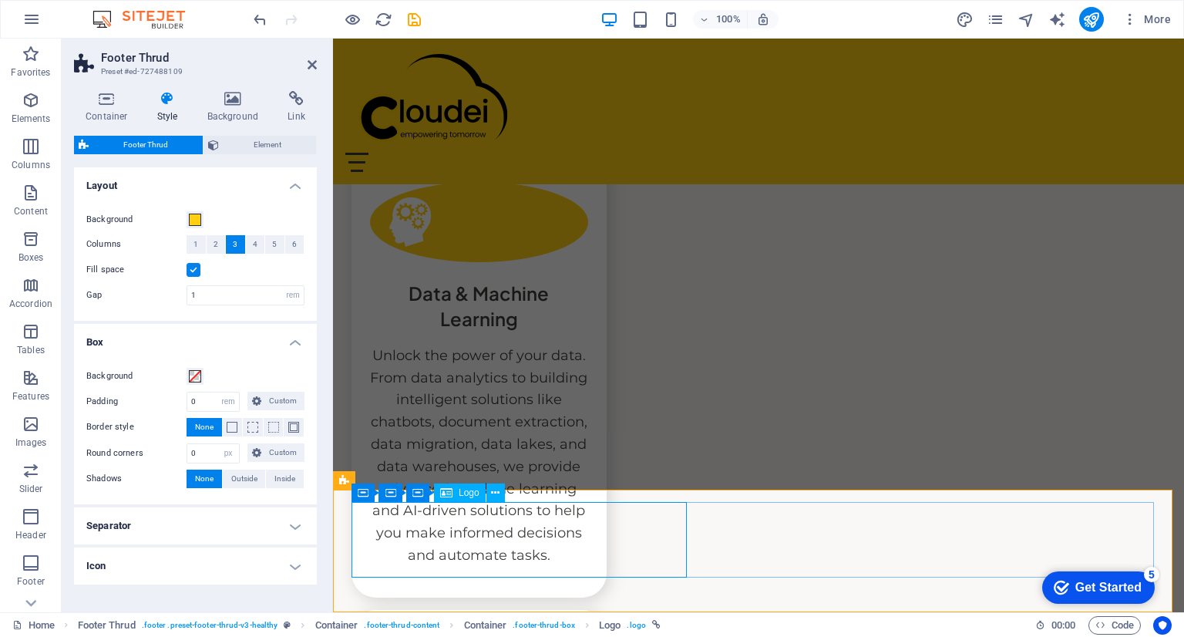
click at [497, 491] on icon at bounding box center [495, 493] width 8 height 16
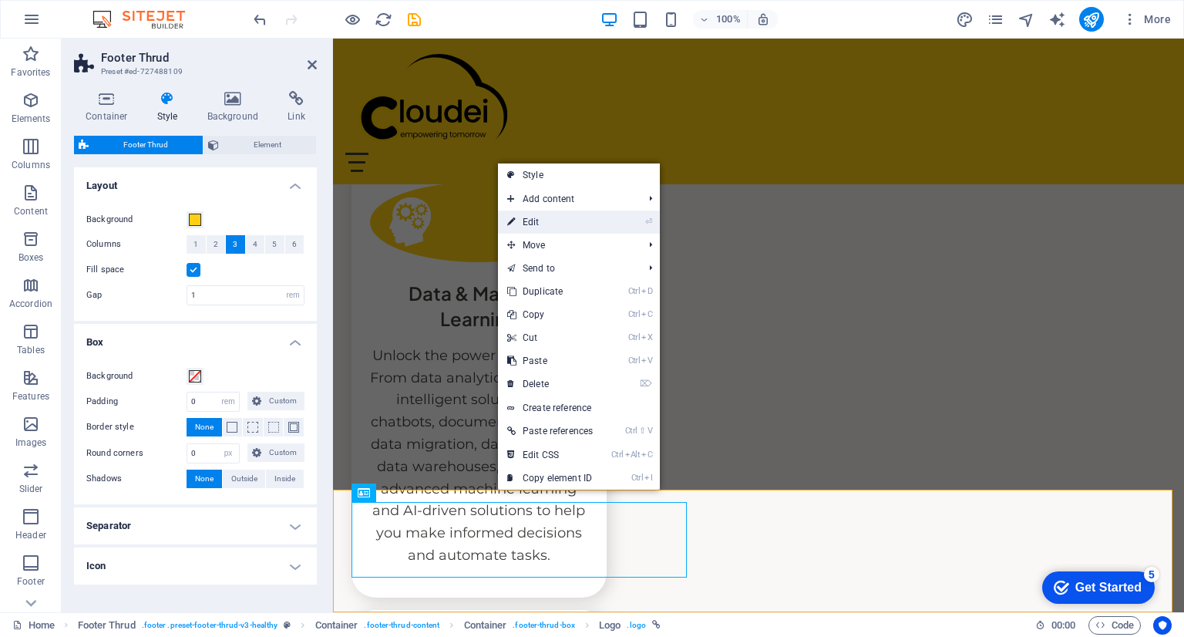
click at [546, 224] on link "⏎ Edit" at bounding box center [550, 221] width 104 height 23
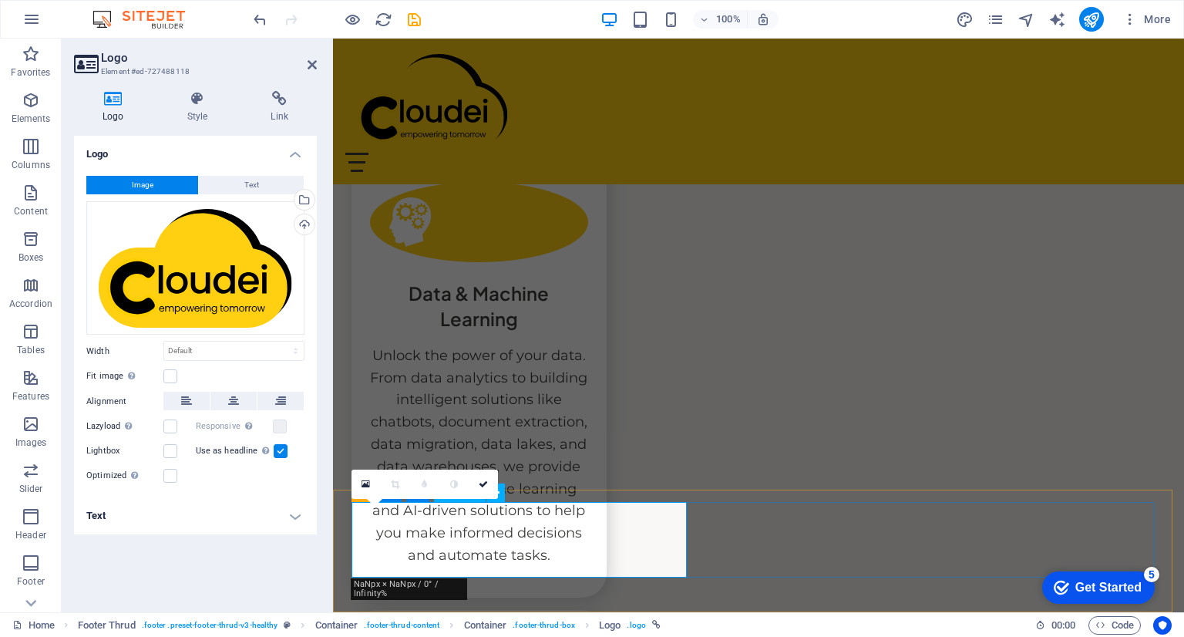
click at [479, 480] on icon at bounding box center [483, 484] width 9 height 9
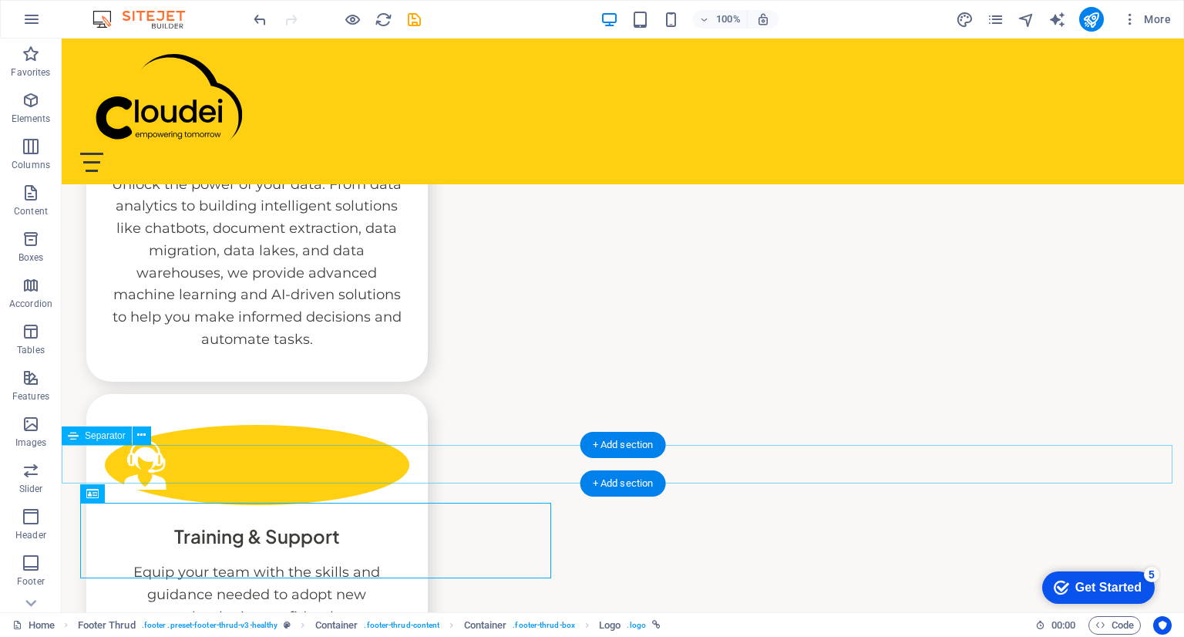
scroll to position [3658, 0]
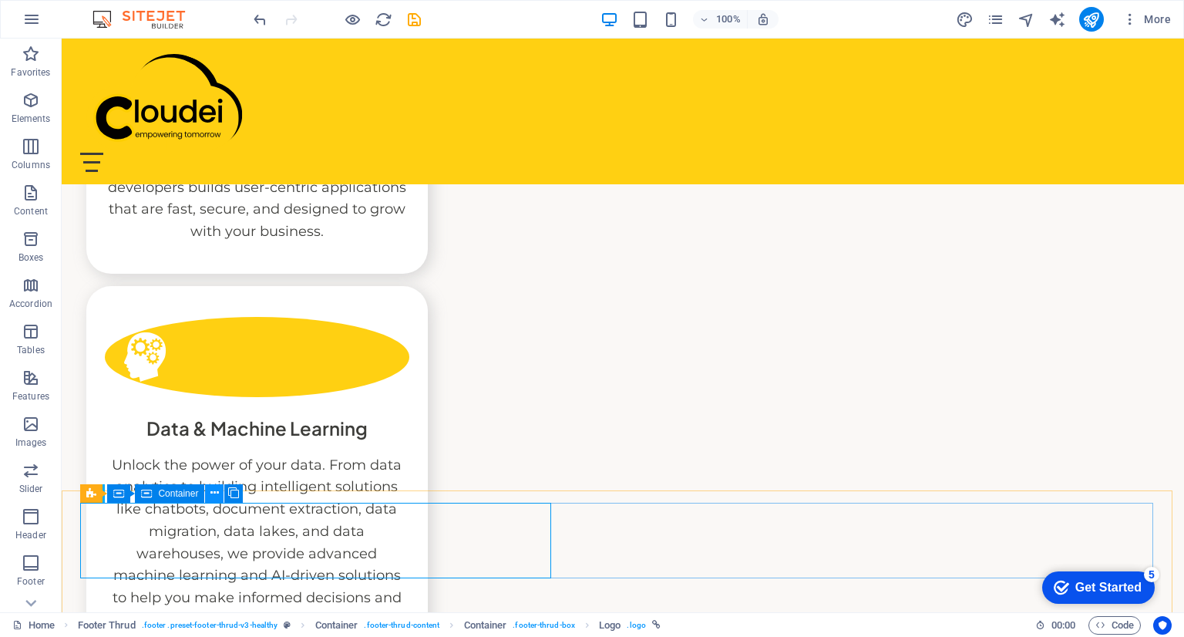
click at [214, 495] on icon at bounding box center [214, 493] width 8 height 16
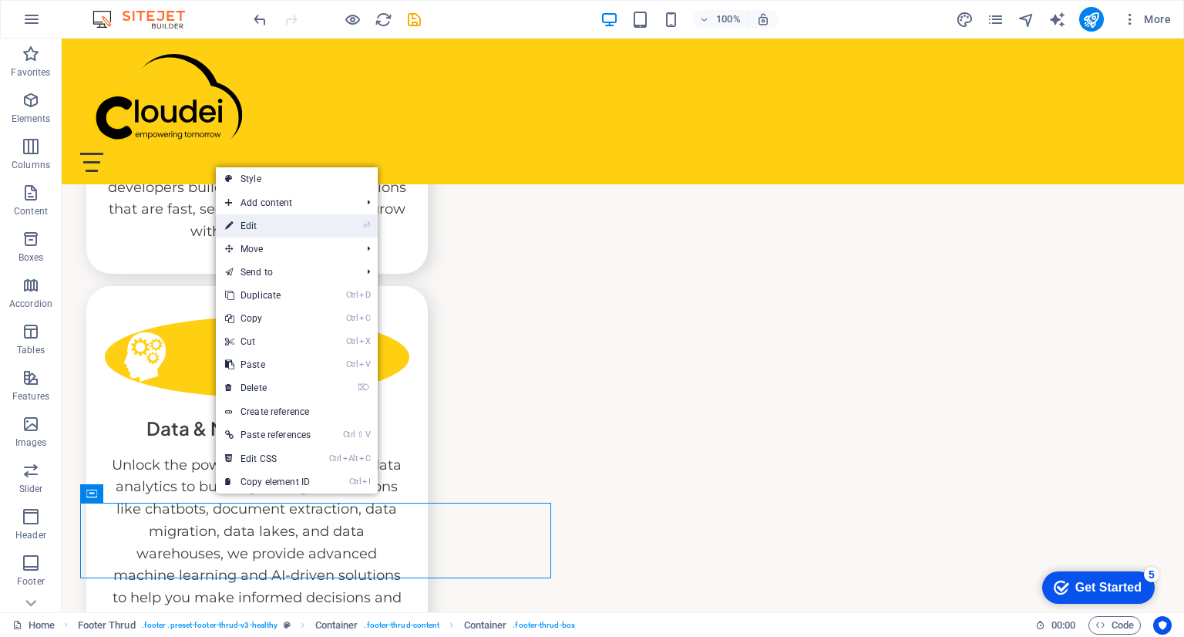
click at [297, 230] on link "⏎ Edit" at bounding box center [268, 225] width 104 height 23
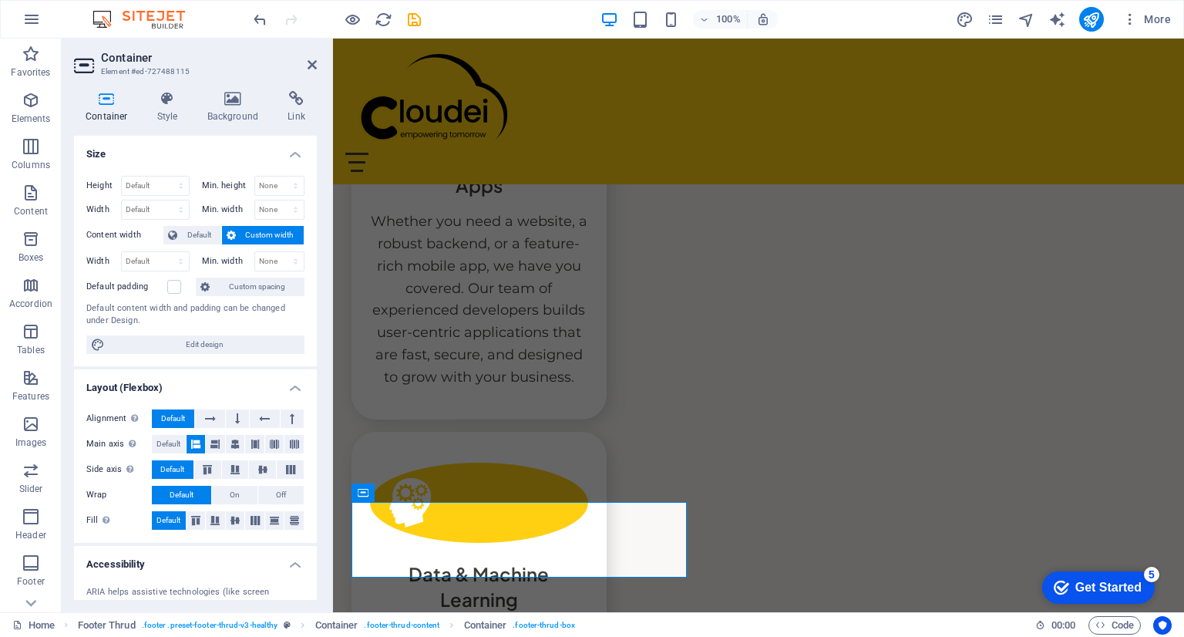
scroll to position [3938, 0]
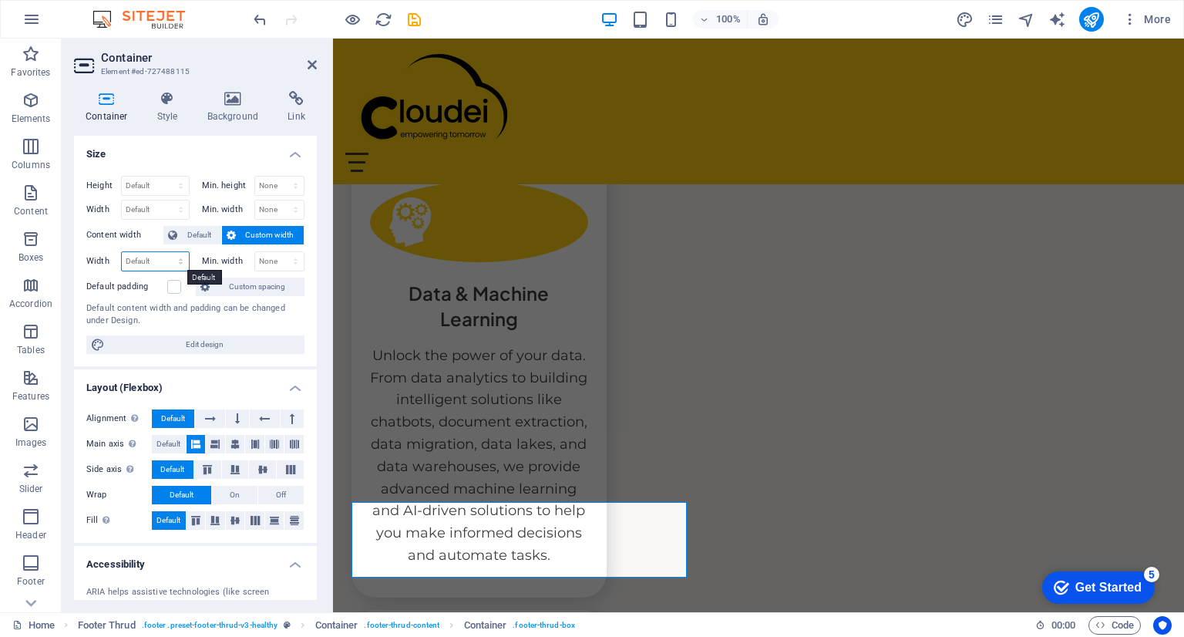
click at [151, 256] on select "Default px rem % em vh vw" at bounding box center [155, 261] width 67 height 19
select select "px"
click at [165, 252] on select "Default px rem % em vh vw" at bounding box center [155, 261] width 67 height 19
type input "250"
click at [333, 304] on div "Home About Service Contact Login Revolutionize Your Business with Innovative IT…" at bounding box center [758, 36] width 851 height 7685
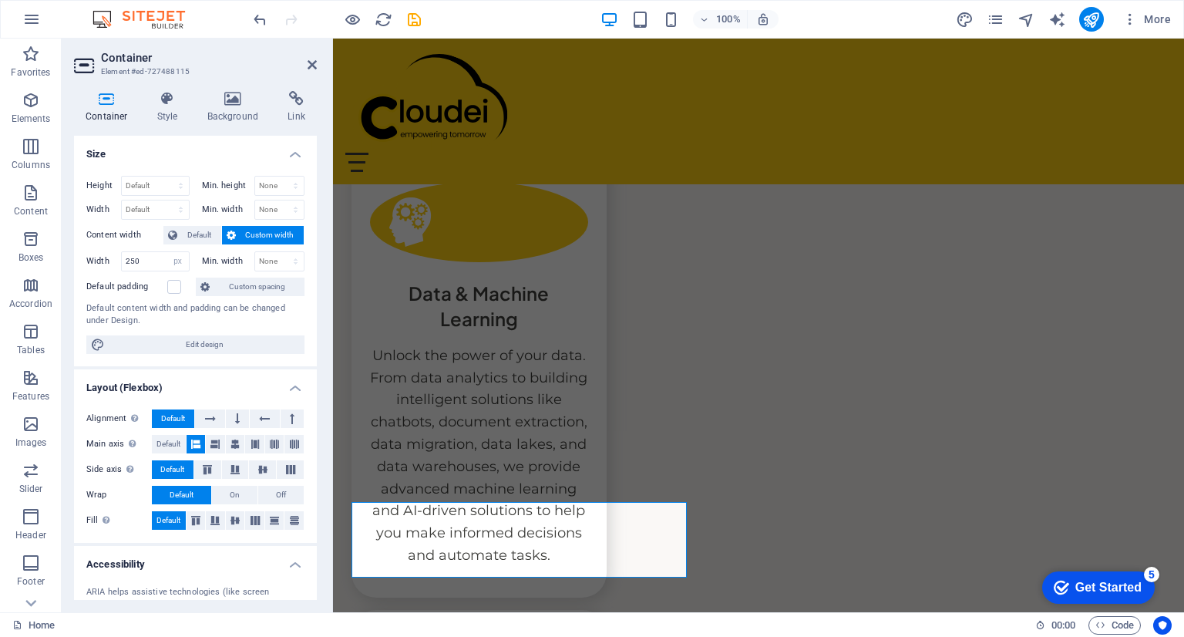
click at [399, 325] on div "Home About Service Contact Login Revolutionize Your Business with Innovative IT…" at bounding box center [758, 36] width 851 height 7685
click at [230, 316] on div "Default content width and padding can be changed under Design." at bounding box center [195, 314] width 218 height 25
click at [273, 257] on select "None px rem % vh vw" at bounding box center [279, 261] width 49 height 19
select select "px"
click at [279, 252] on select "None px rem % vh vw" at bounding box center [279, 261] width 49 height 19
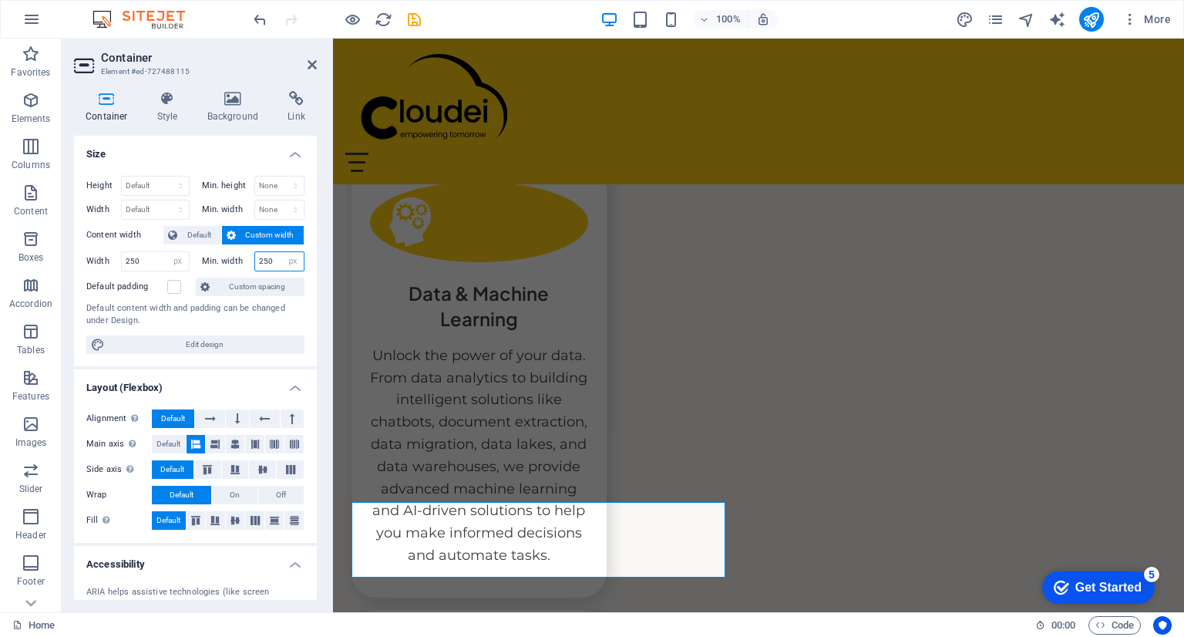
drag, startPoint x: 271, startPoint y: 263, endPoint x: 237, endPoint y: 258, distance: 33.5
click at [237, 258] on div "Min. width 250 None px rem % vh vw" at bounding box center [253, 261] width 103 height 20
type input "125"
drag, startPoint x: 138, startPoint y: 260, endPoint x: 83, endPoint y: 265, distance: 55.0
click at [83, 265] on div "Height Default px rem % vh vw Min. height None px rem % vh vw Width Default px …" at bounding box center [195, 264] width 243 height 203
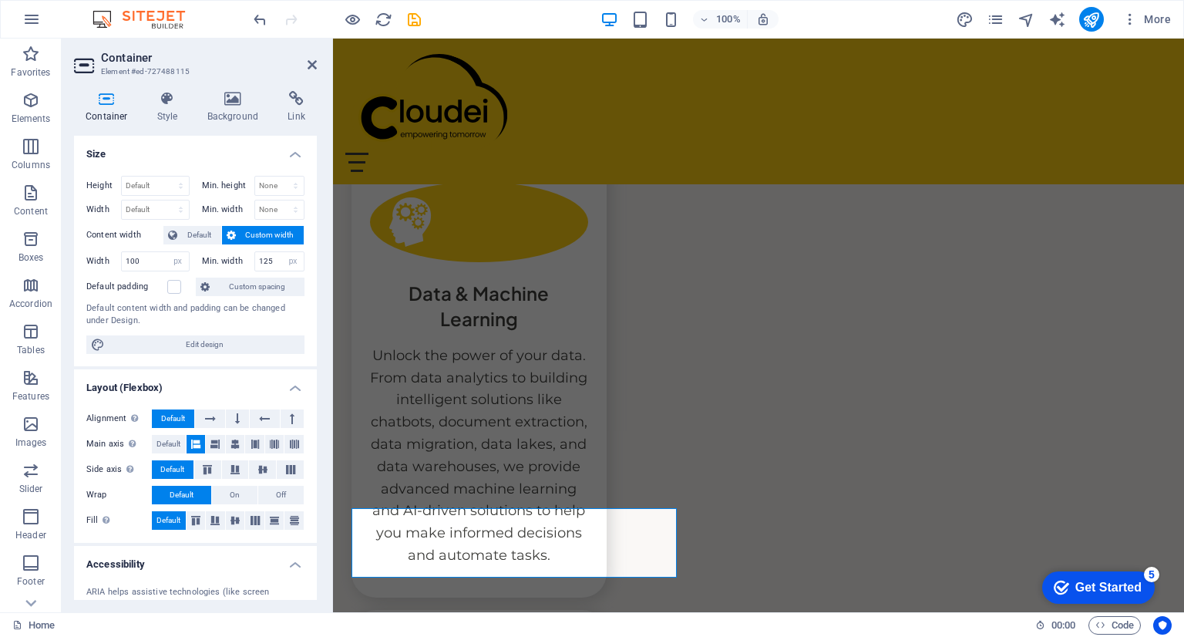
scroll to position [3933, 0]
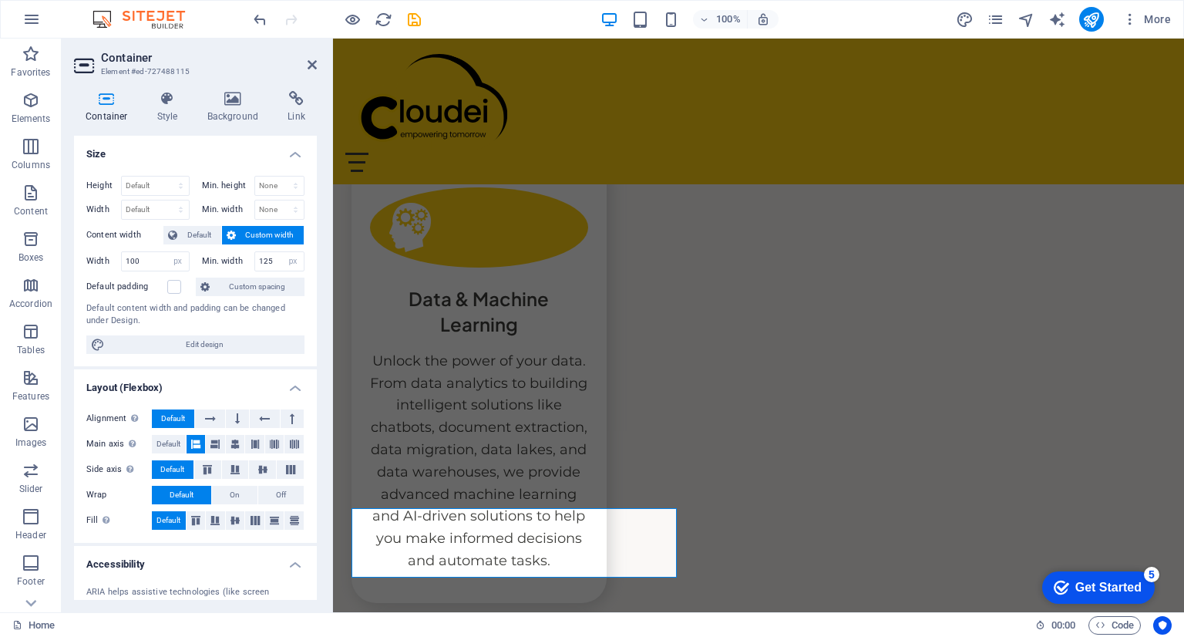
type input "250"
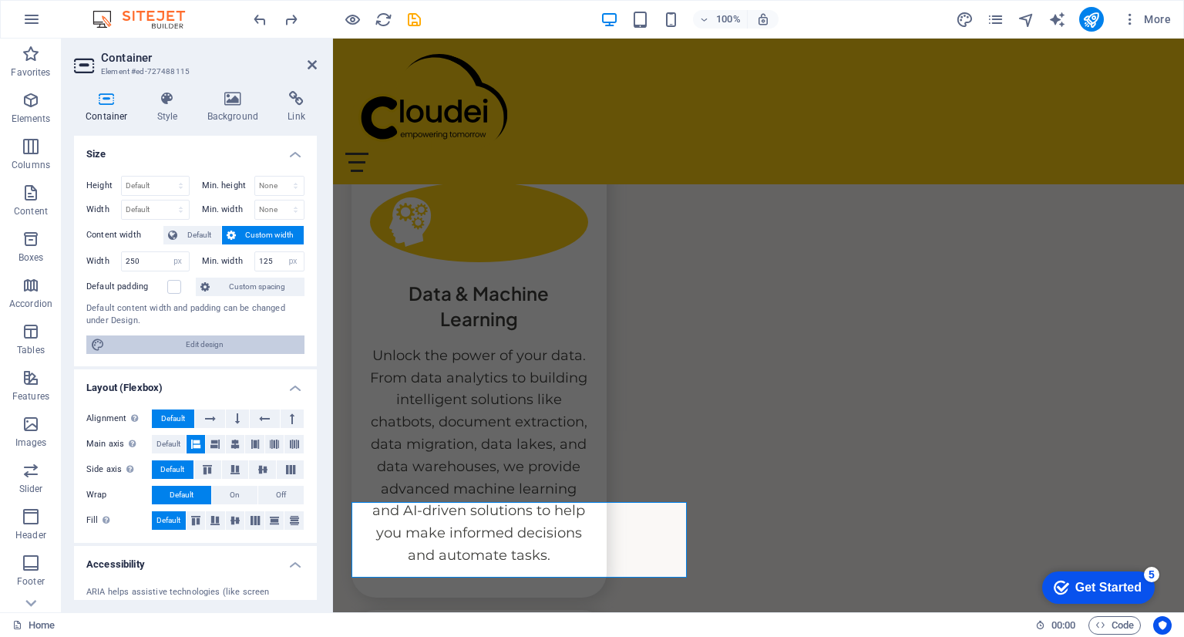
click at [244, 344] on span "Edit design" at bounding box center [204, 344] width 190 height 19
select select "rem"
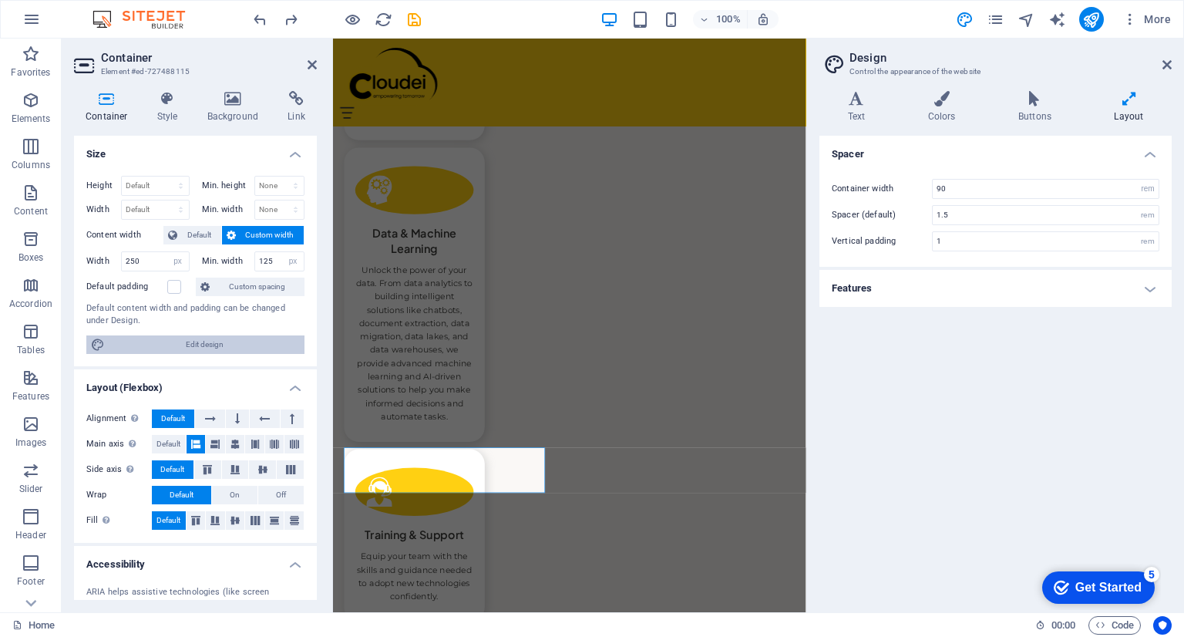
scroll to position [3721, 0]
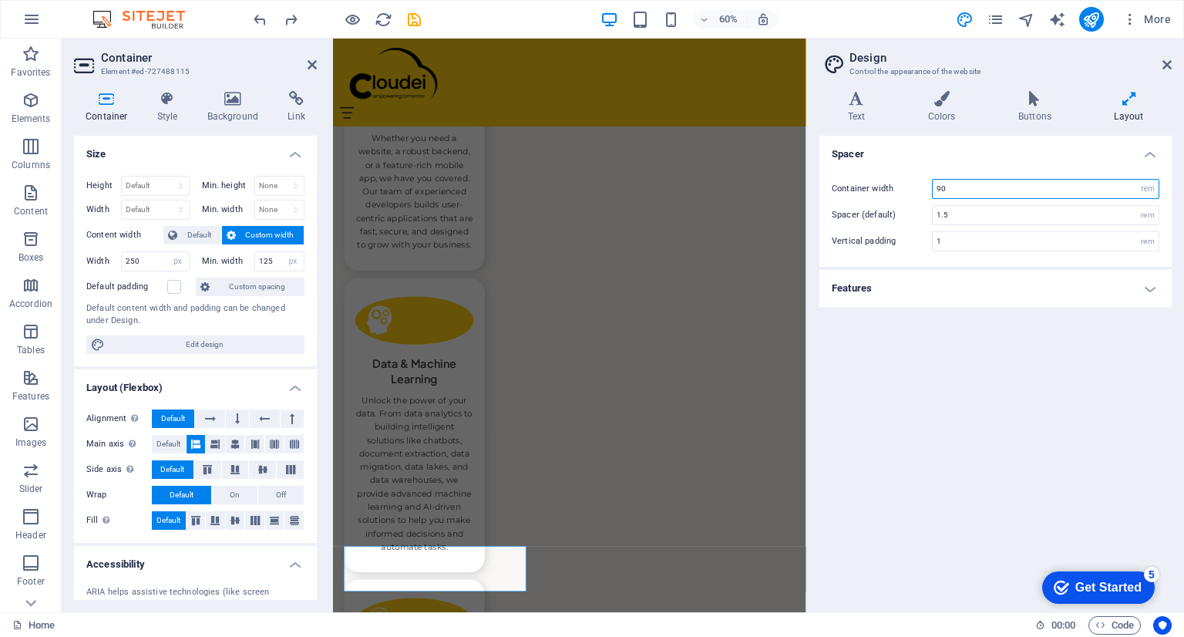
drag, startPoint x: 975, startPoint y: 184, endPoint x: 903, endPoint y: 183, distance: 71.7
click at [903, 183] on div "Container width 90 rem px" at bounding box center [996, 189] width 328 height 20
type input "70"
click at [1160, 68] on header "Design Control the appearance of the website" at bounding box center [997, 59] width 349 height 40
click at [1167, 65] on icon at bounding box center [1167, 65] width 9 height 12
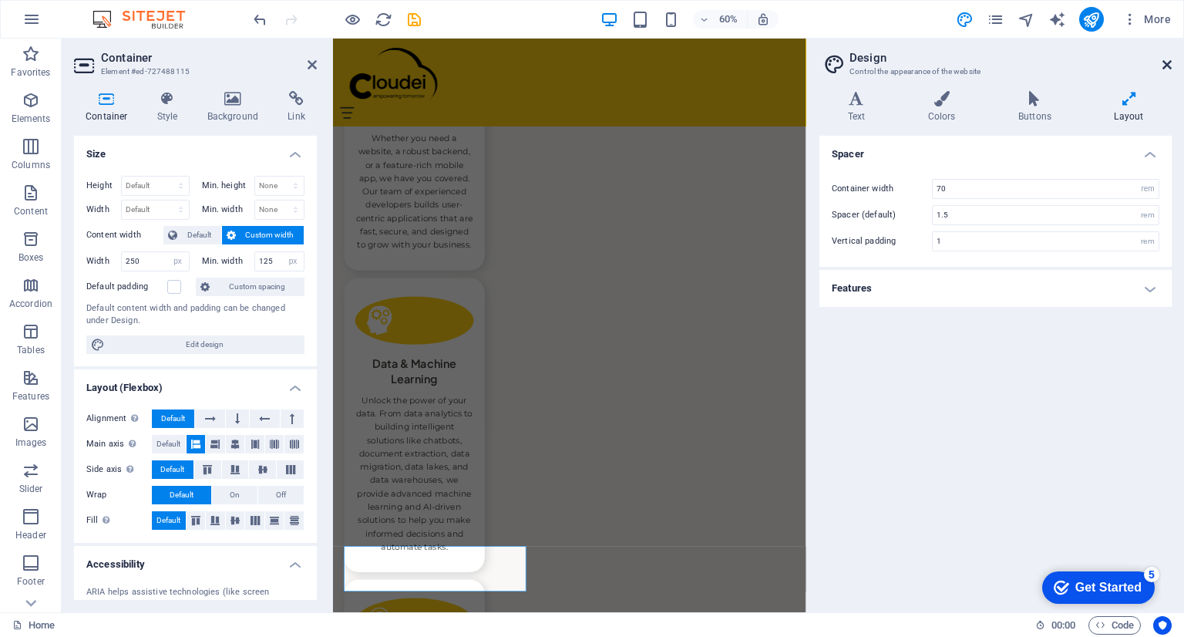
scroll to position [3938, 0]
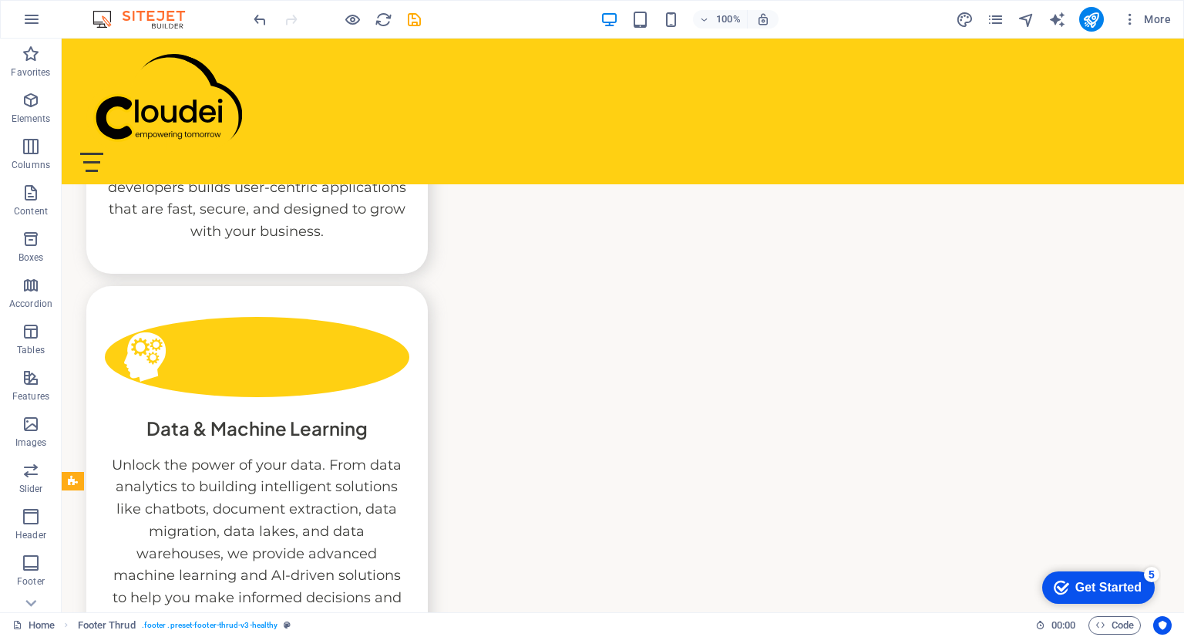
click at [939, 424] on div "Home About Service Contact Login Revolutionize Your Business with Innovative IT…" at bounding box center [623, 198] width 1123 height 7447
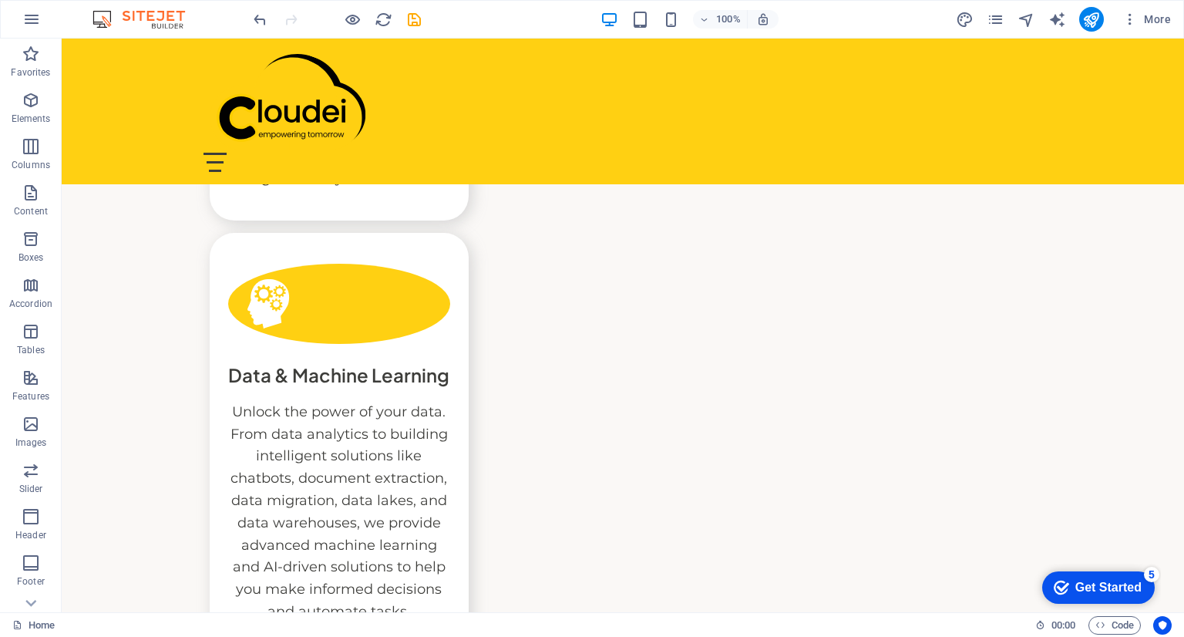
scroll to position [3893, 0]
